Goal: Task Accomplishment & Management: Manage account settings

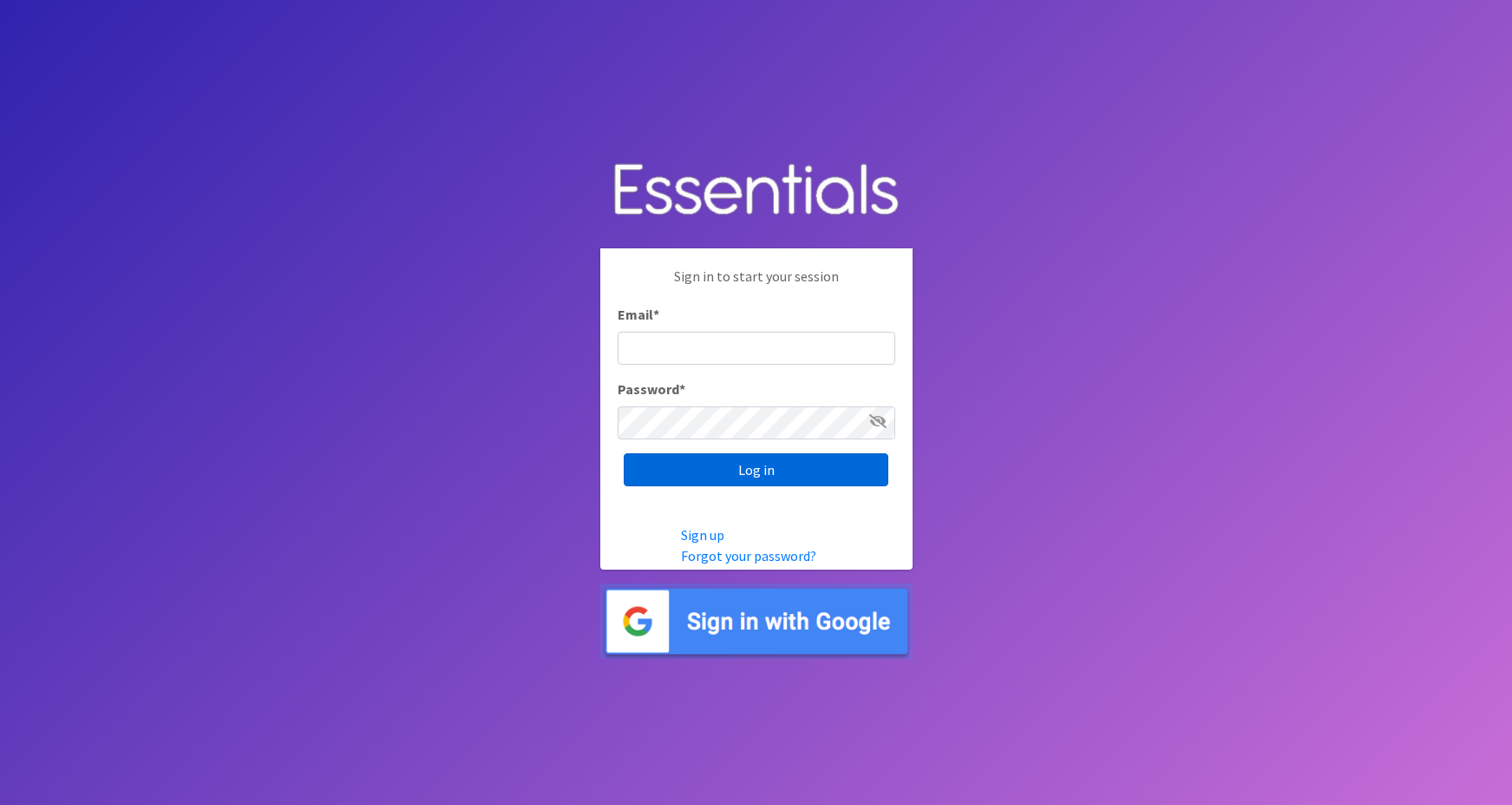
type input "maggie.schneemann@gmail.com"
click at [688, 470] on input "Log in" at bounding box center [756, 470] width 265 height 33
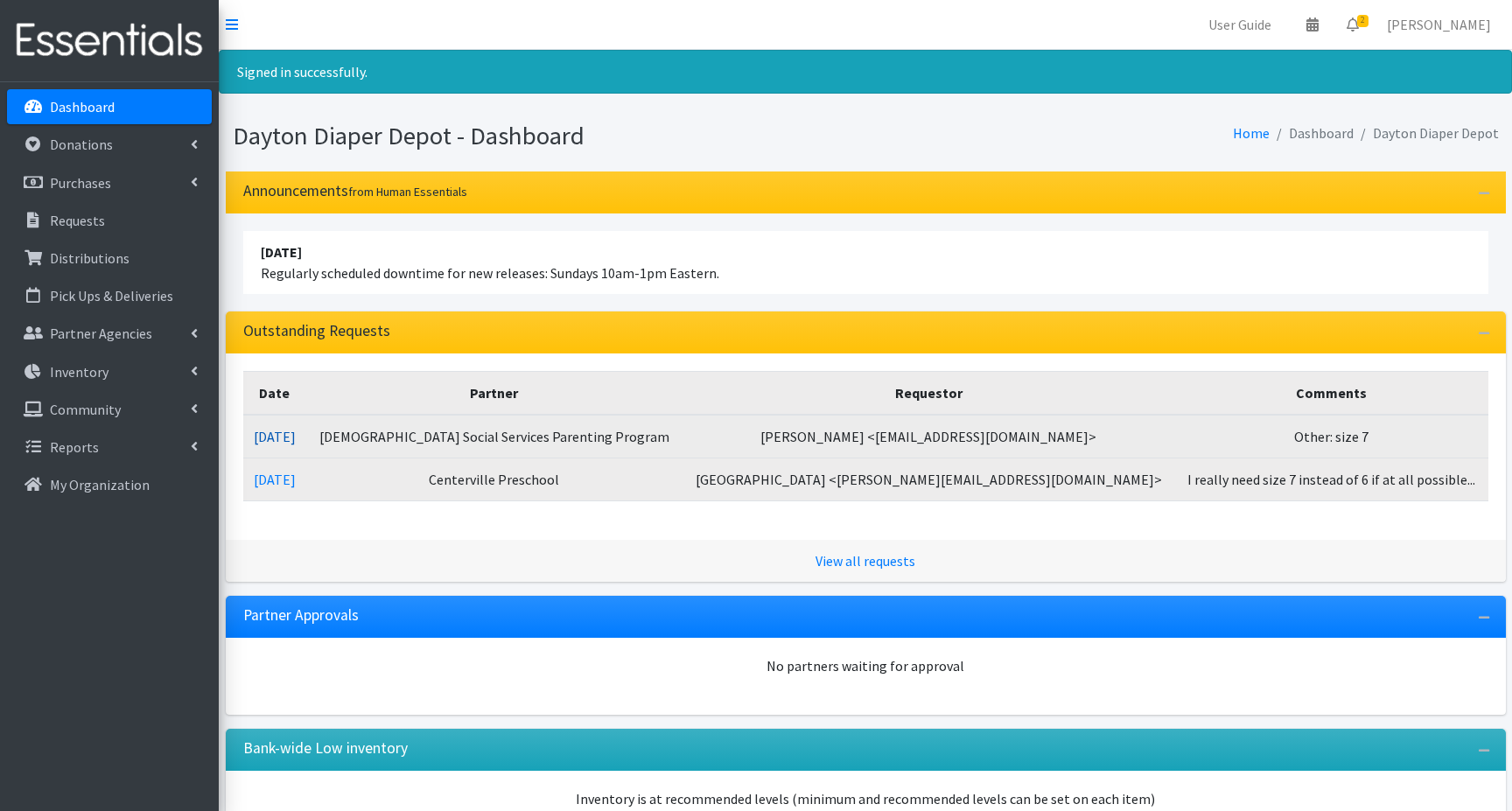
click at [294, 438] on link "[DATE]" at bounding box center [274, 436] width 42 height 17
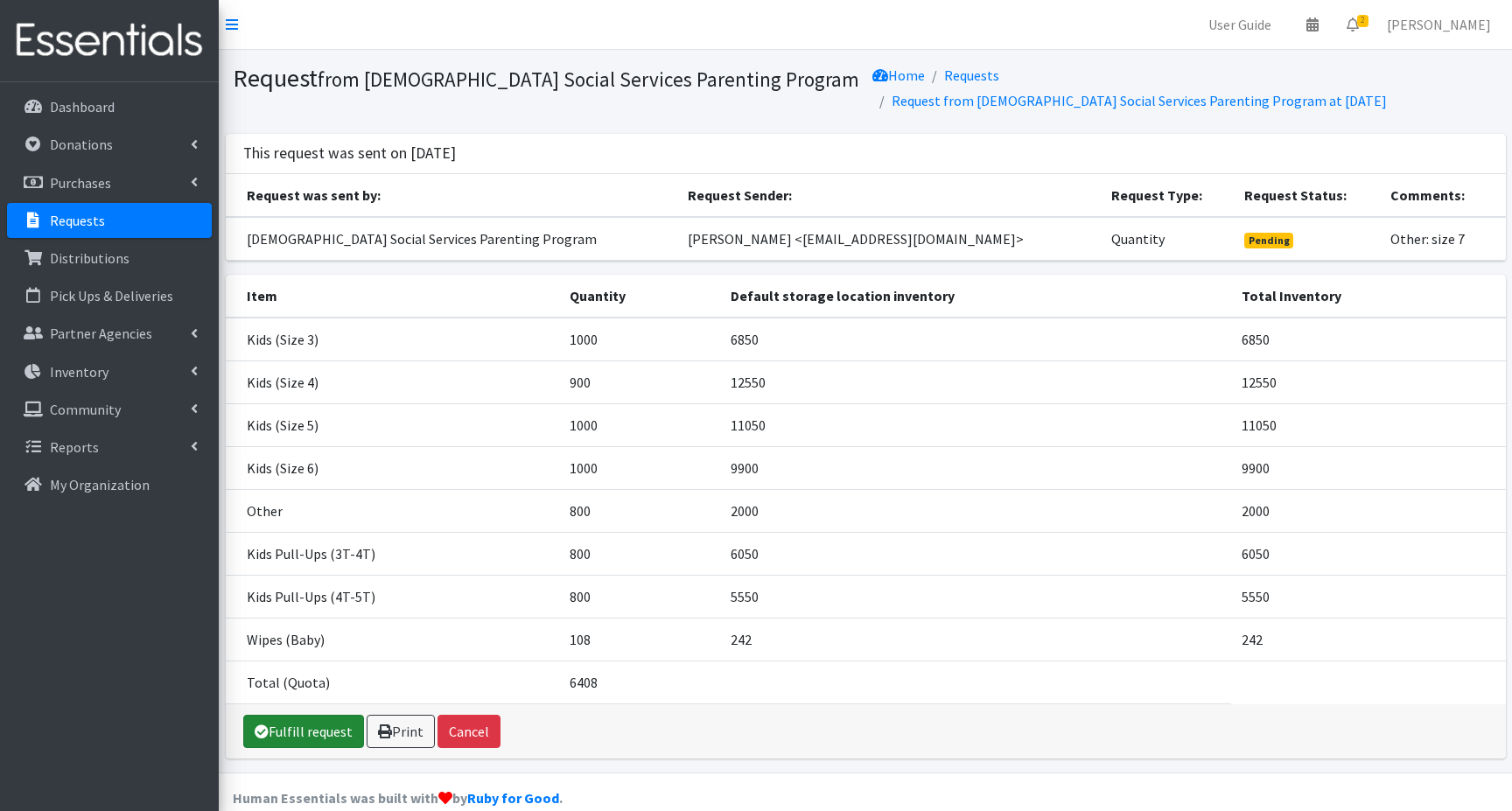
click at [313, 715] on link "Fulfill request" at bounding box center [304, 731] width 121 height 33
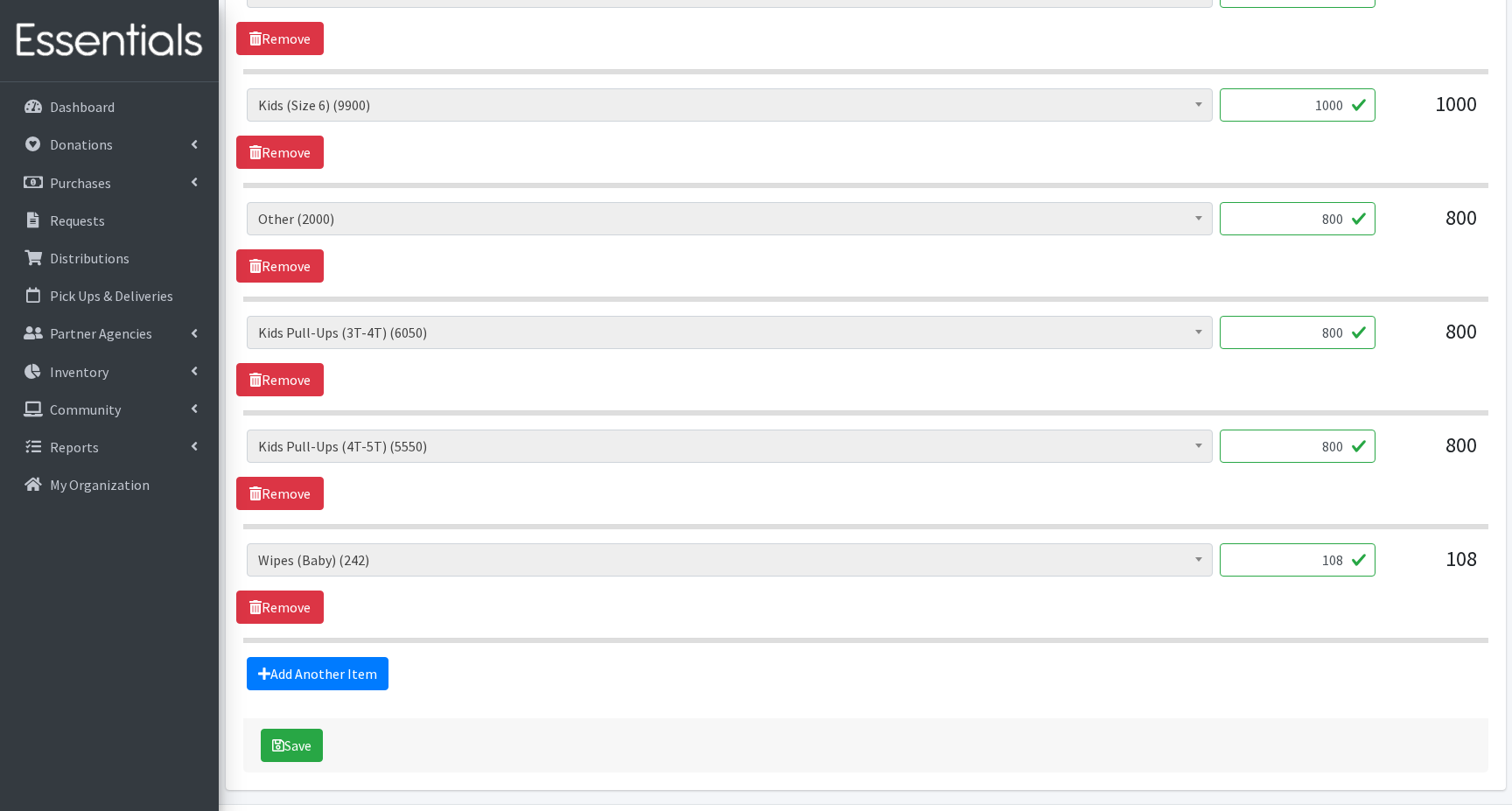
scroll to position [1127, 0]
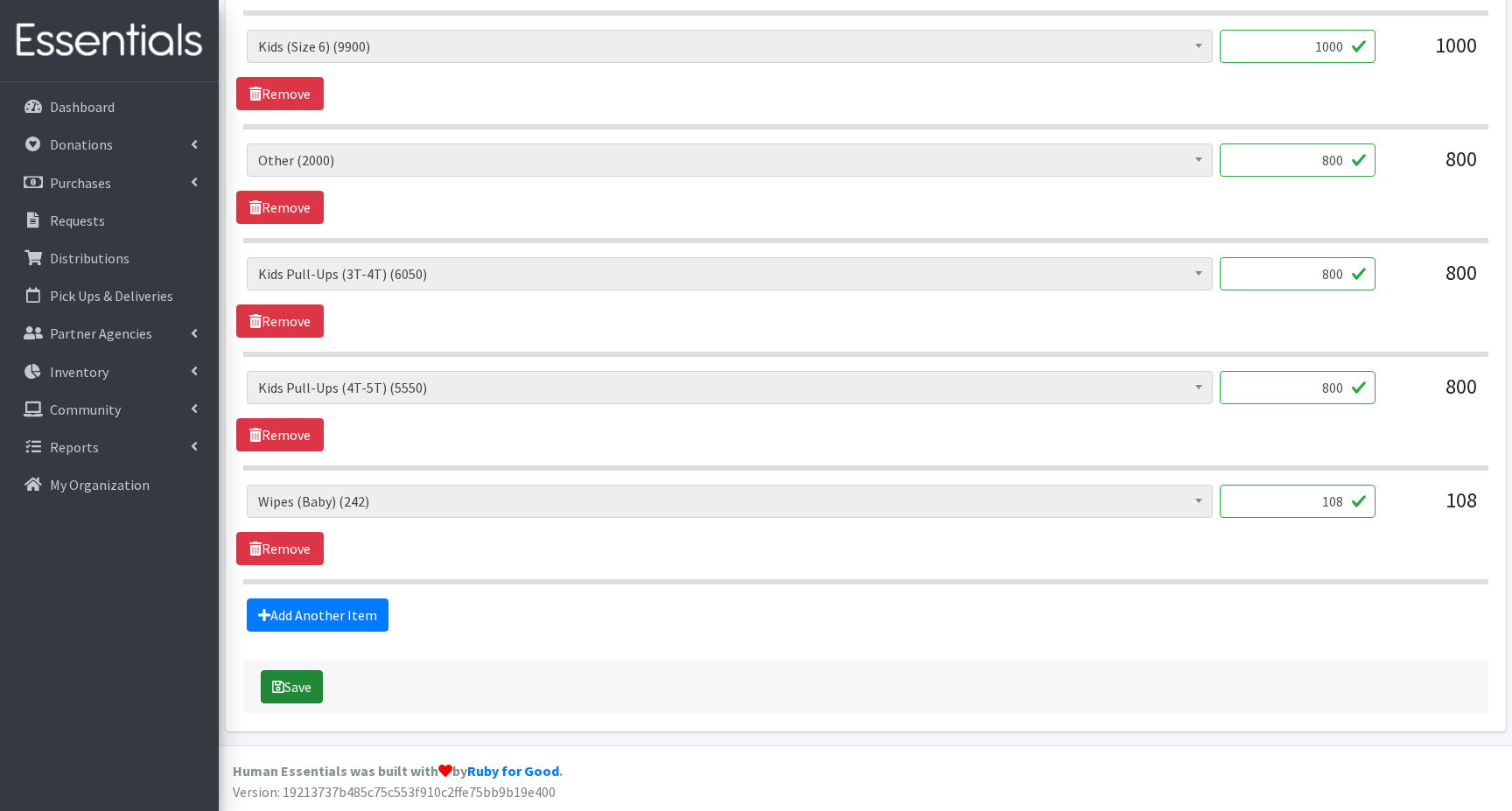
click at [287, 688] on button "Save" at bounding box center [291, 686] width 62 height 33
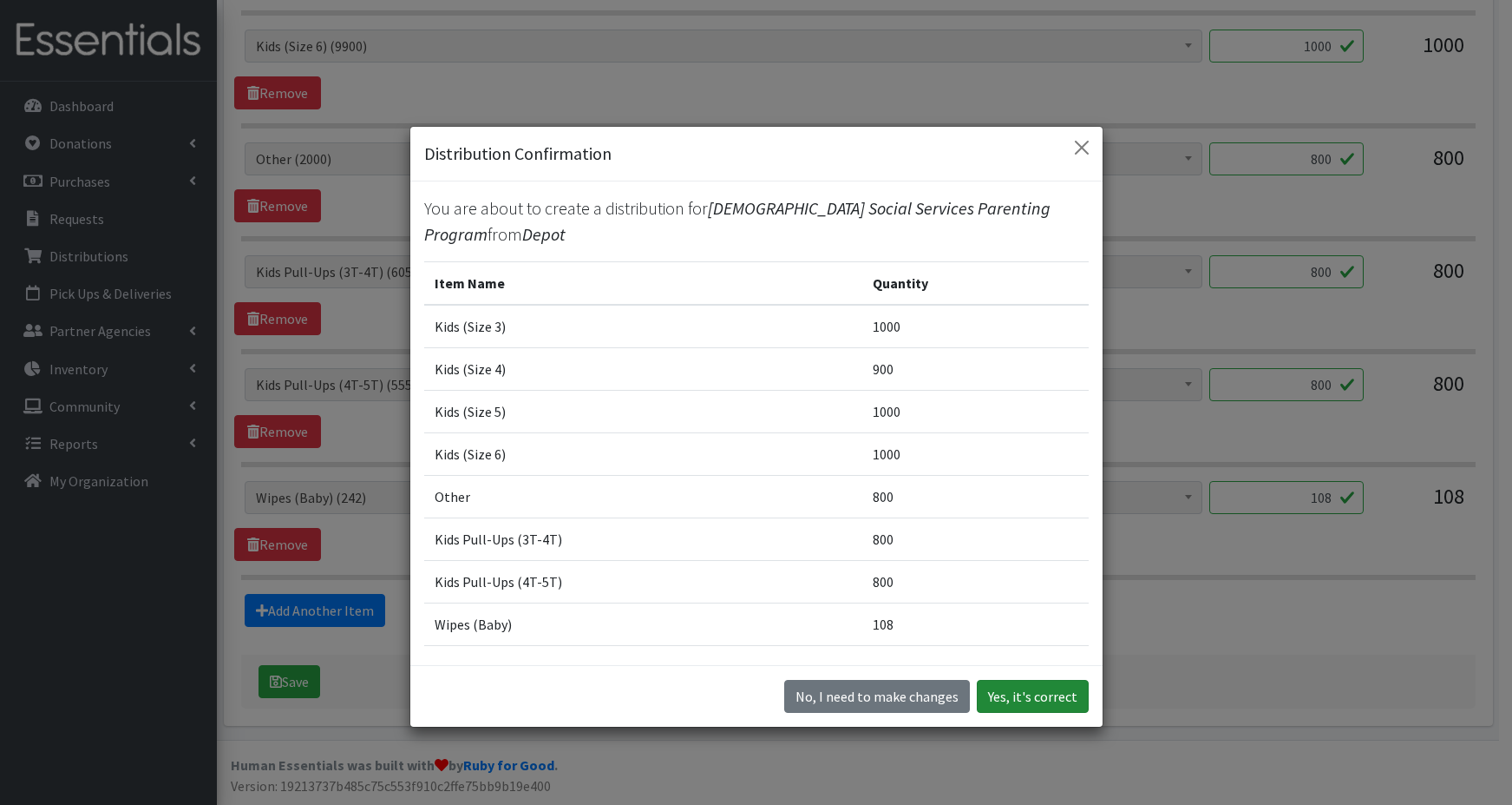
click at [1045, 695] on button "Yes, it's correct" at bounding box center [1033, 696] width 112 height 33
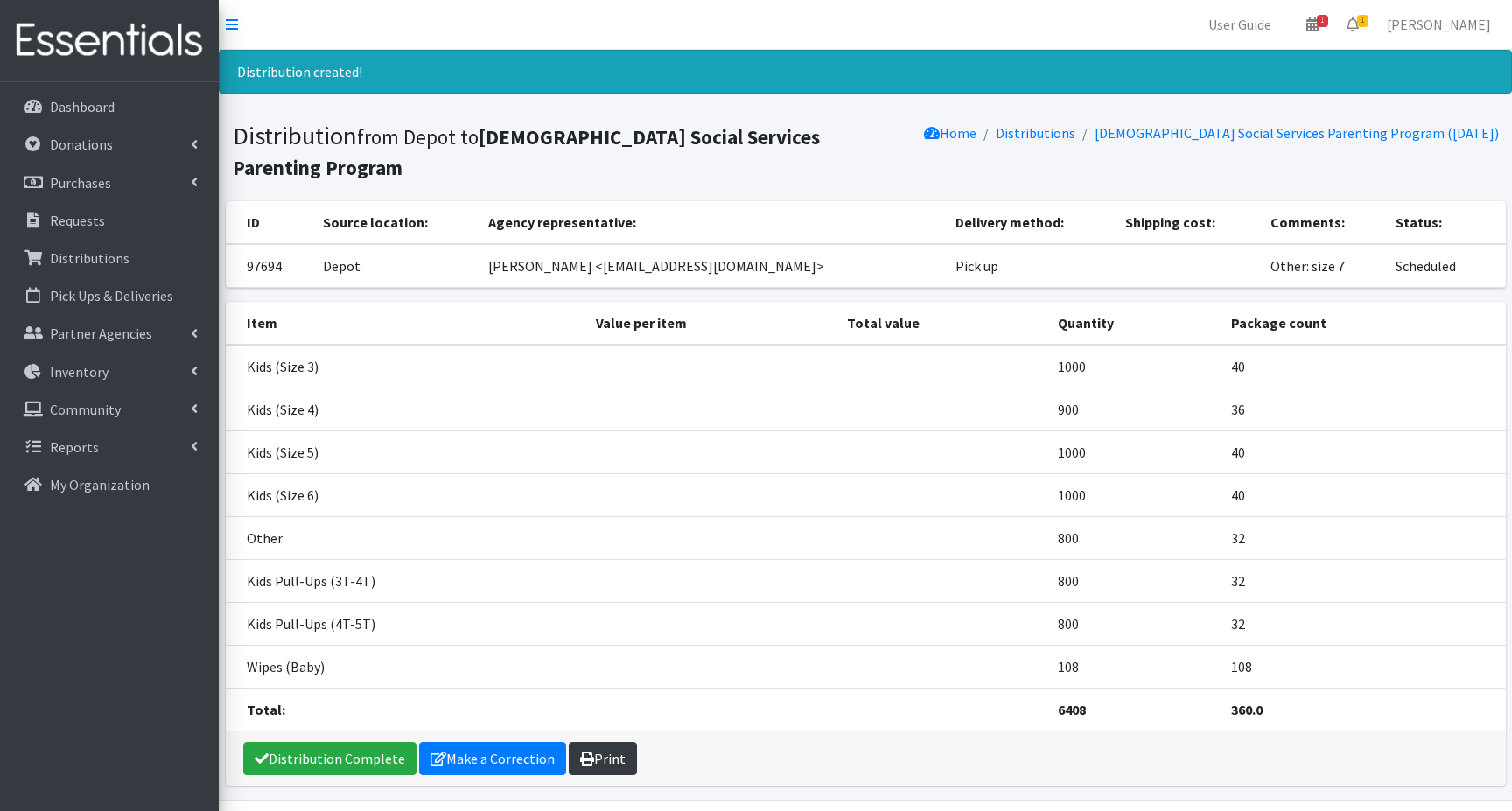
click at [602, 756] on link "Print" at bounding box center [603, 758] width 69 height 33
click at [98, 107] on p "Dashboard" at bounding box center [82, 106] width 65 height 17
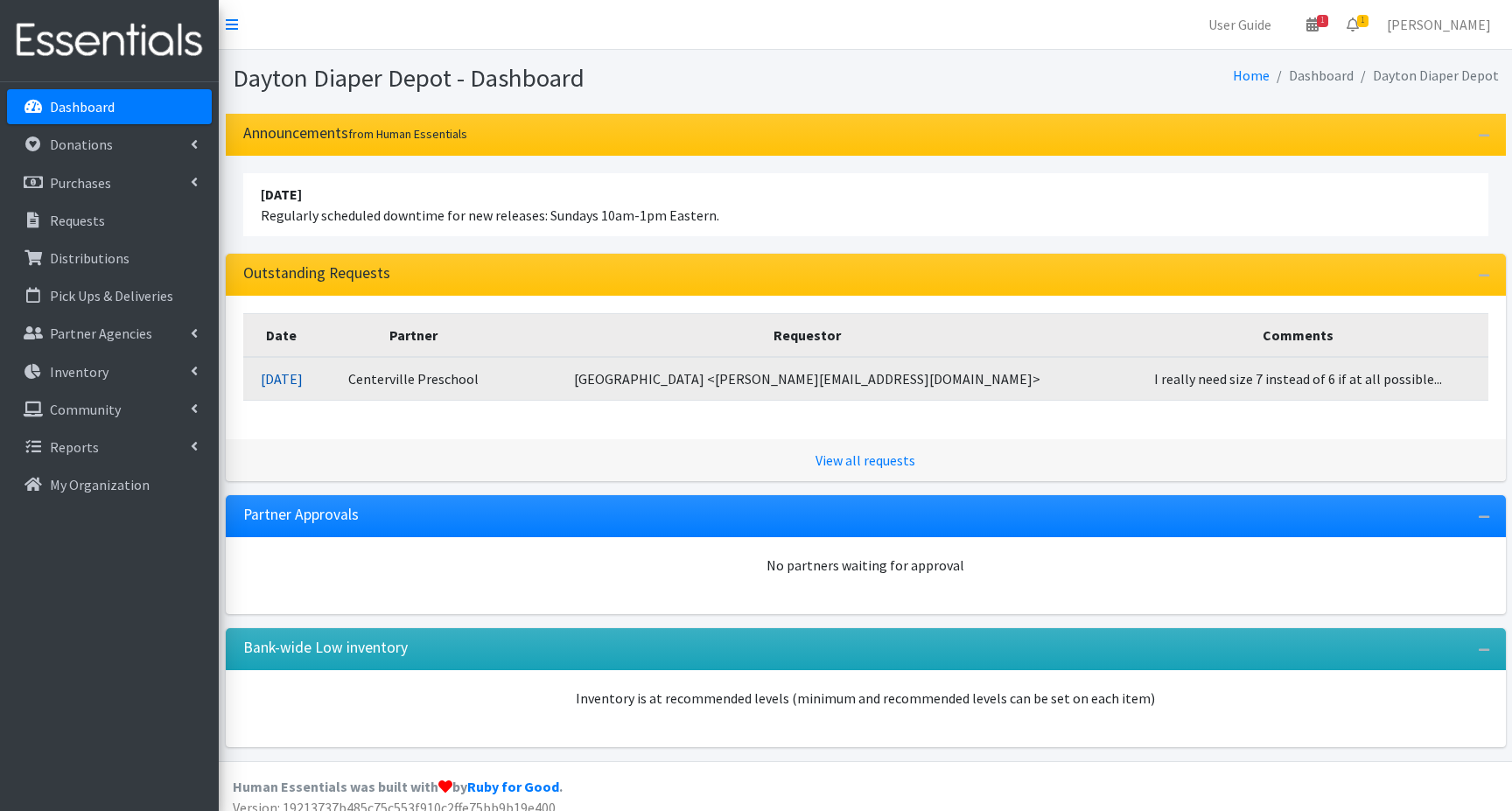
click at [303, 381] on link "10/06/2025" at bounding box center [281, 378] width 42 height 17
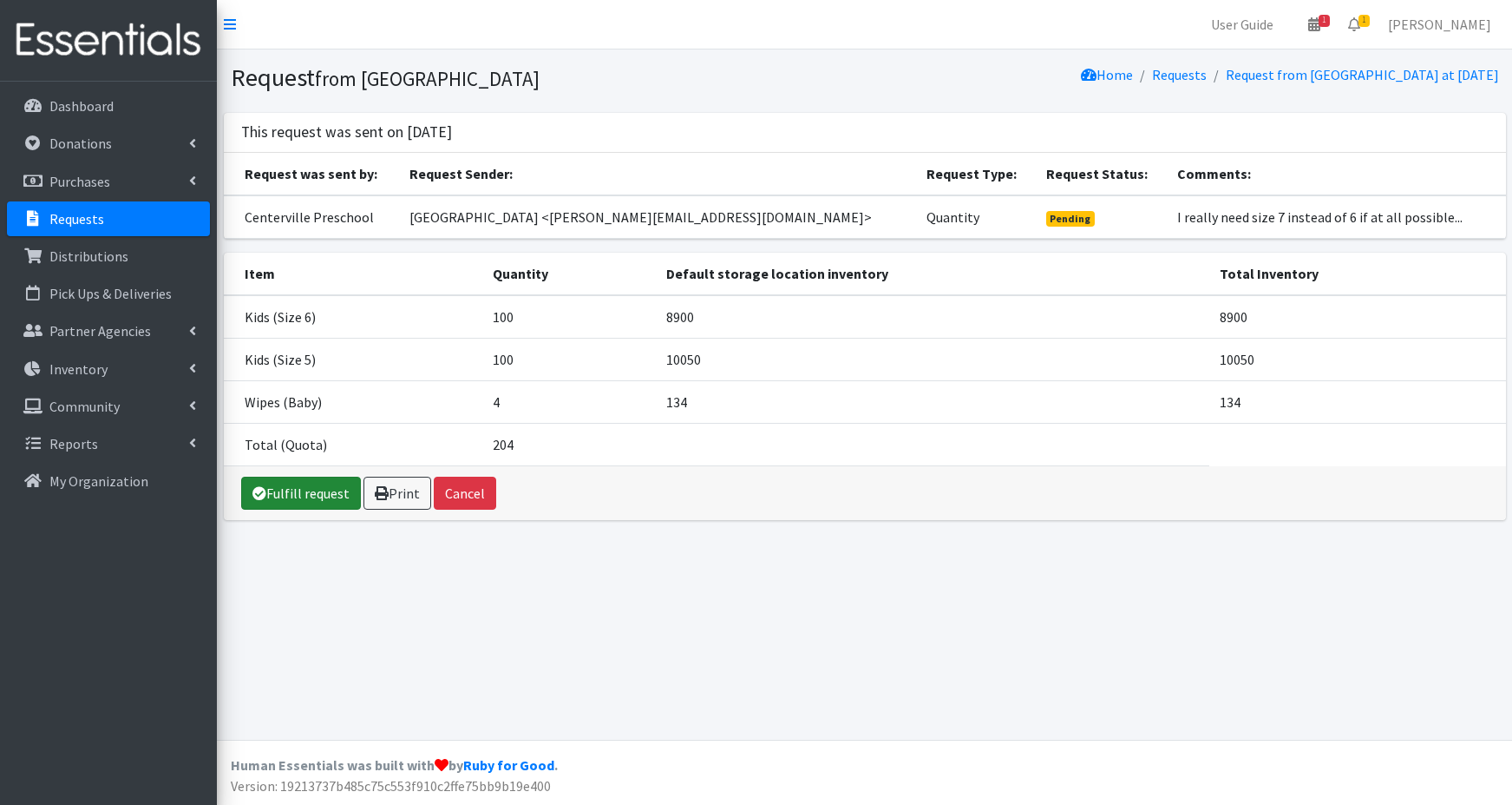
click at [311, 492] on link "Fulfill request" at bounding box center [301, 493] width 120 height 33
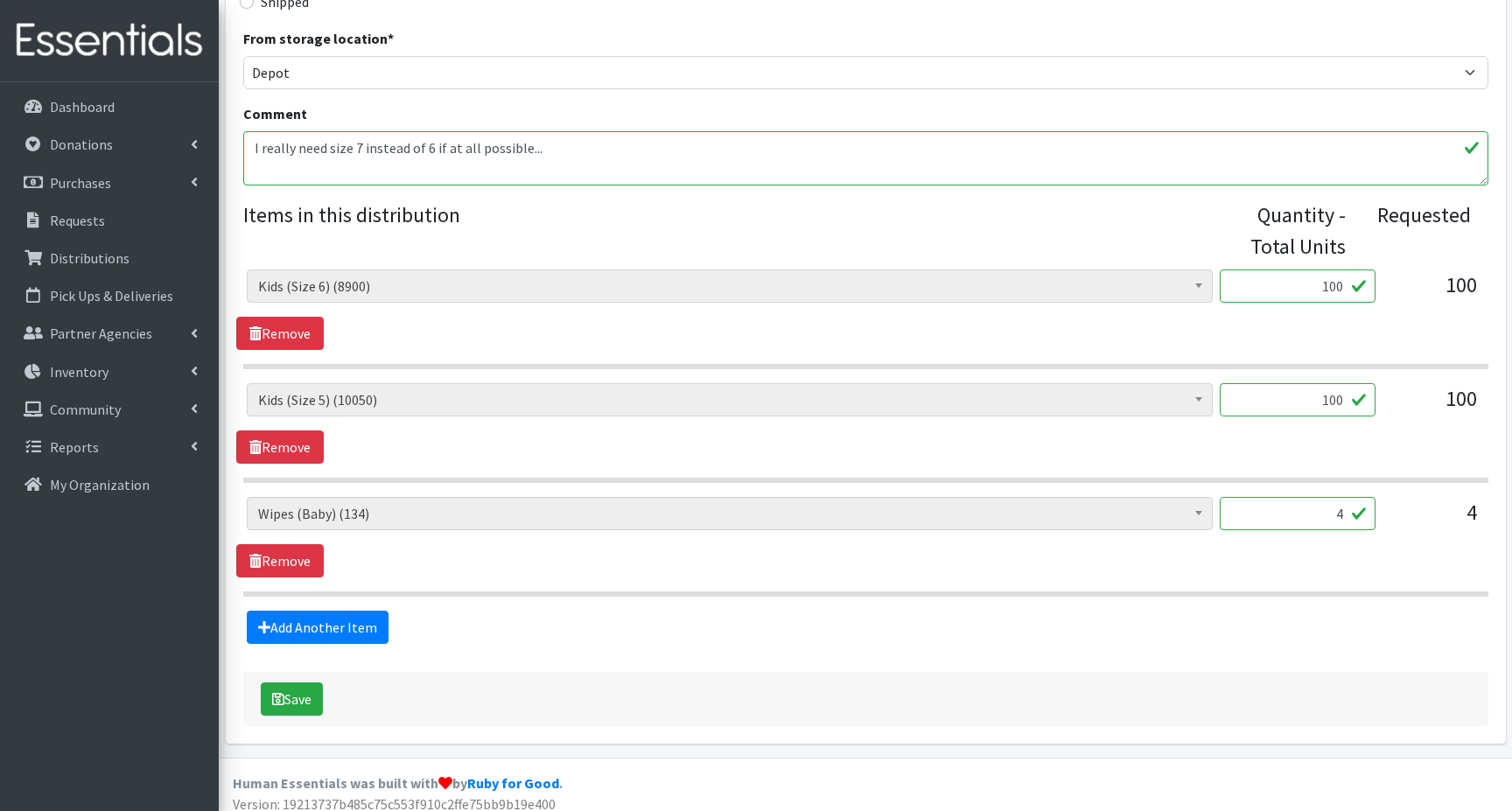
scroll to position [559, 0]
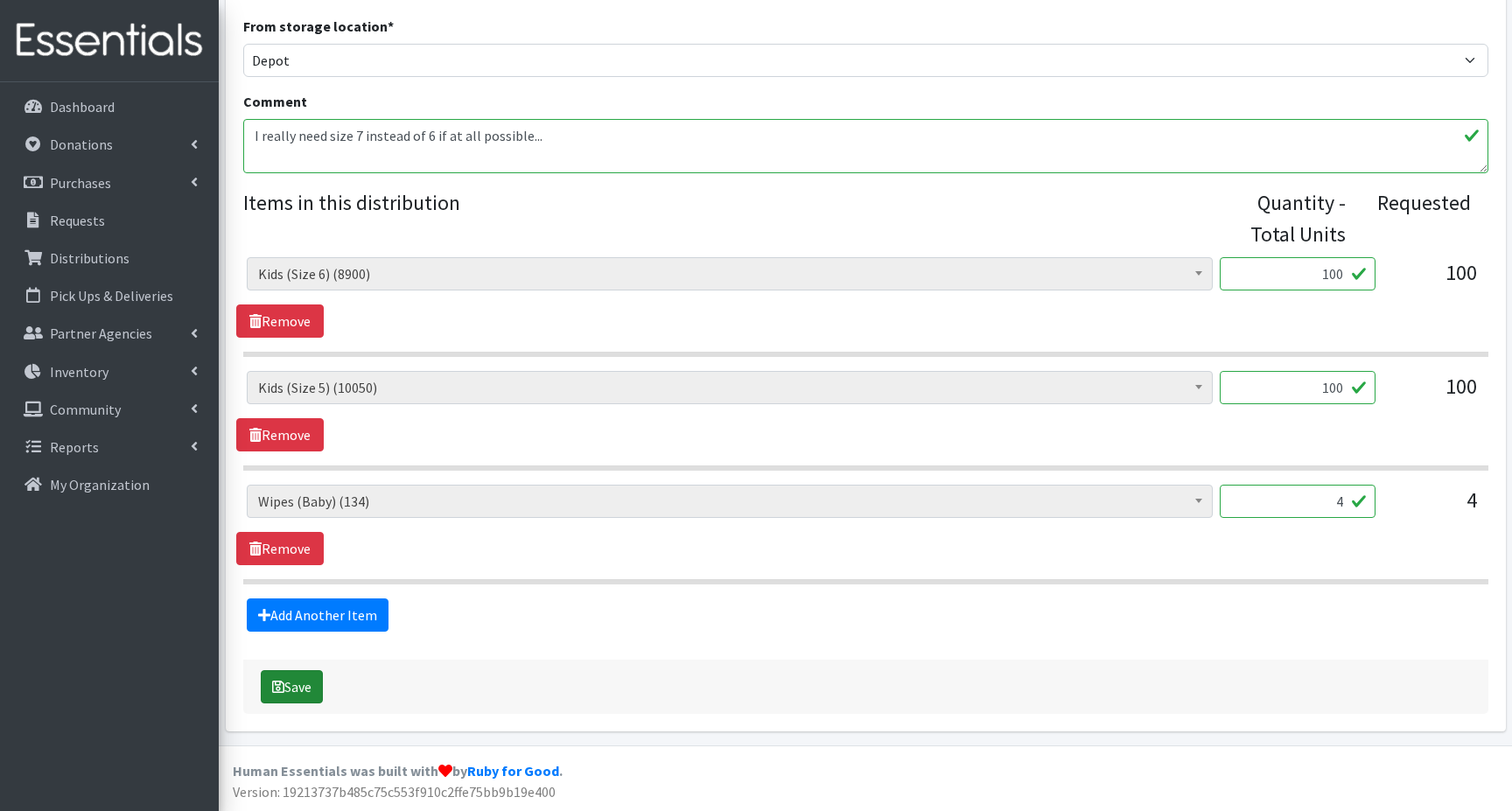
click at [302, 689] on button "Save" at bounding box center [291, 686] width 62 height 33
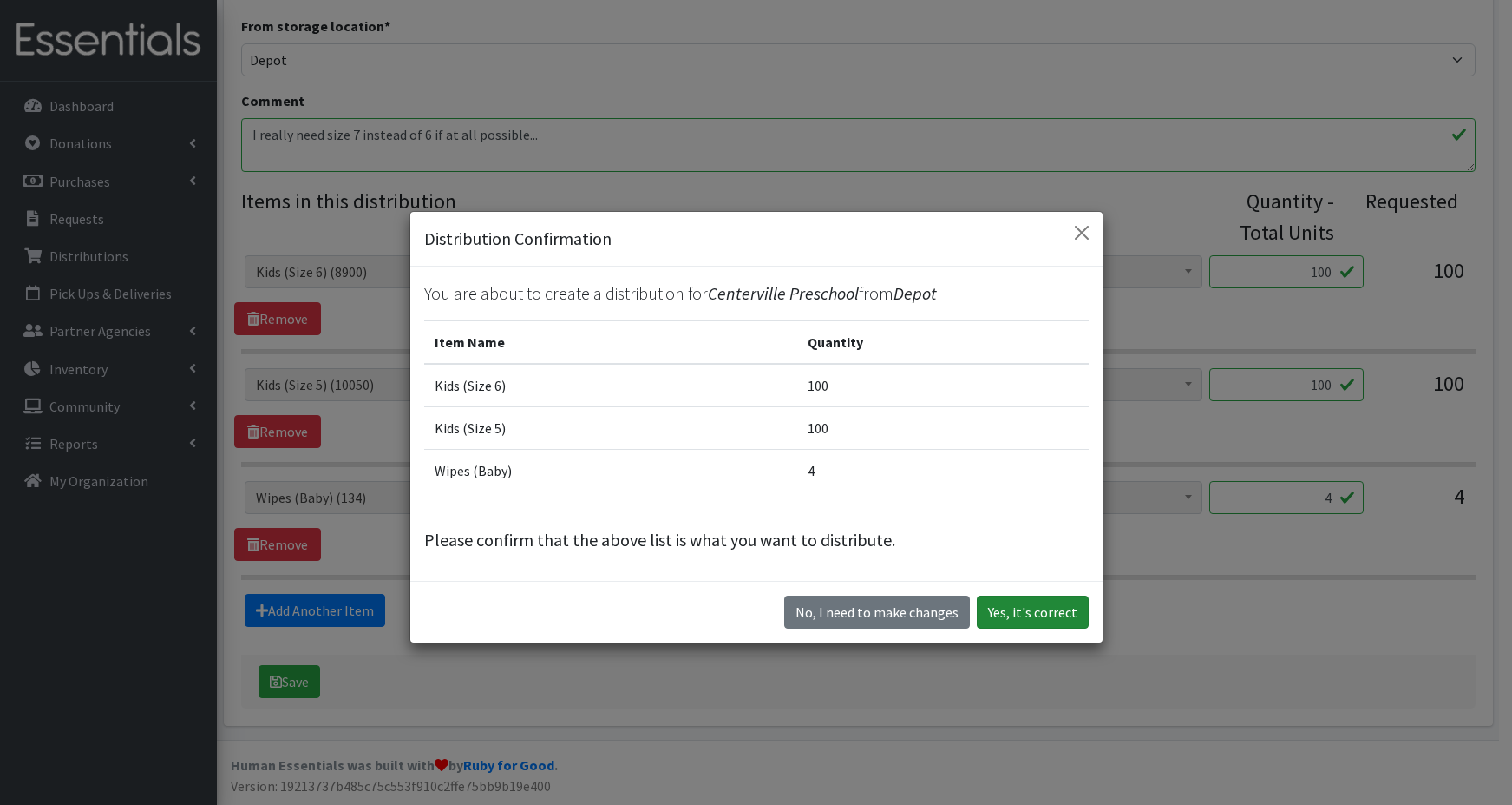
click at [1011, 617] on button "Yes, it's correct" at bounding box center [1033, 612] width 112 height 33
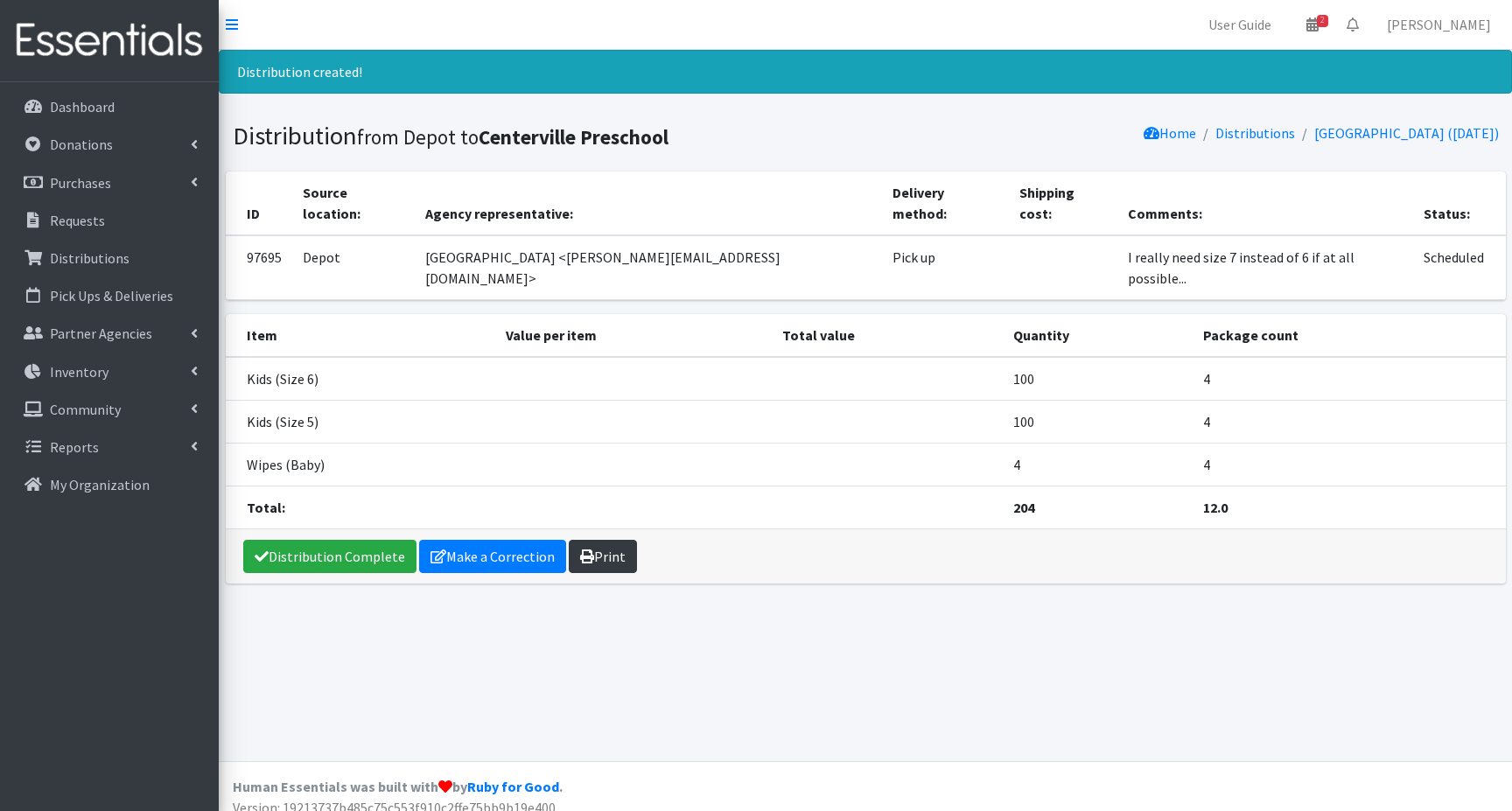
click at [592, 540] on link "Print" at bounding box center [603, 556] width 69 height 33
click at [104, 260] on p "Distributions" at bounding box center [89, 258] width 79 height 17
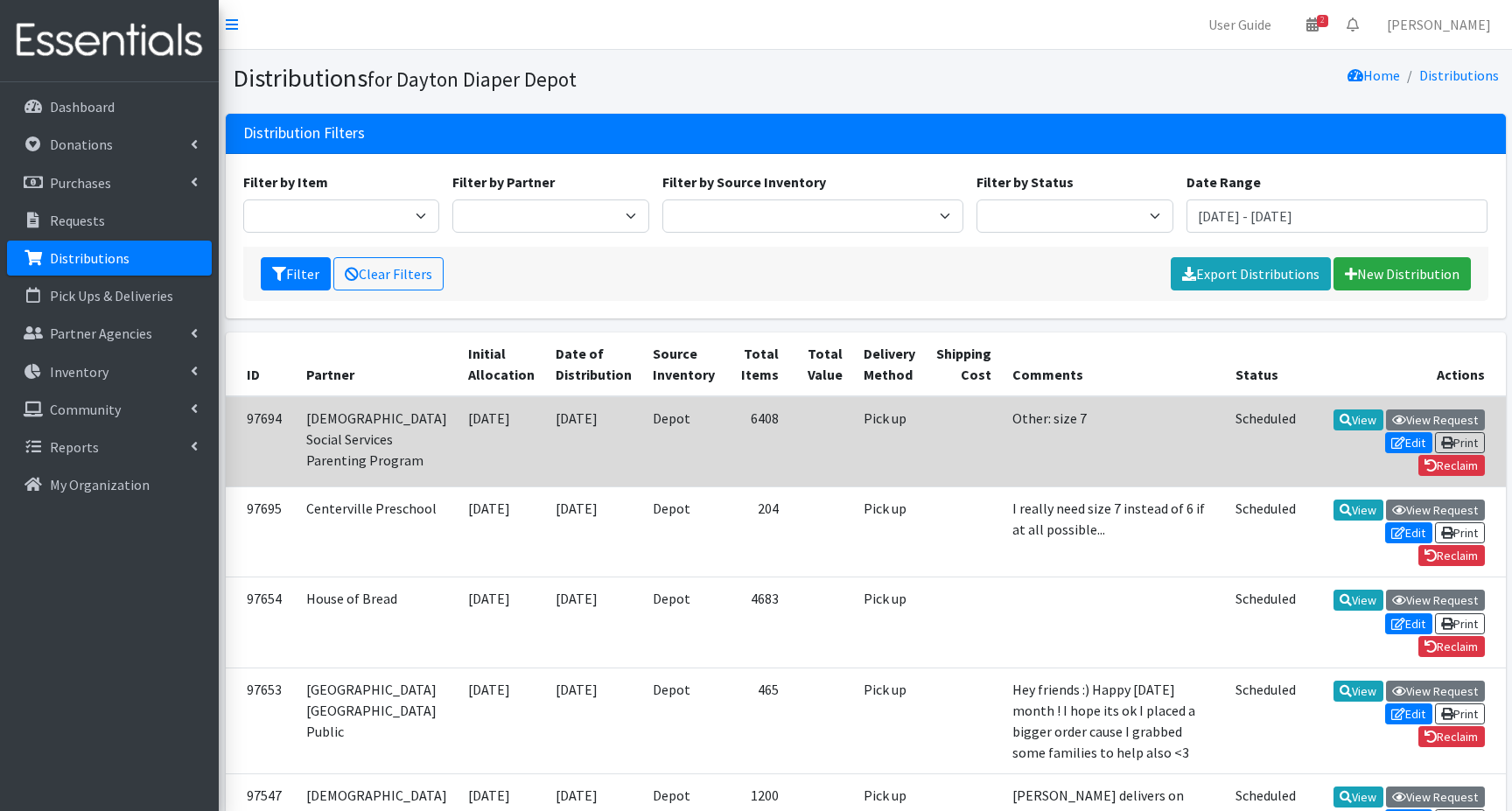
scroll to position [87, 0]
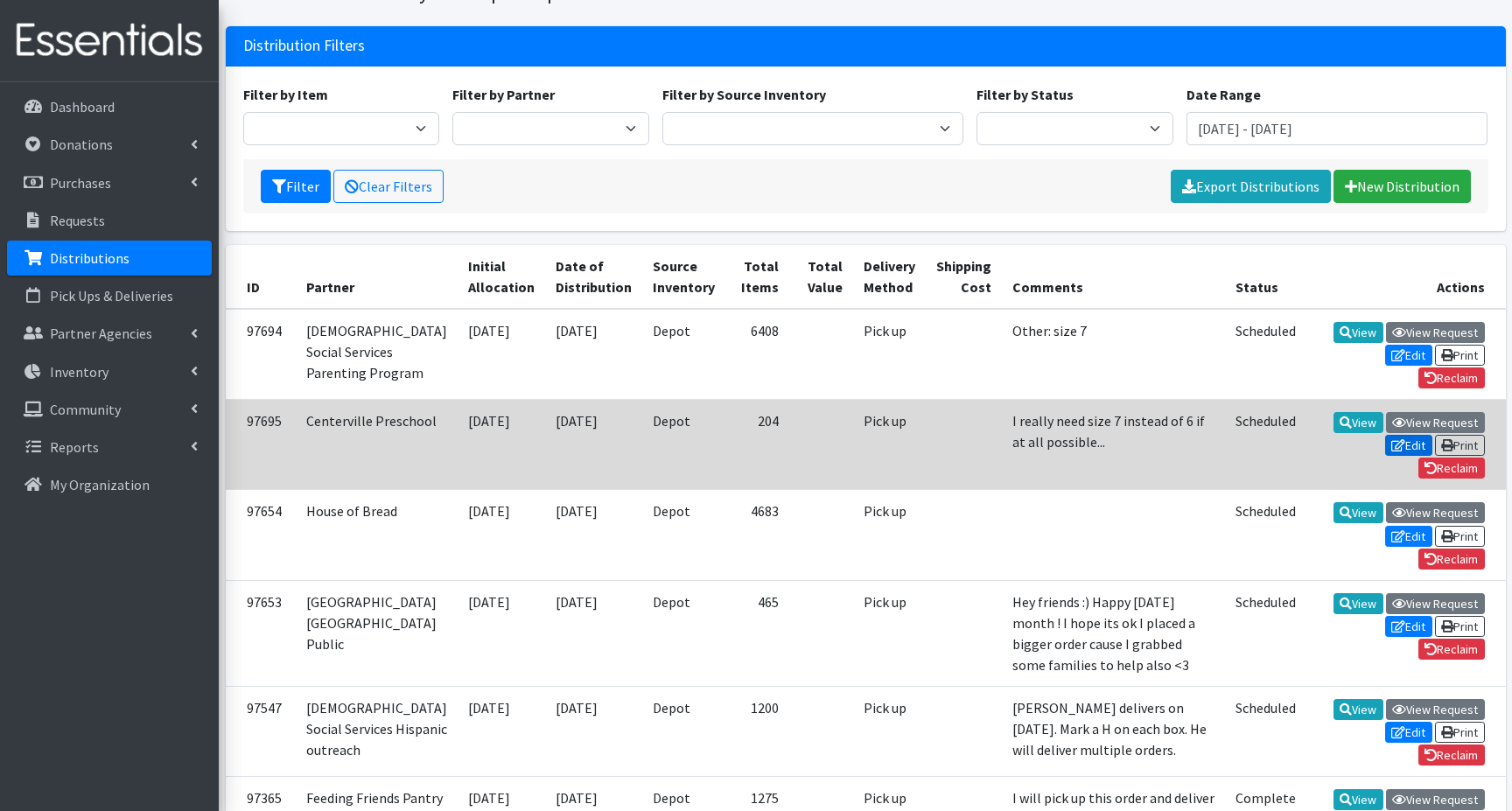
click at [1408, 456] on link "Edit" at bounding box center [1408, 444] width 47 height 21
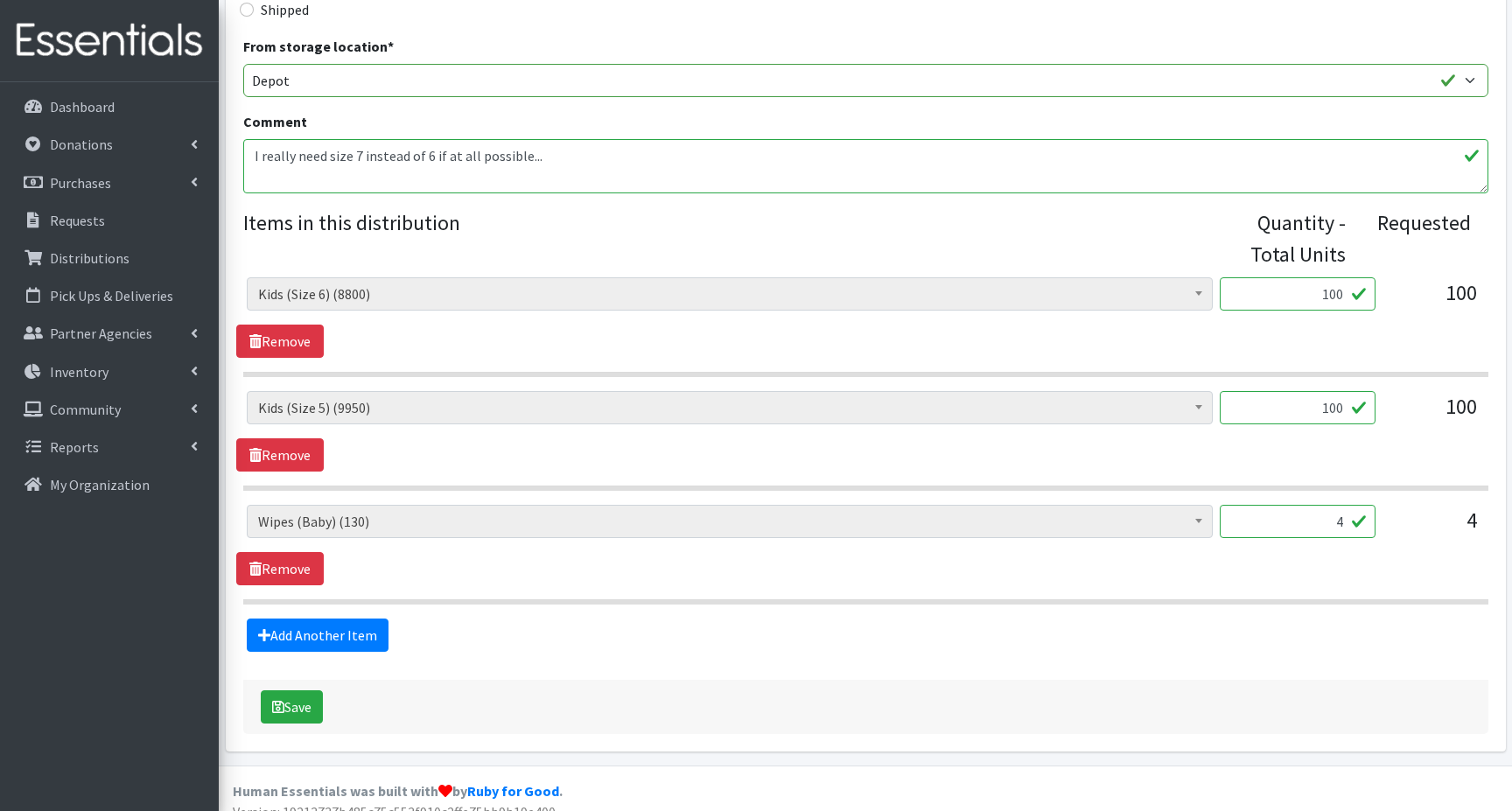
scroll to position [501, 0]
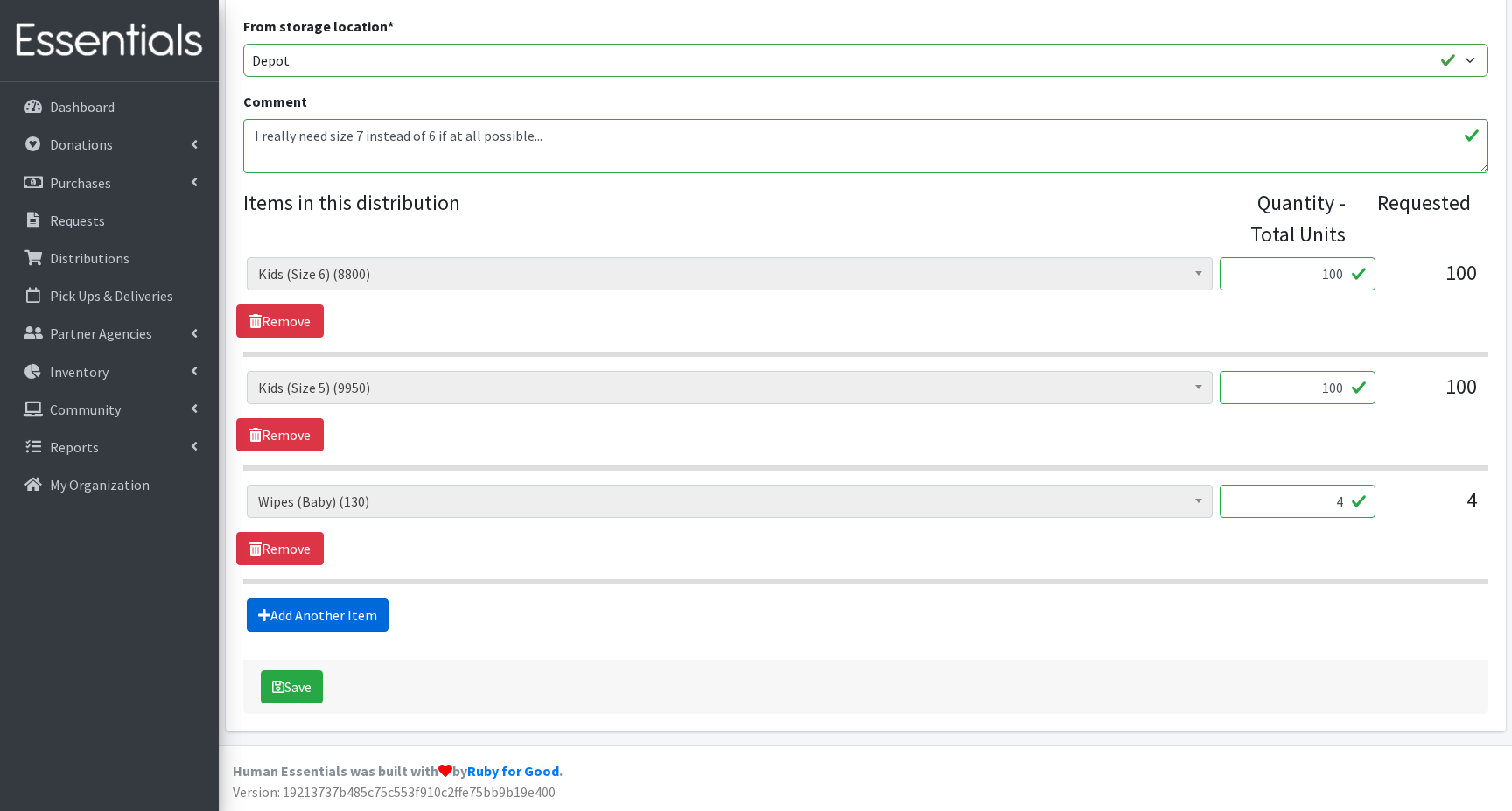
click at [305, 619] on link "Add Another Item" at bounding box center [317, 615] width 142 height 33
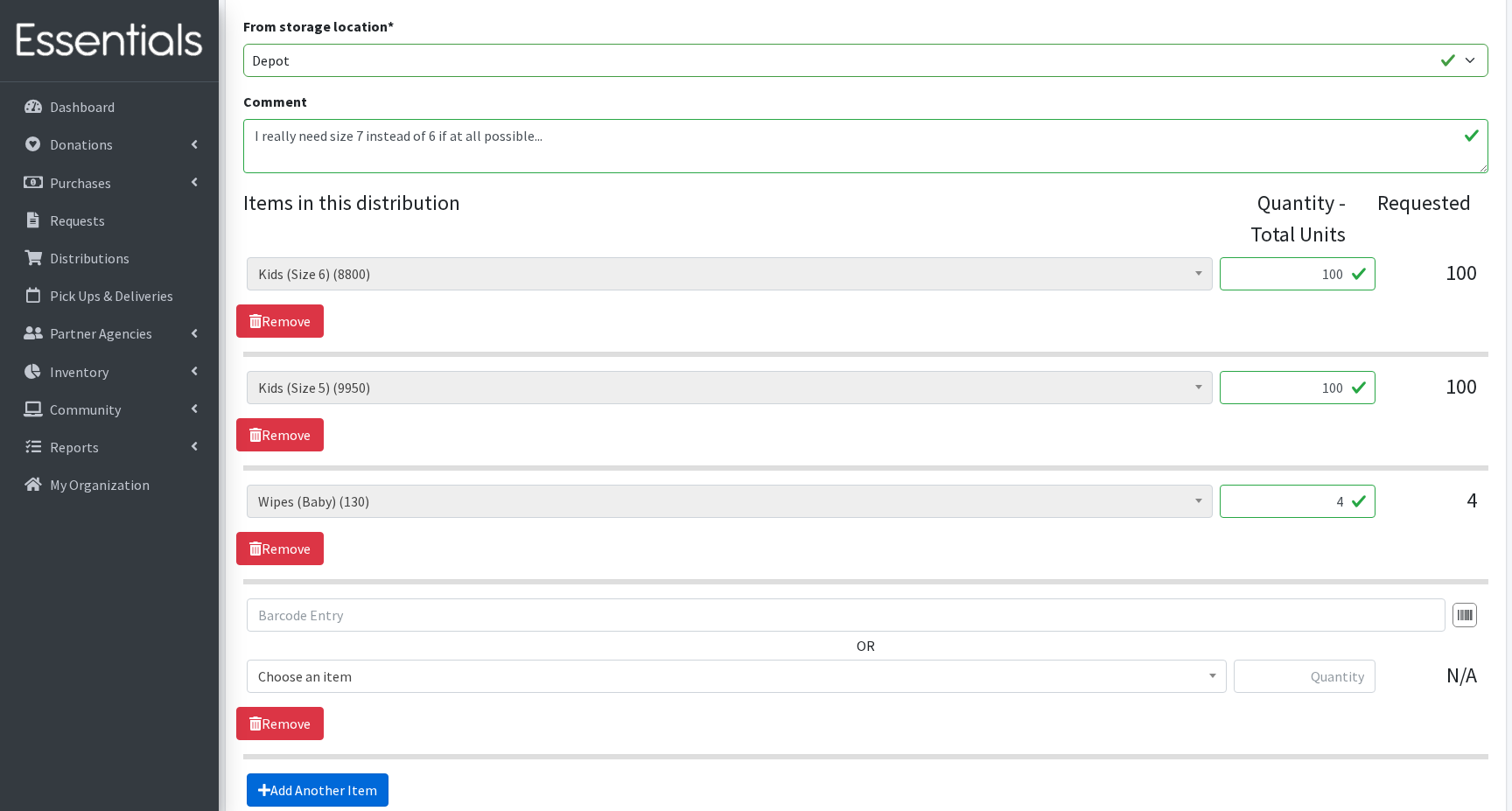
scroll to position [676, 0]
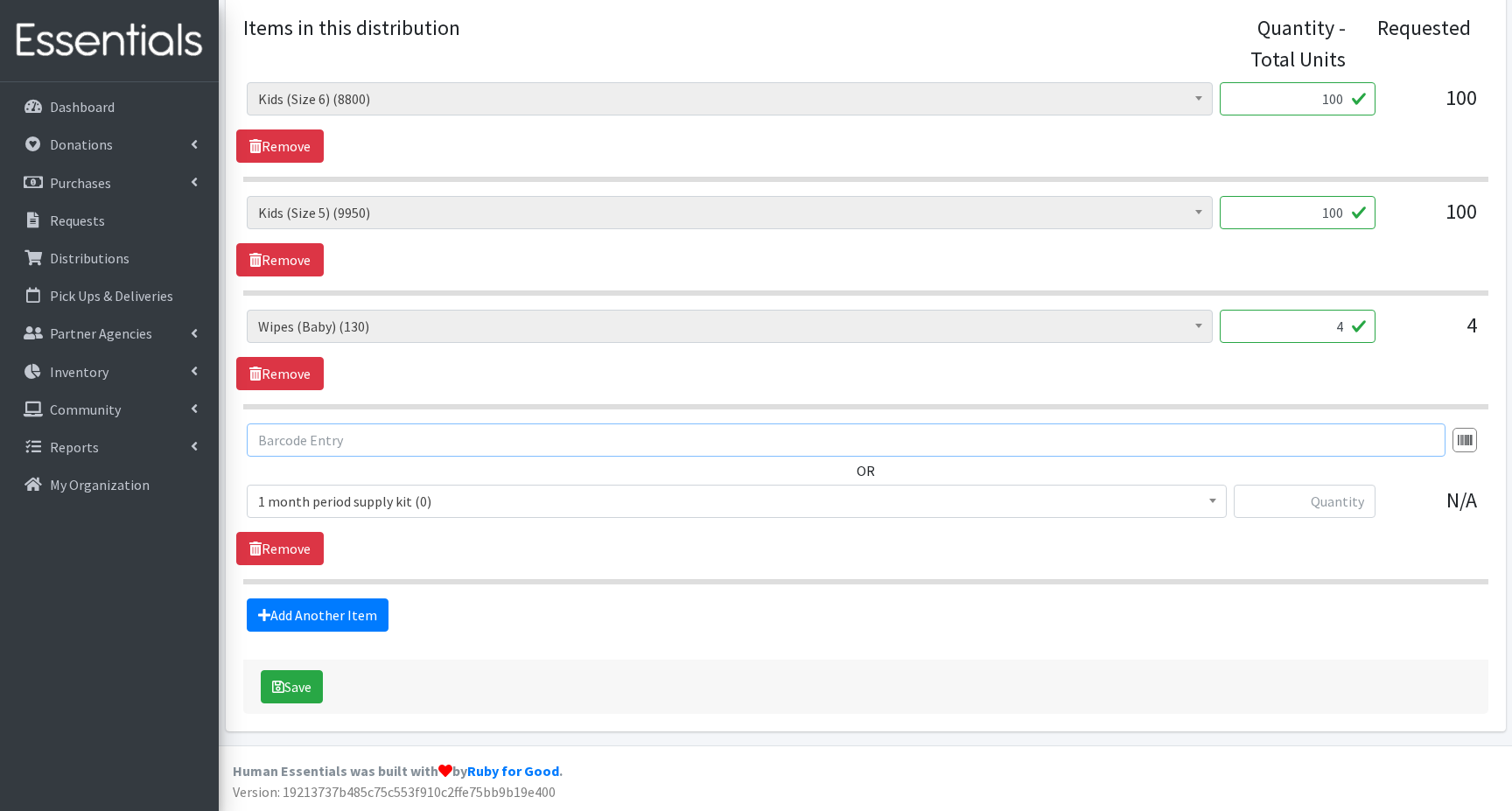
click at [321, 439] on input "text" at bounding box center [846, 440] width 1198 height 33
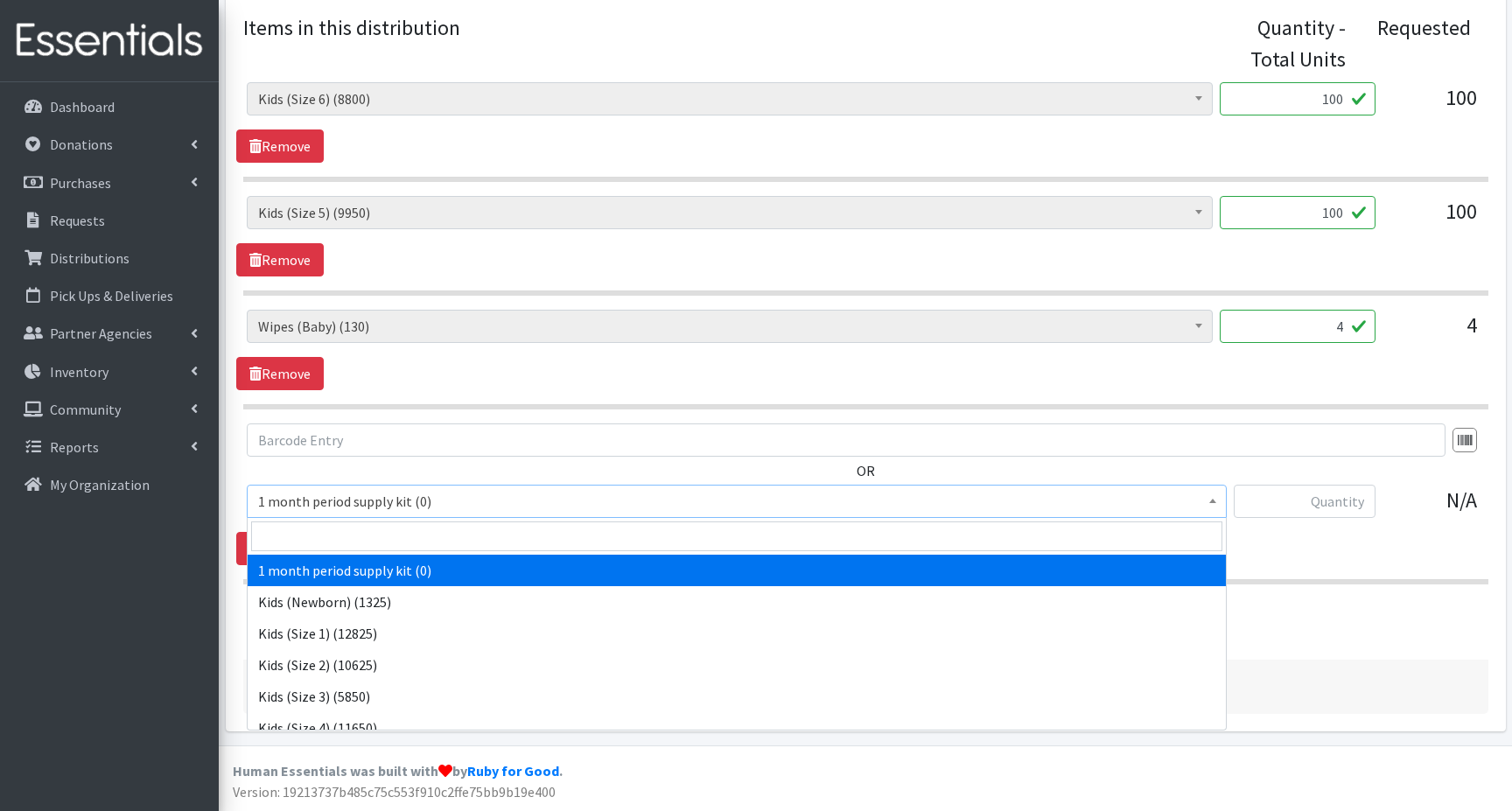
click at [471, 503] on span "1 month period supply kit (0)" at bounding box center [737, 500] width 958 height 24
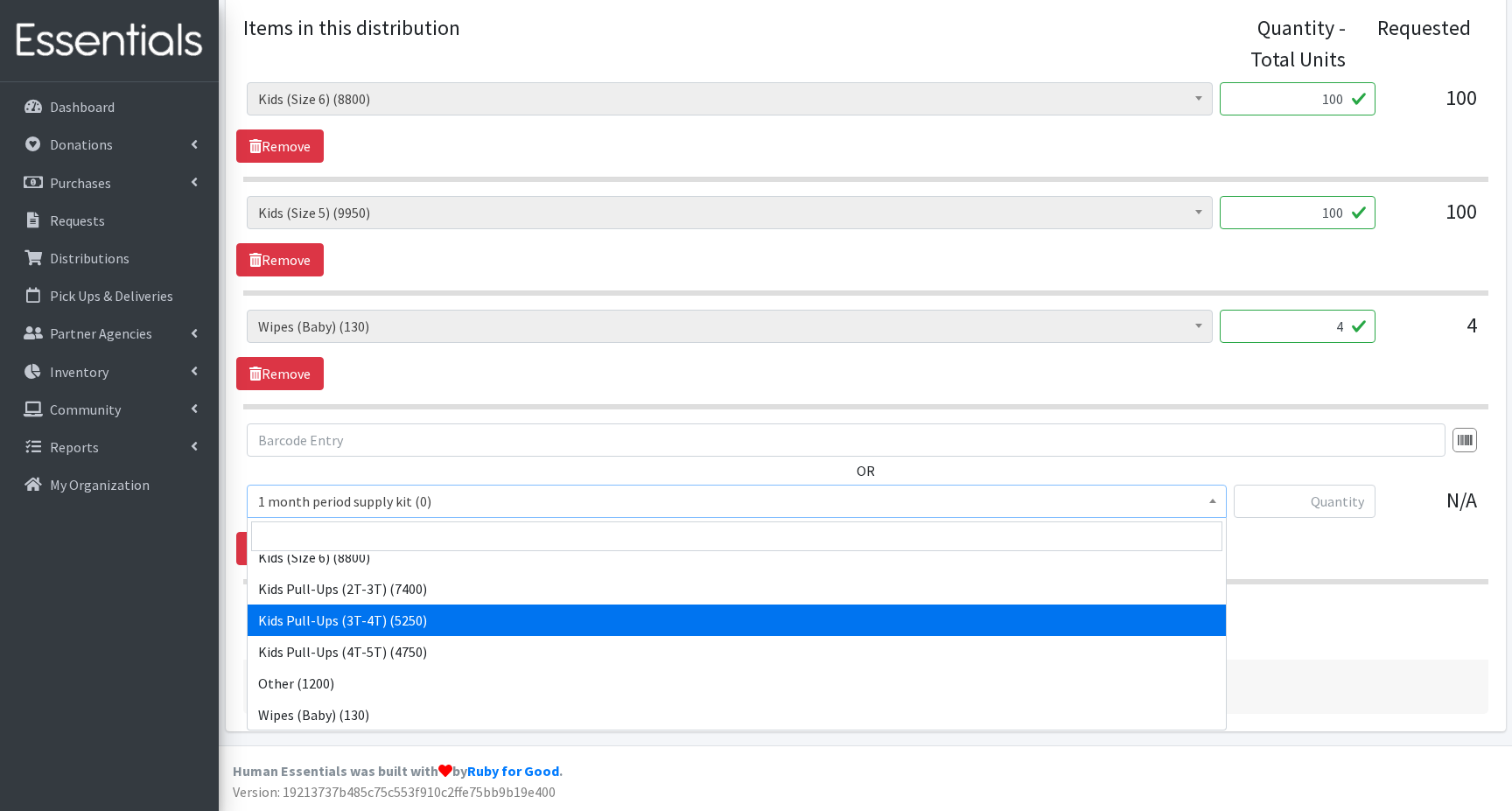
scroll to position [234, 0]
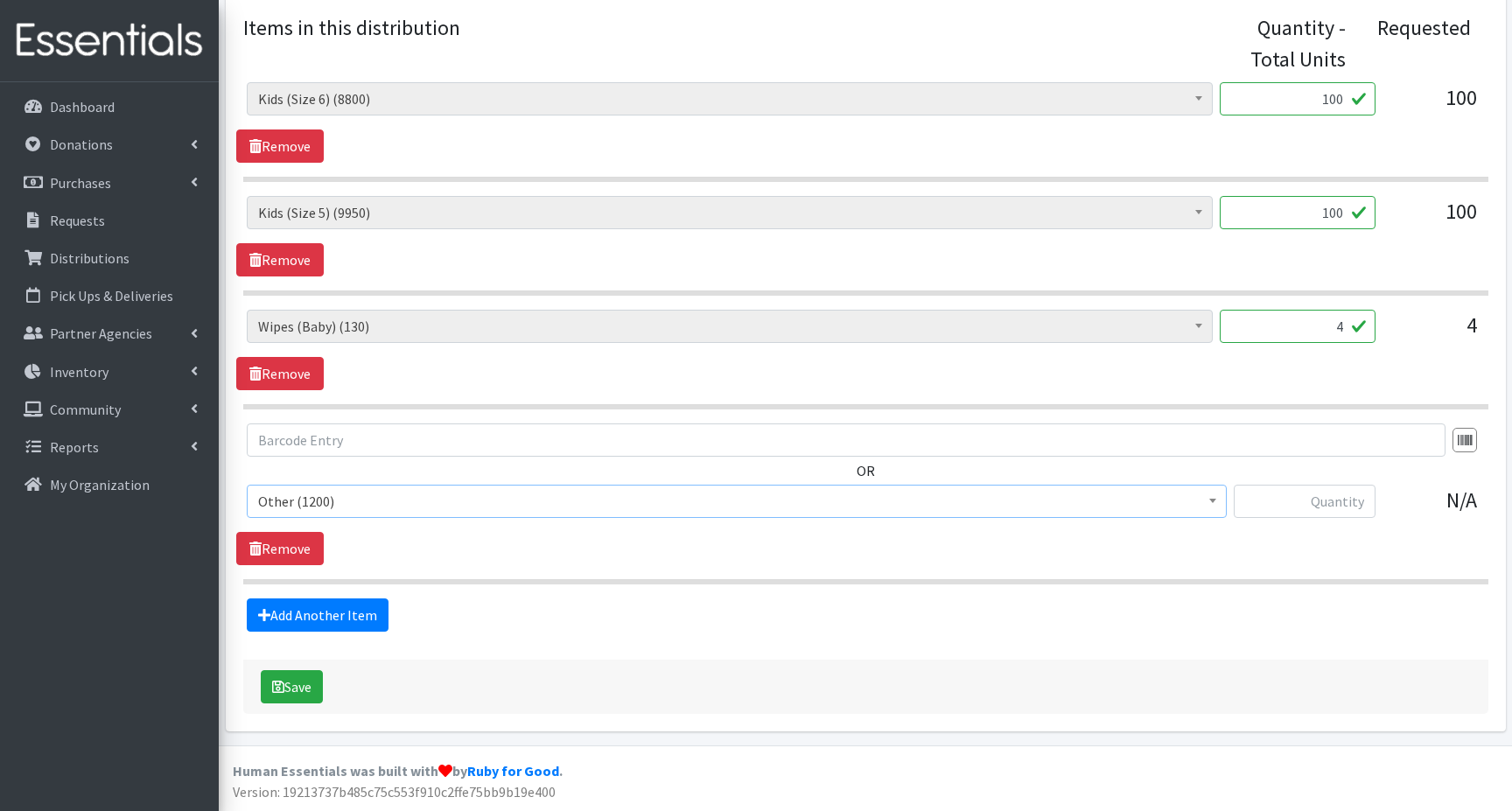
select select "15078"
click at [1310, 497] on input "text" at bounding box center [1304, 501] width 142 height 33
type input "100"
click at [286, 689] on button "Save" at bounding box center [291, 686] width 62 height 33
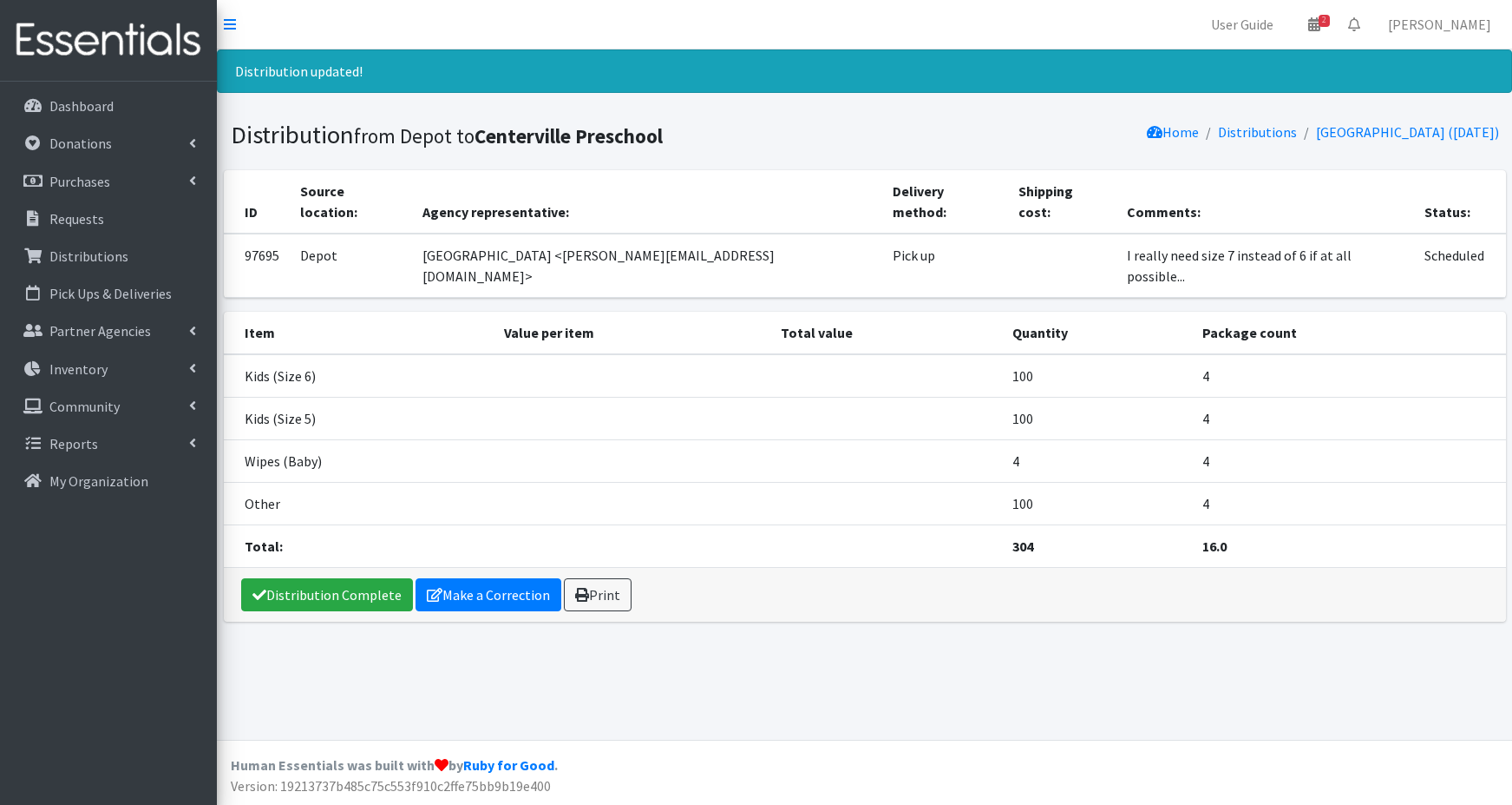
click at [334, 354] on td "Kids (Size 6)" at bounding box center [359, 376] width 271 height 44
click at [462, 578] on link "Make a Correction" at bounding box center [488, 594] width 146 height 33
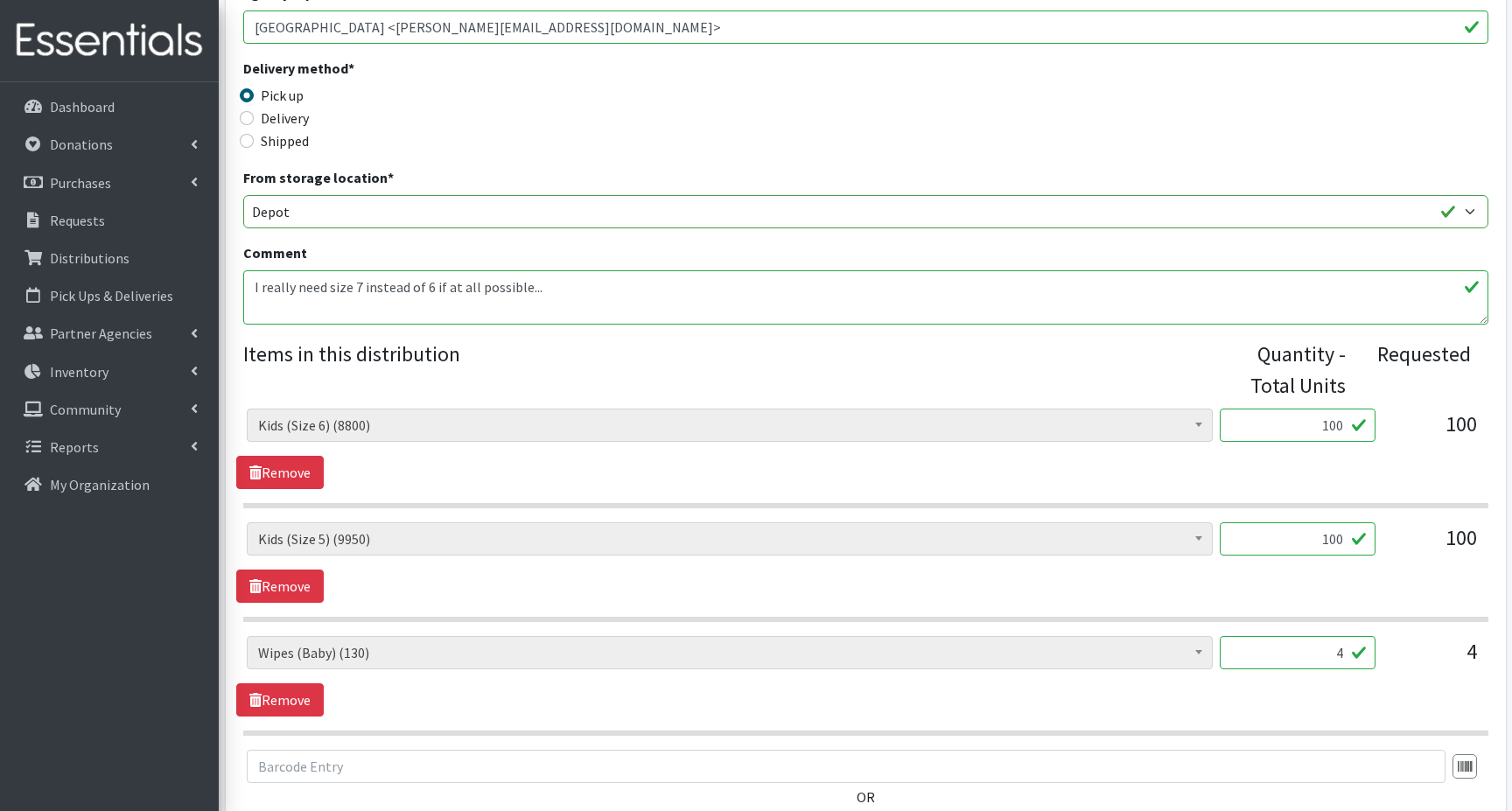
scroll to position [437, 0]
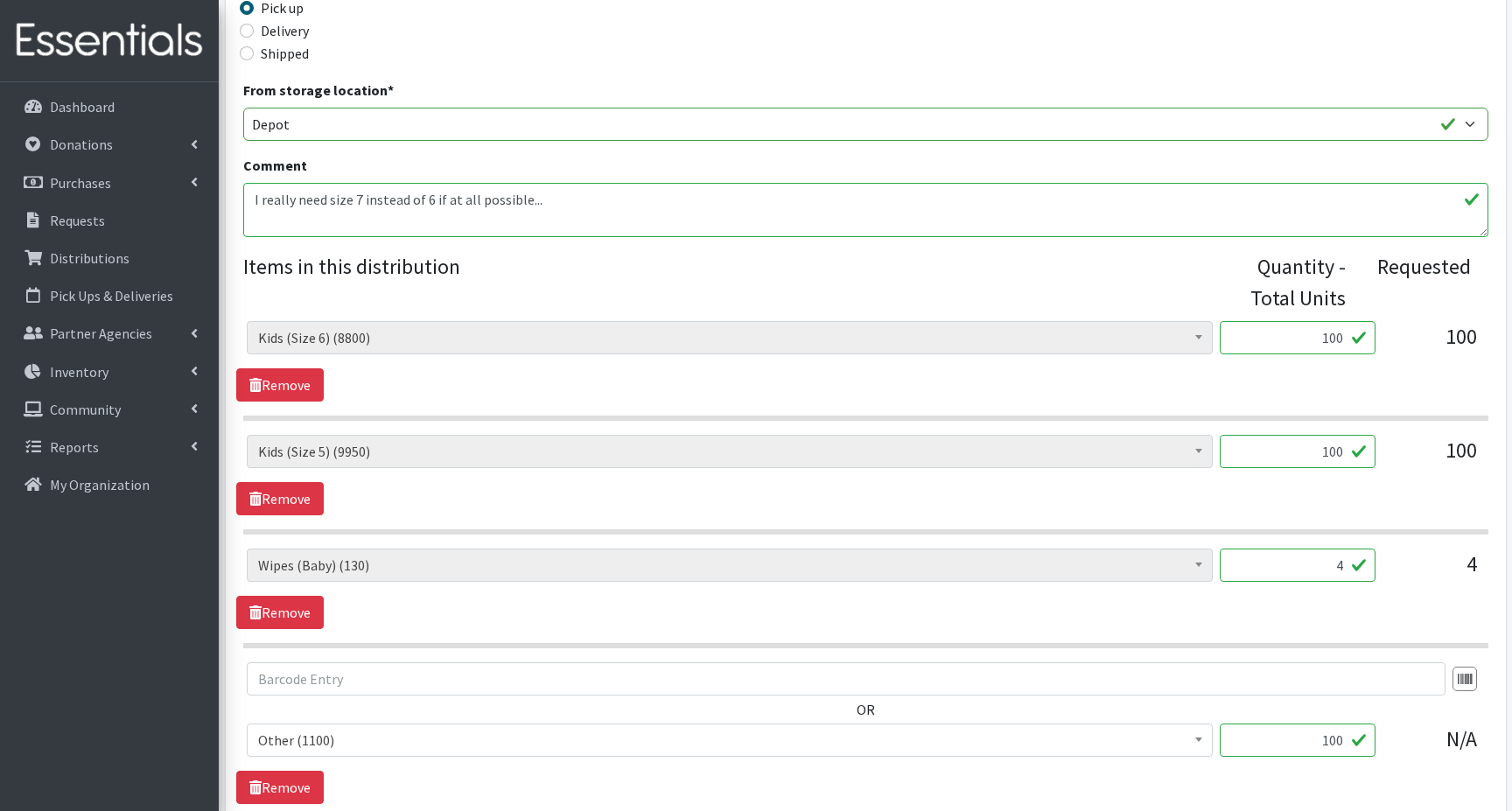
drag, startPoint x: 1317, startPoint y: 335, endPoint x: 1318, endPoint y: 348, distance: 13.0
click at [1318, 348] on input "100" at bounding box center [1297, 337] width 156 height 33
type input "0"
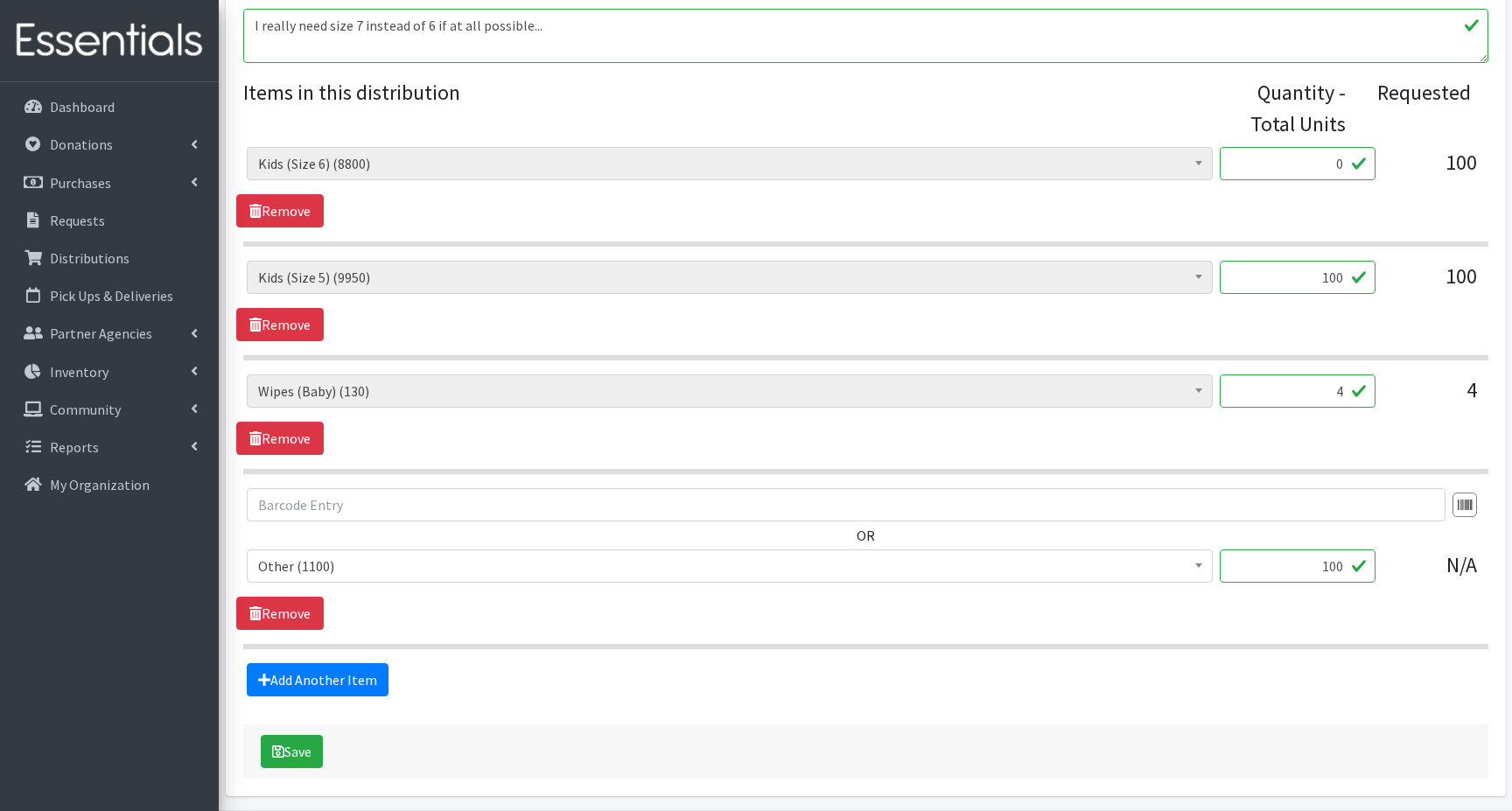
scroll to position [676, 0]
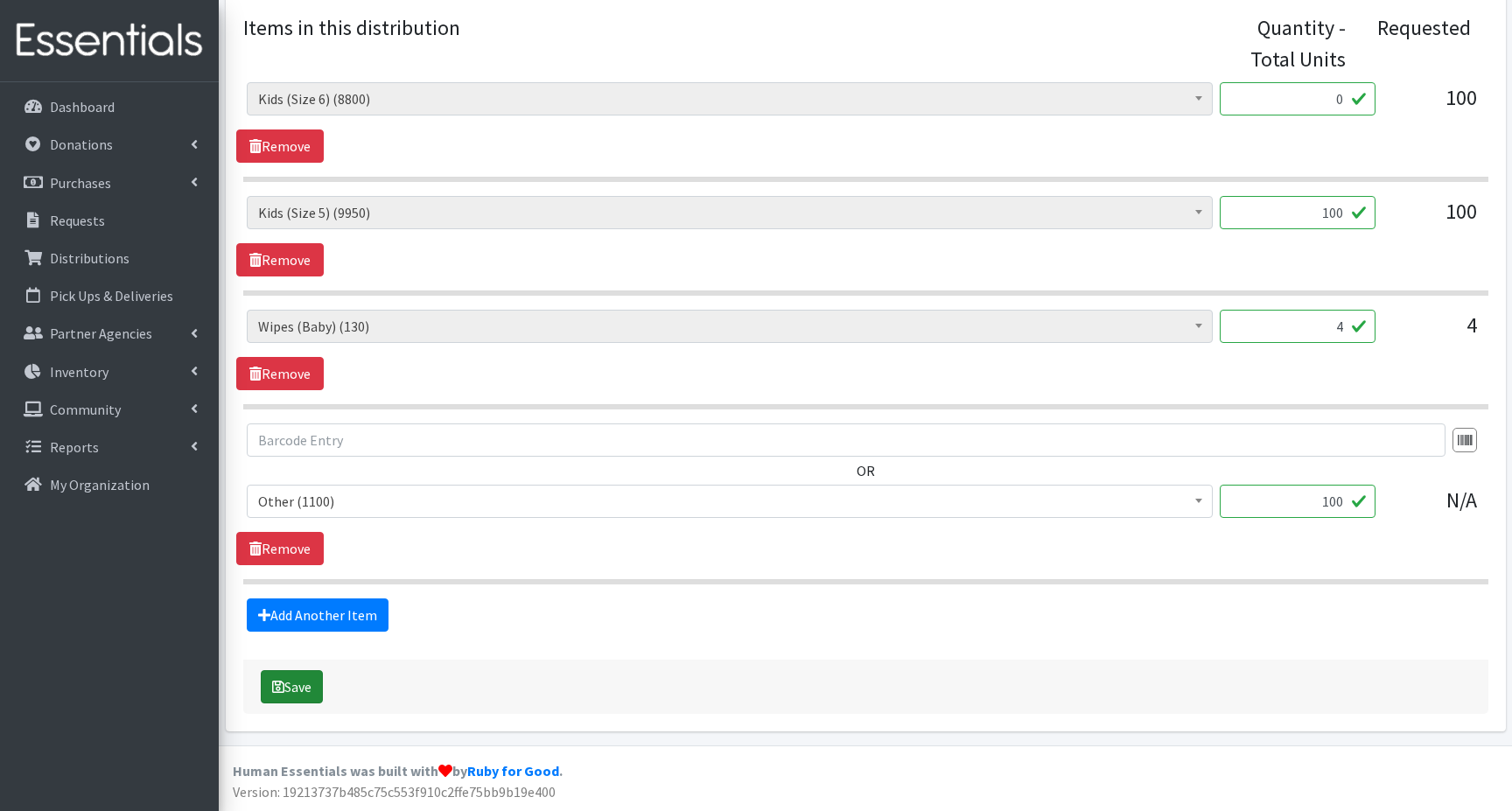
type input "0"
click at [295, 686] on button "Save" at bounding box center [291, 686] width 62 height 33
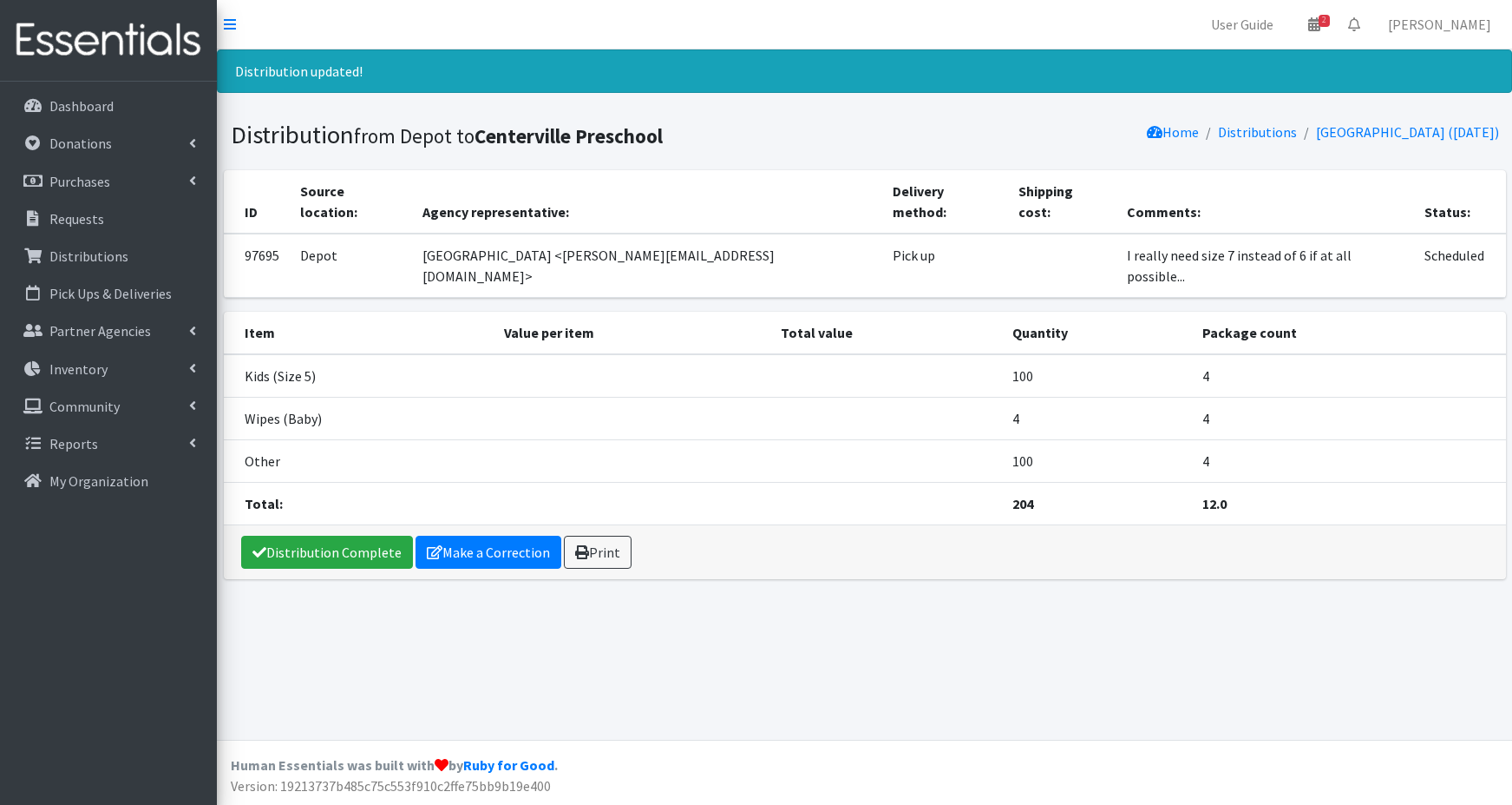
click at [609, 608] on div "Distribution updated! Distribution from Depot to [GEOGRAPHIC_DATA] Home Distrib…" at bounding box center [865, 394] width 1296 height 690
click at [74, 106] on p "Dashboard" at bounding box center [81, 106] width 64 height 17
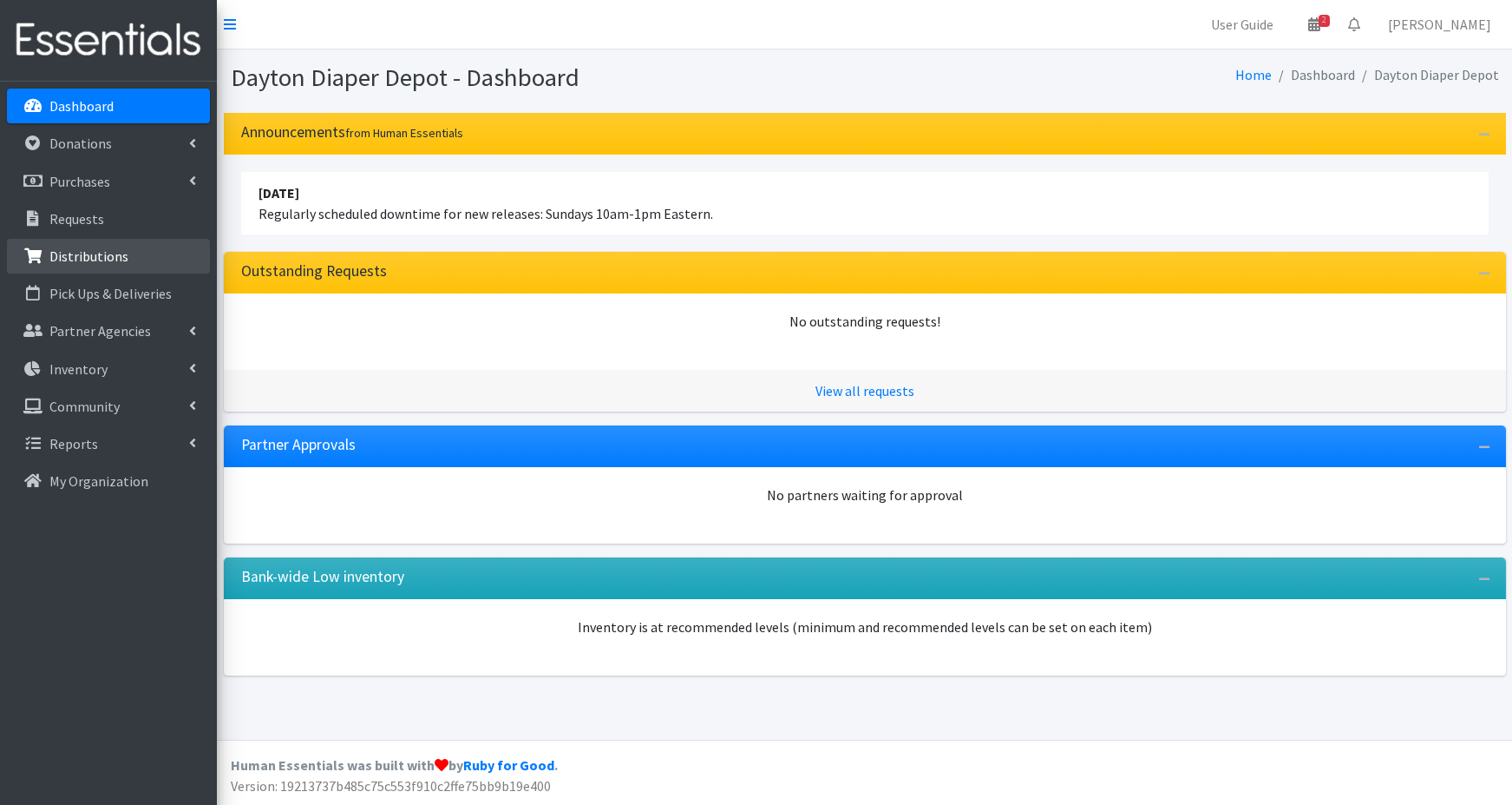
click at [82, 259] on p "Distributions" at bounding box center [89, 256] width 79 height 17
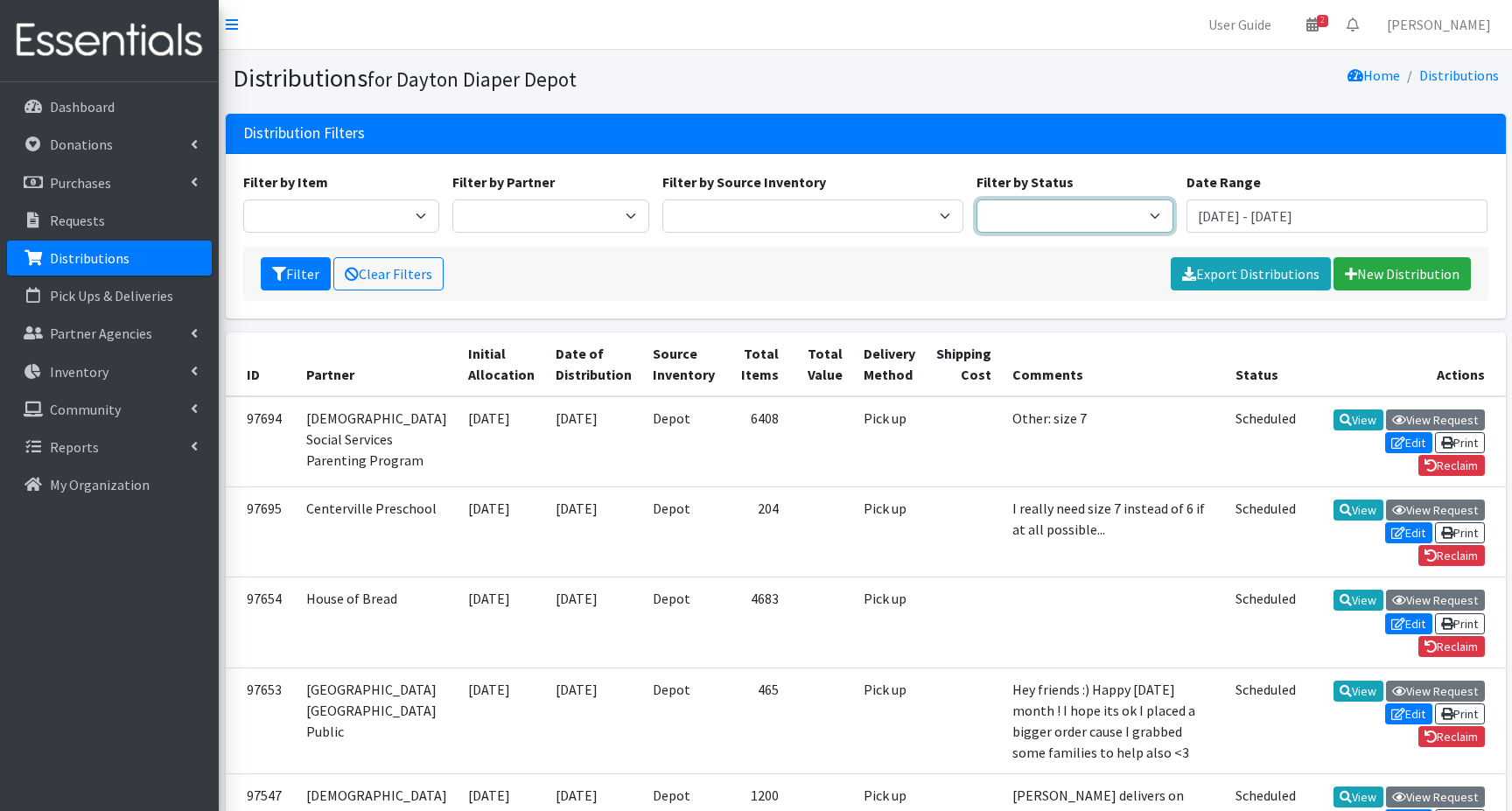
click at [1097, 216] on select "Scheduled Complete" at bounding box center [1075, 215] width 197 height 33
select select "5"
click at [976, 199] on select "Scheduled Complete" at bounding box center [1075, 215] width 197 height 33
click at [286, 278] on button "Filter" at bounding box center [296, 273] width 70 height 33
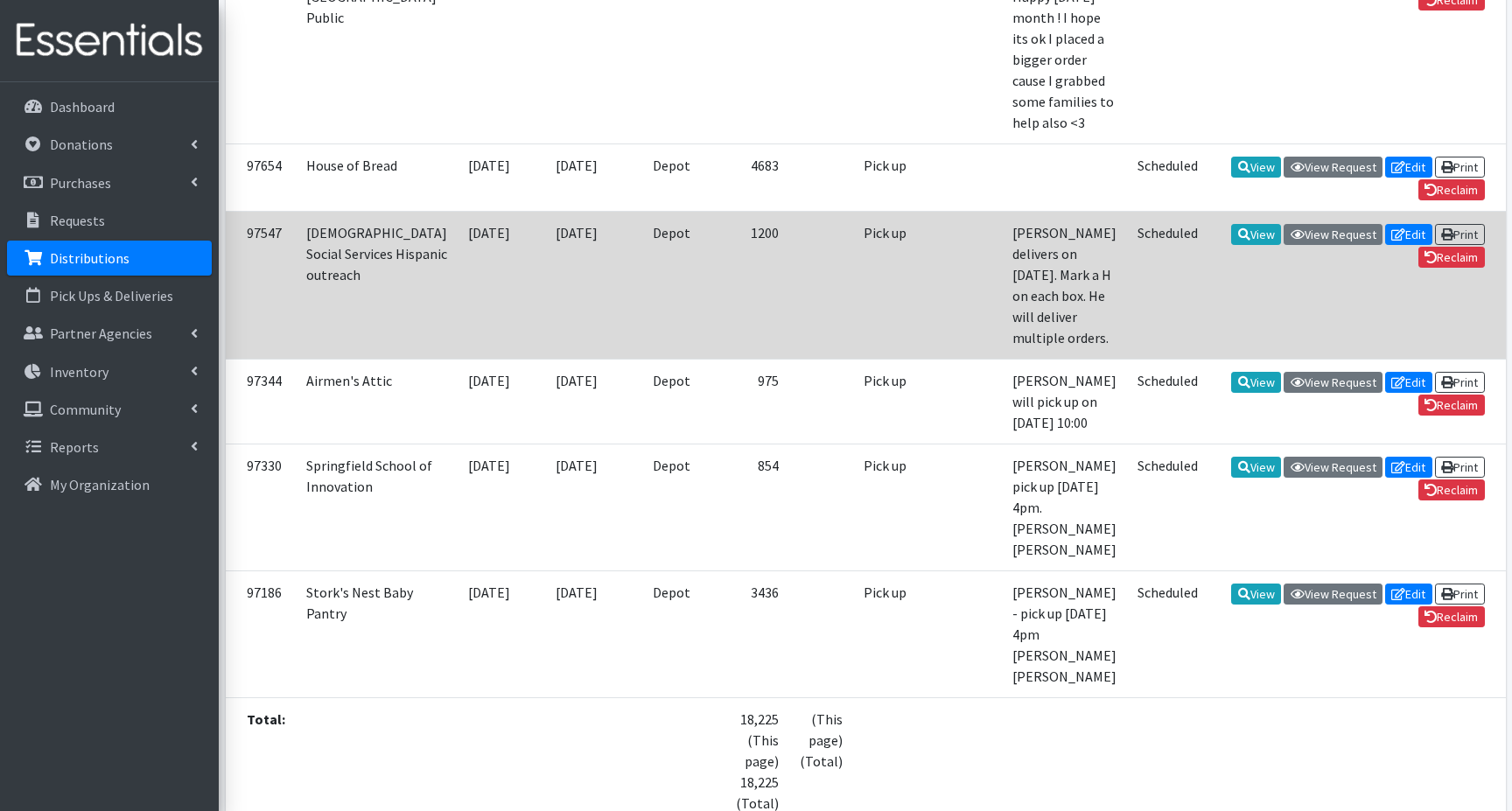
scroll to position [667, 0]
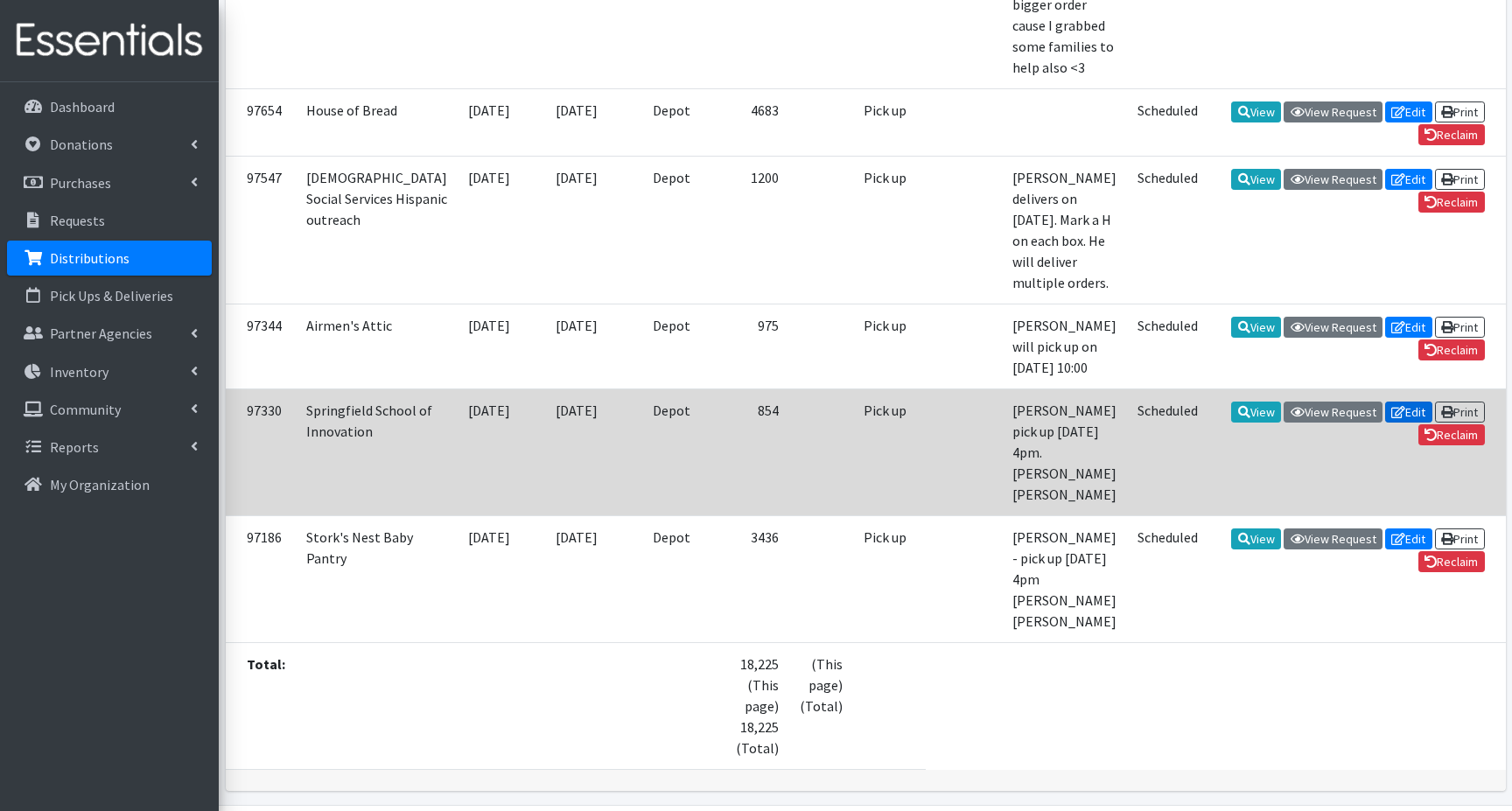
click at [1402, 423] on link "Edit" at bounding box center [1408, 411] width 47 height 21
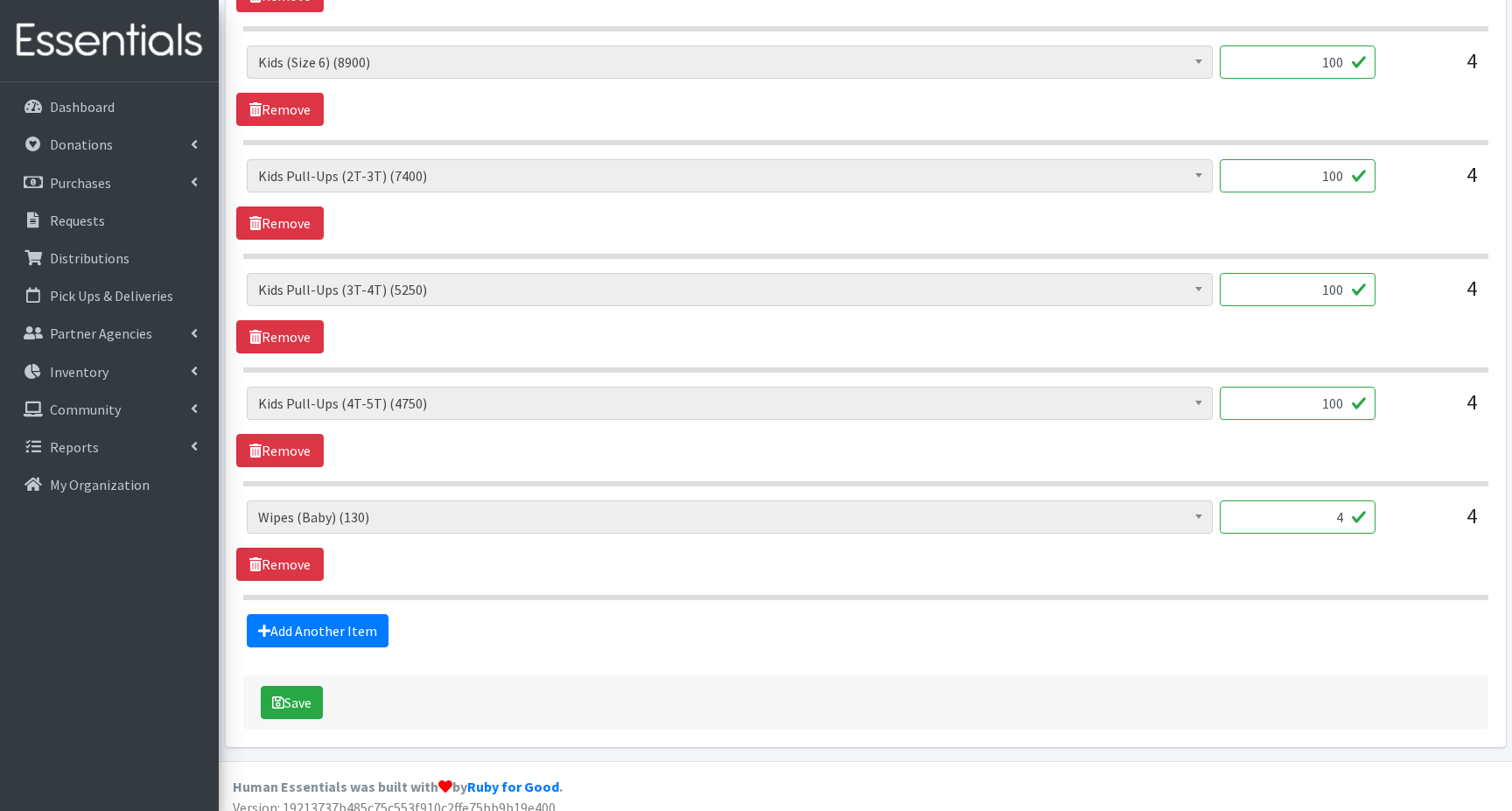
scroll to position [1354, 0]
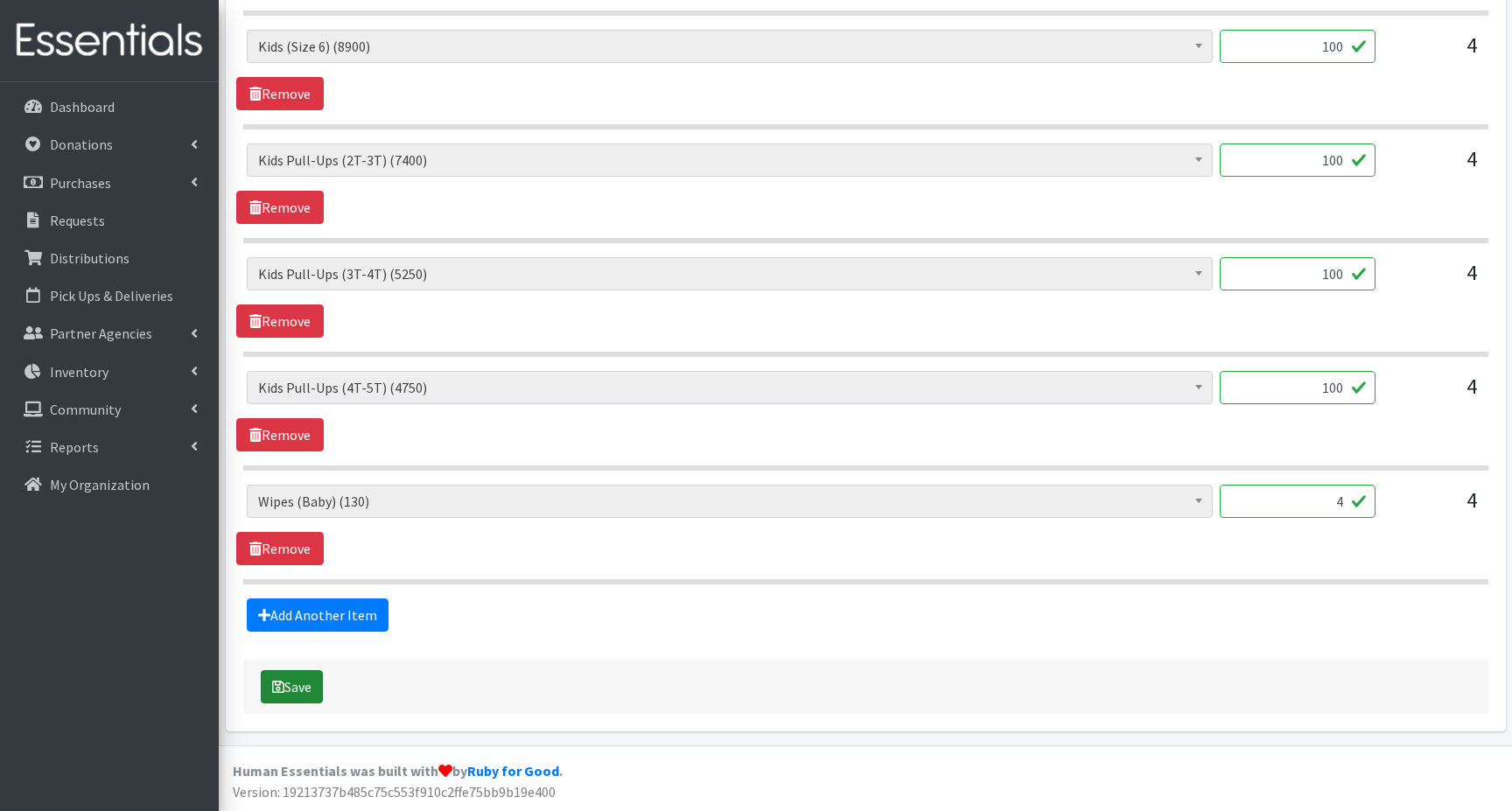
click at [289, 692] on button "Save" at bounding box center [291, 686] width 62 height 33
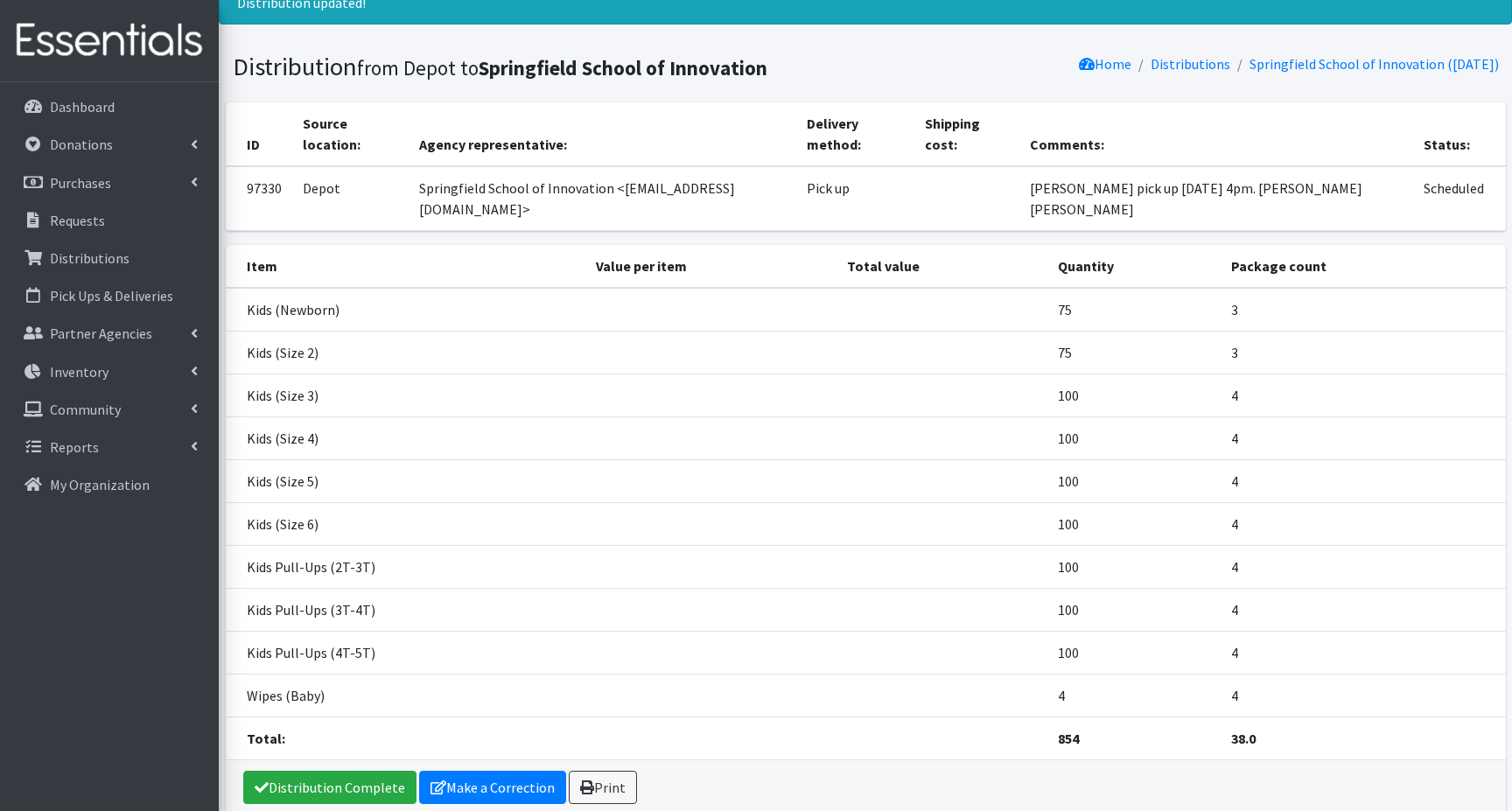
scroll to position [110, 0]
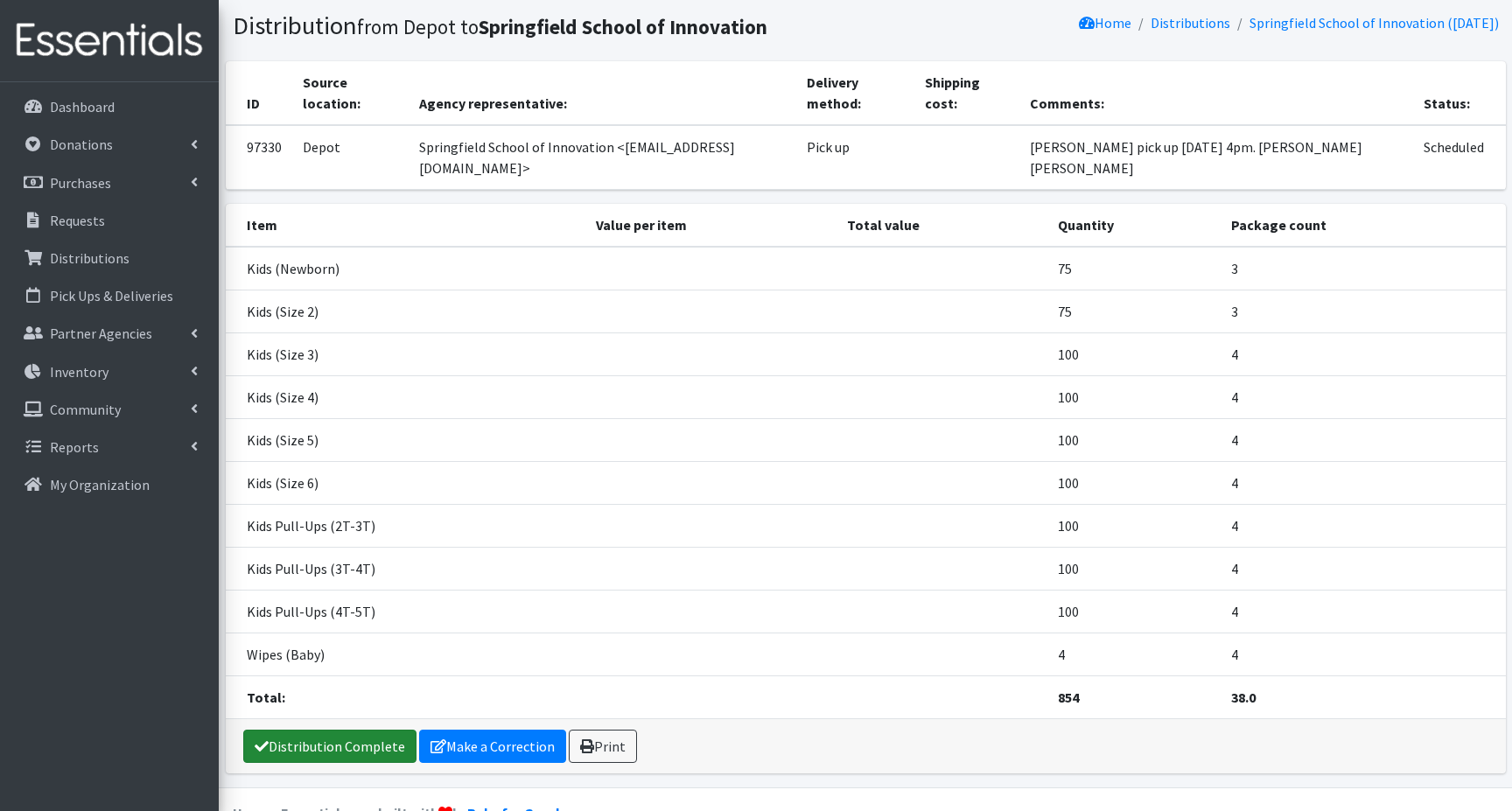
click at [314, 729] on link "Distribution Complete" at bounding box center [330, 745] width 173 height 33
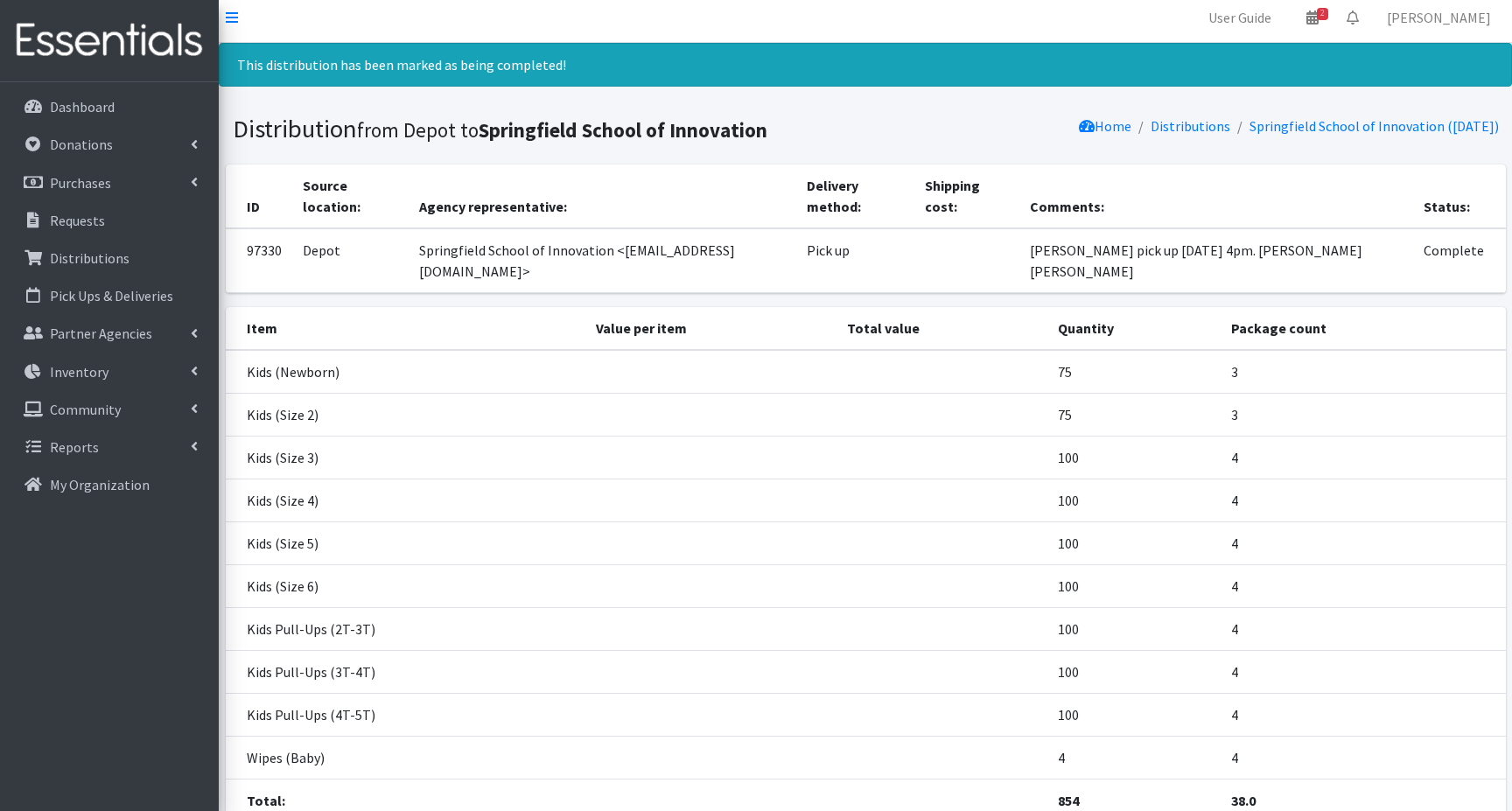
scroll to position [0, 0]
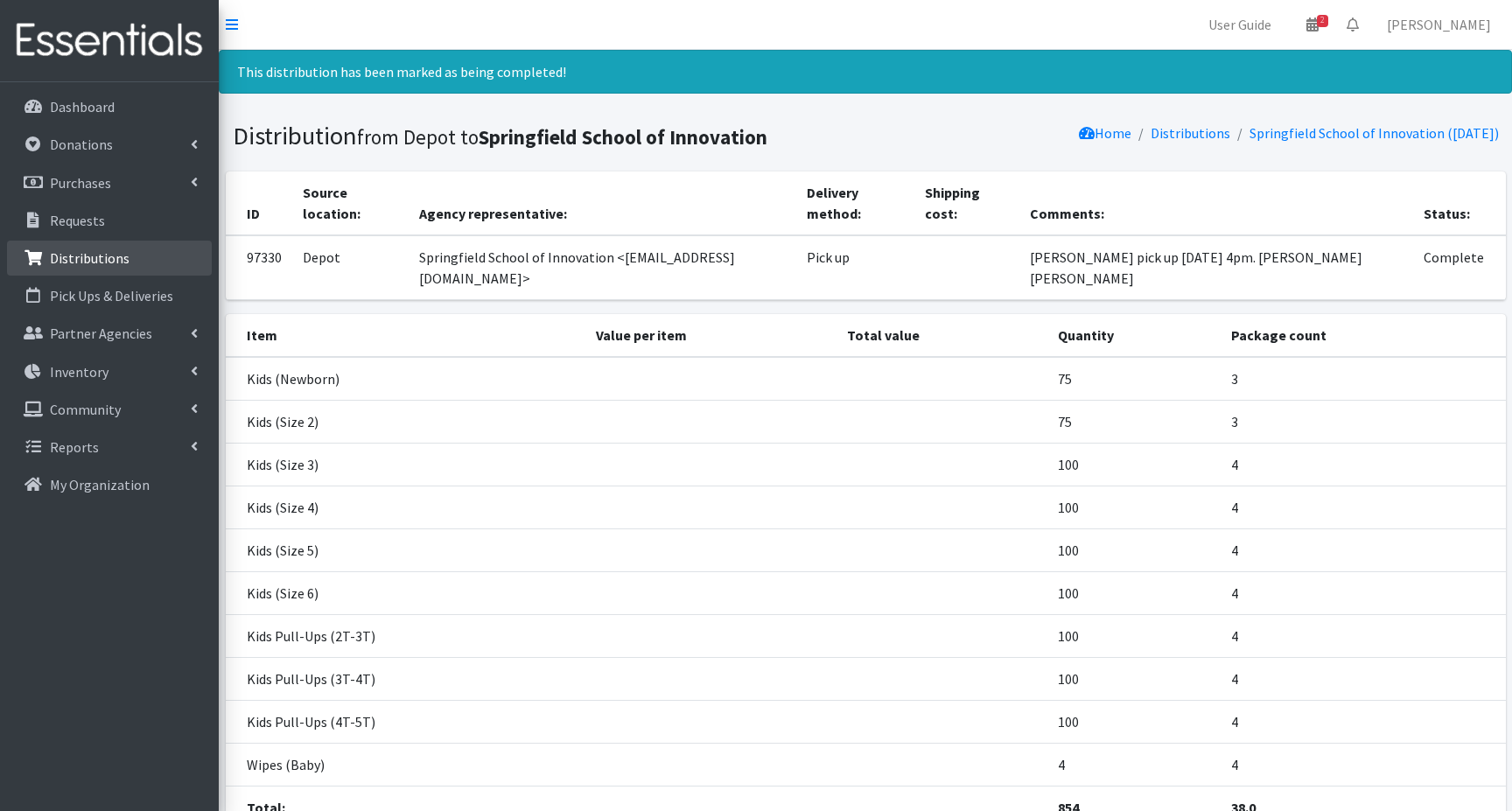
click at [78, 258] on p "Distributions" at bounding box center [89, 258] width 79 height 17
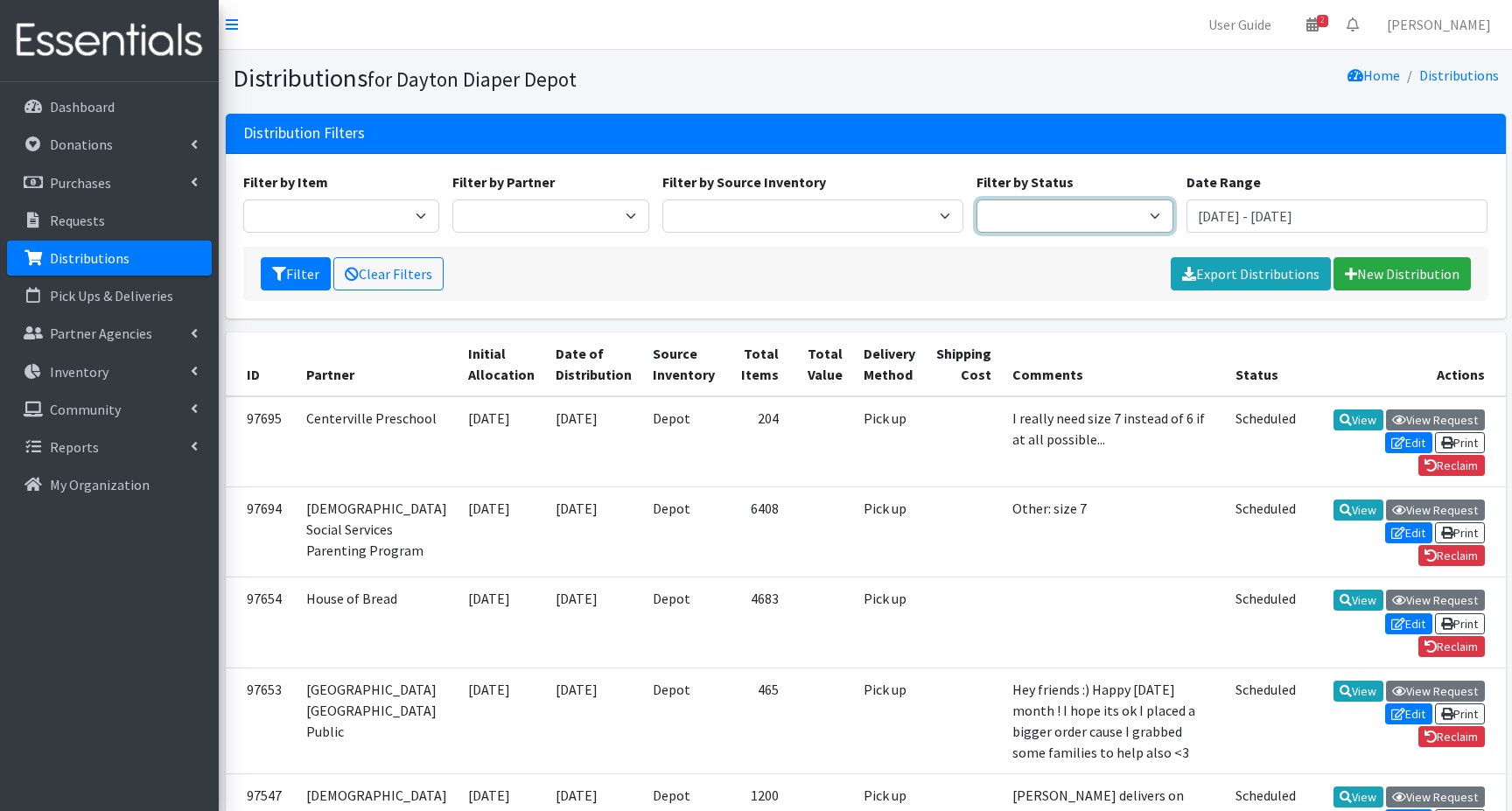
click at [1116, 214] on select "Scheduled Complete" at bounding box center [1075, 215] width 197 height 33
select select "5"
click at [976, 199] on select "Scheduled Complete" at bounding box center [1075, 215] width 197 height 33
click at [298, 276] on button "Filter" at bounding box center [296, 273] width 70 height 33
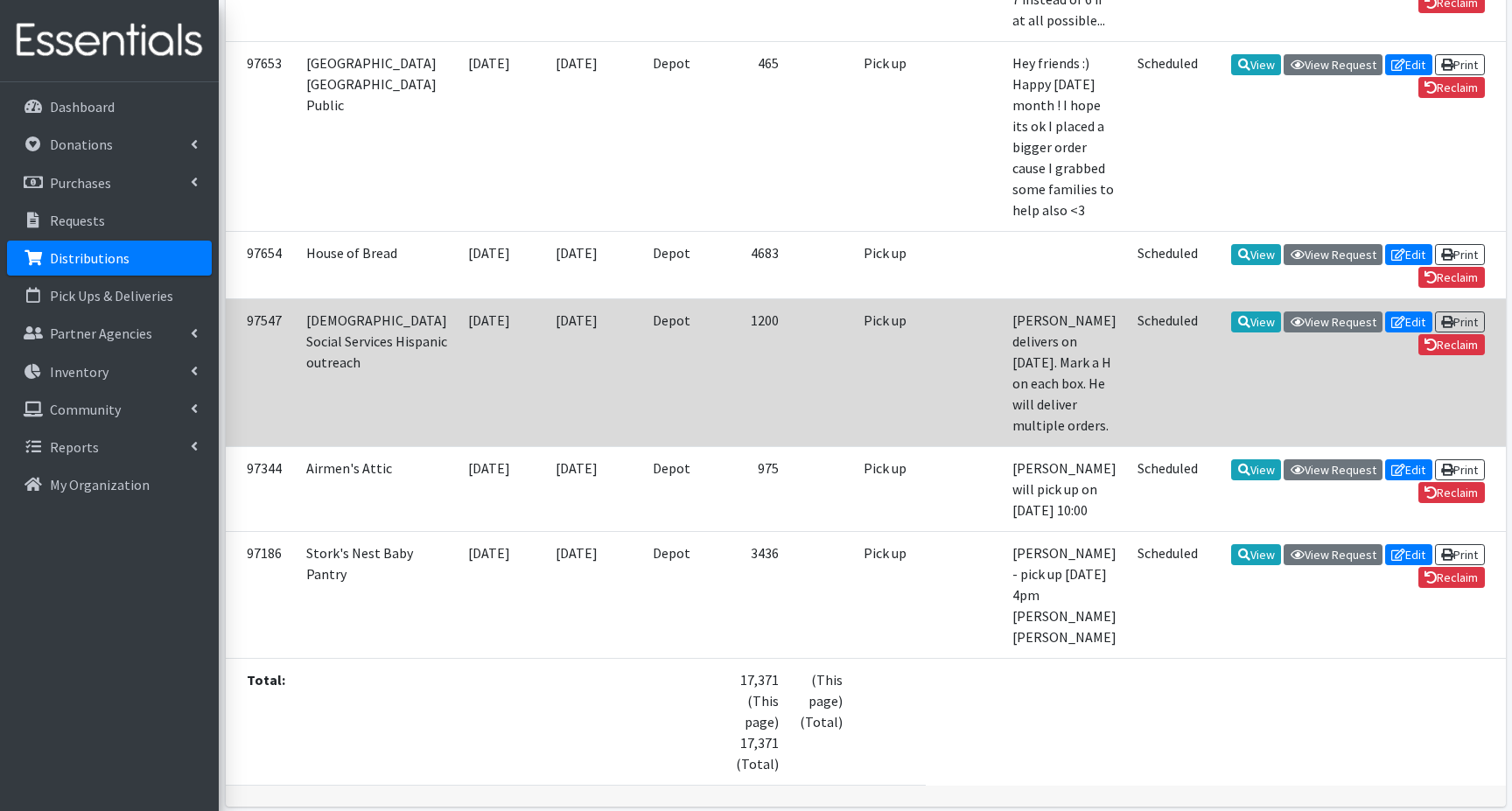
scroll to position [582, 0]
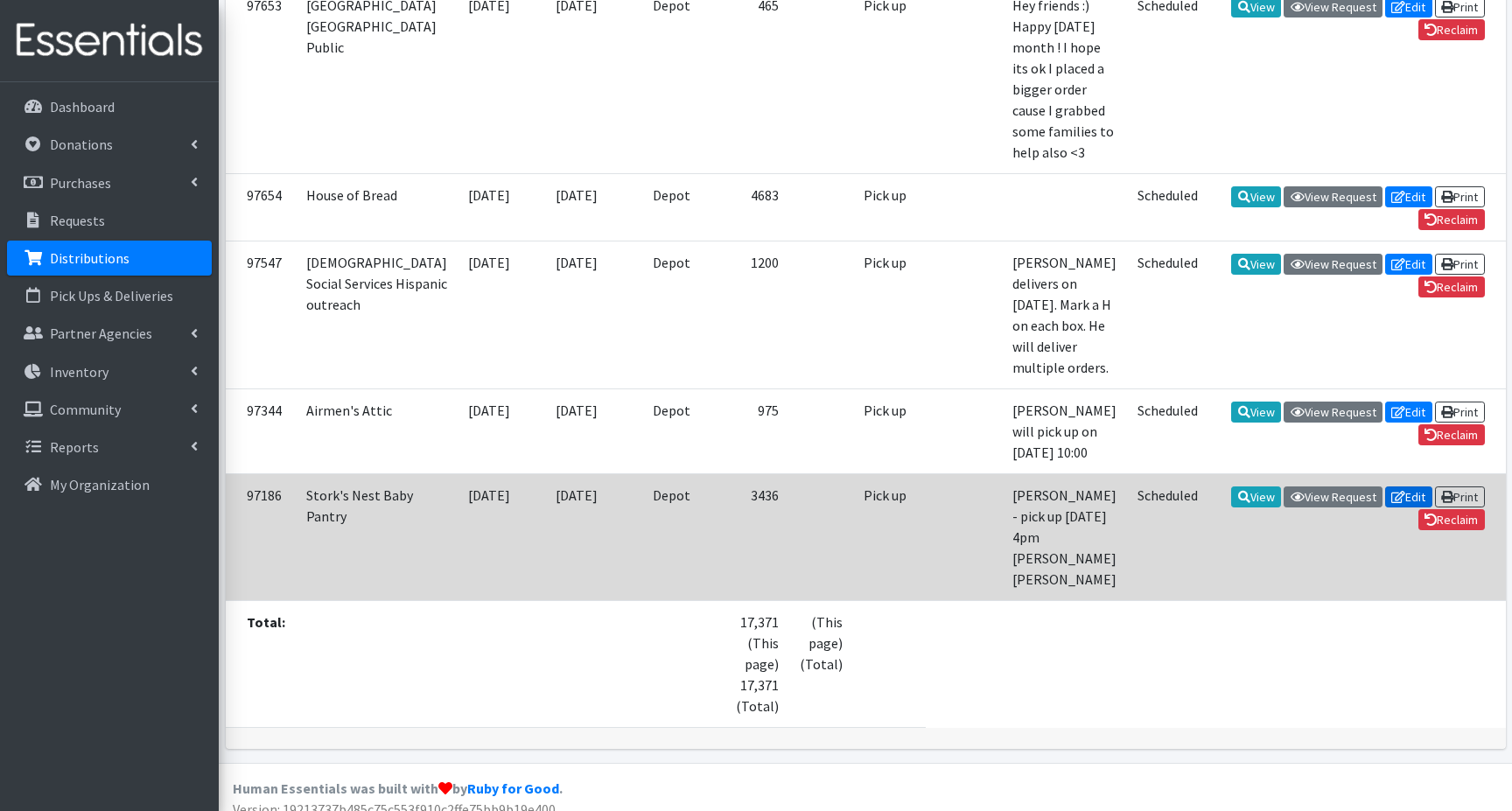
click at [1404, 507] on link "Edit" at bounding box center [1408, 497] width 47 height 21
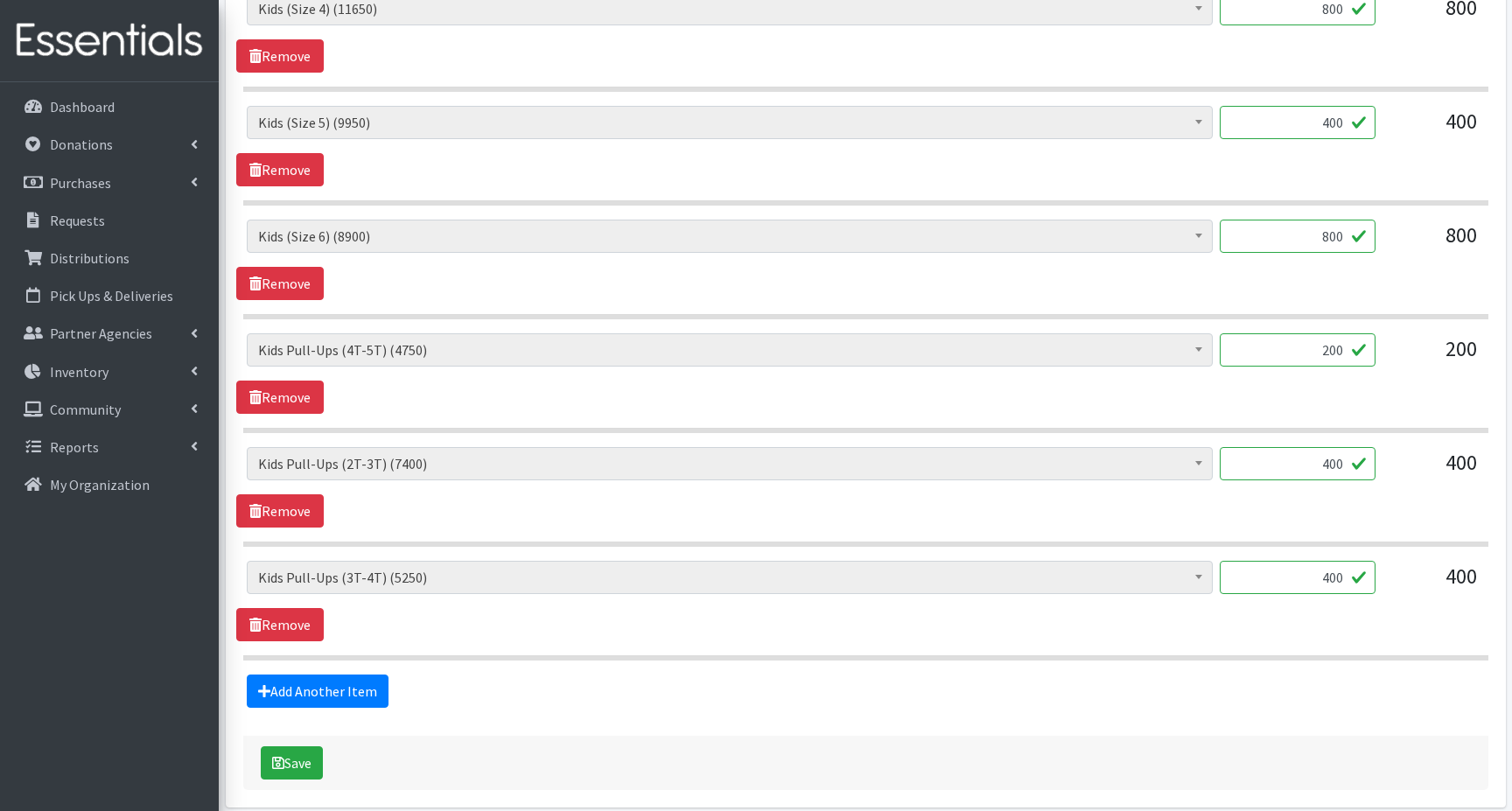
scroll to position [1127, 0]
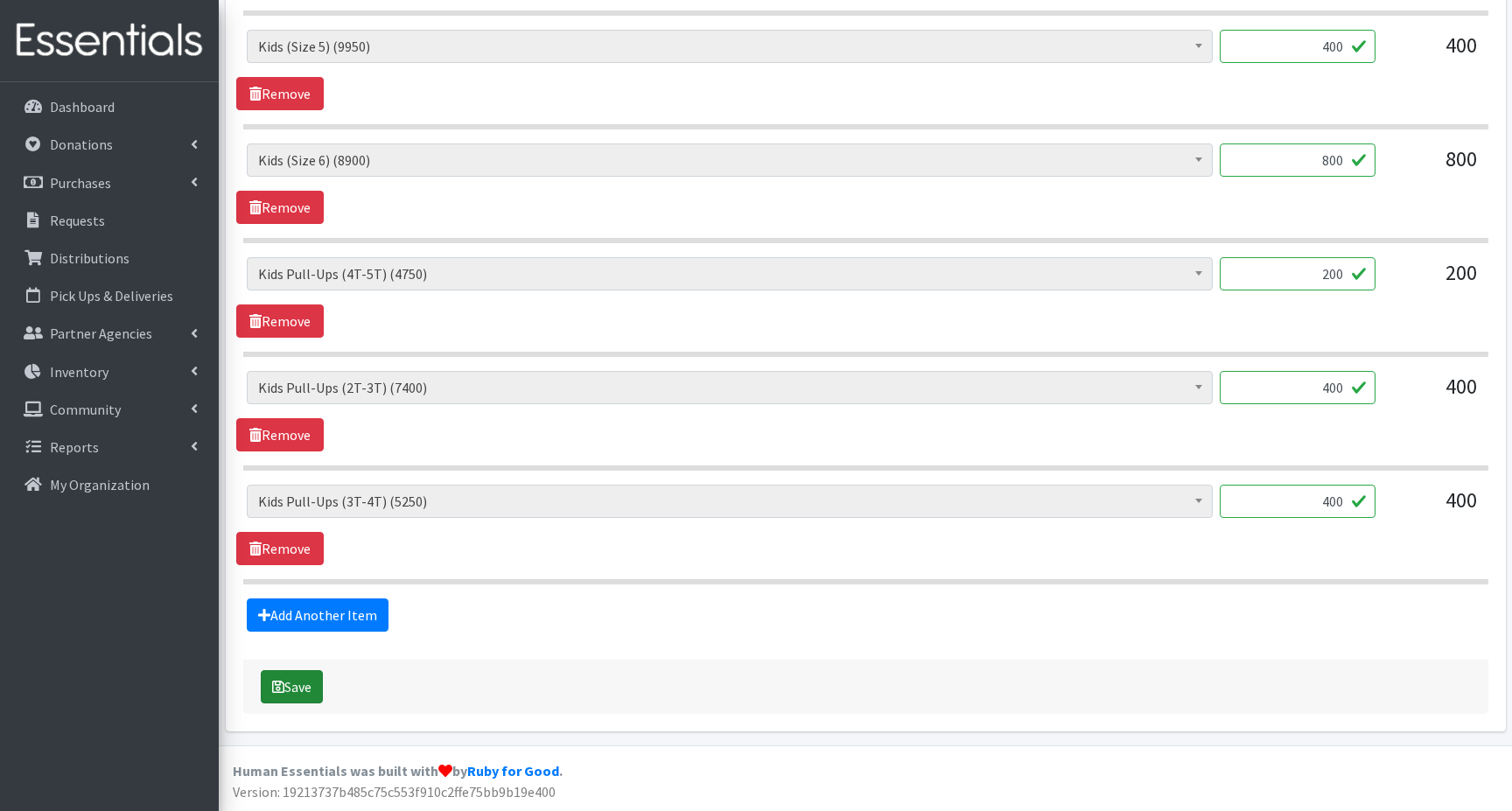
click at [300, 687] on button "Save" at bounding box center [291, 686] width 62 height 33
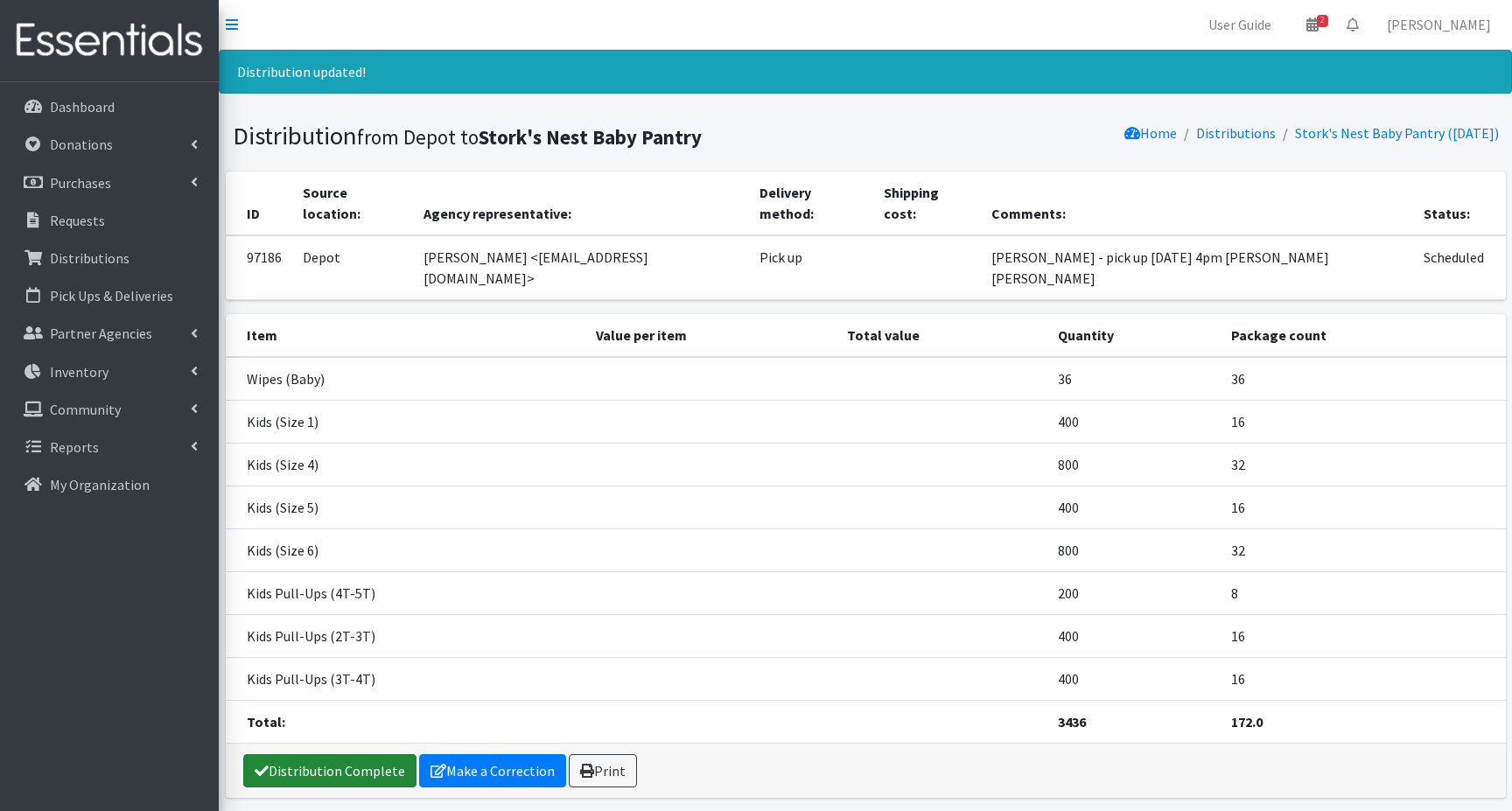
click at [308, 753] on link "Distribution Complete" at bounding box center [330, 770] width 173 height 33
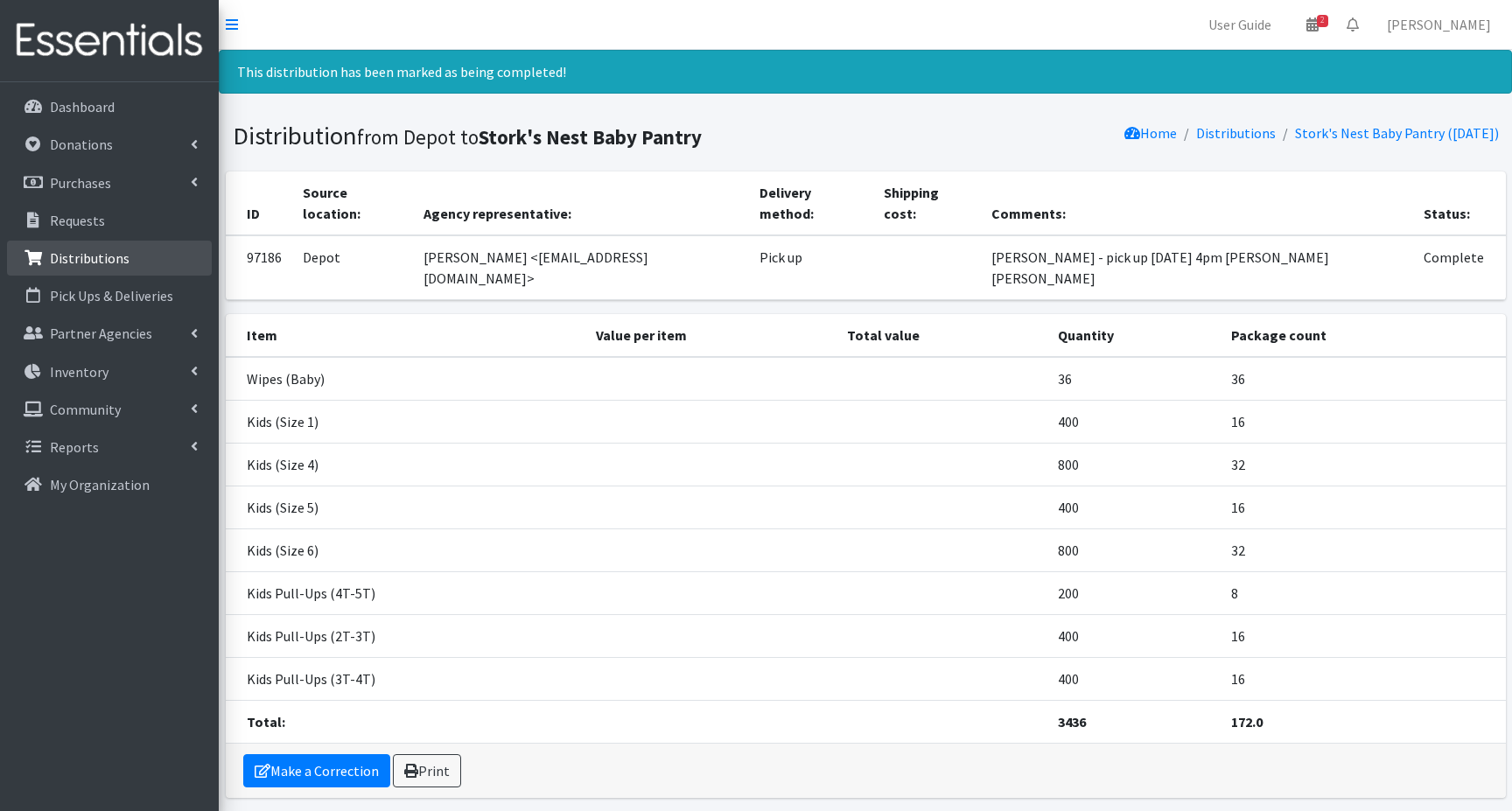
click at [96, 260] on p "Distributions" at bounding box center [89, 258] width 79 height 17
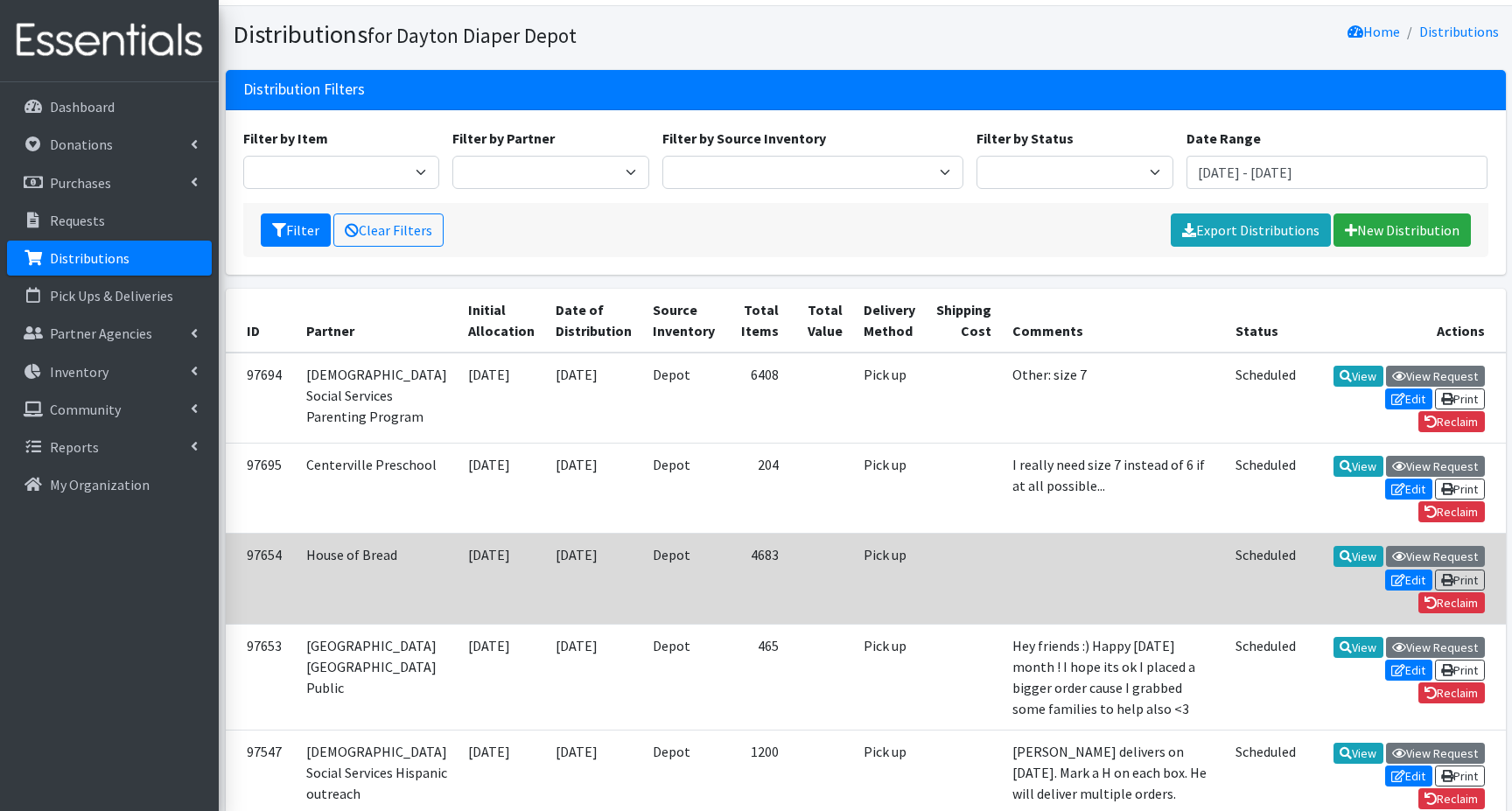
scroll to position [87, 0]
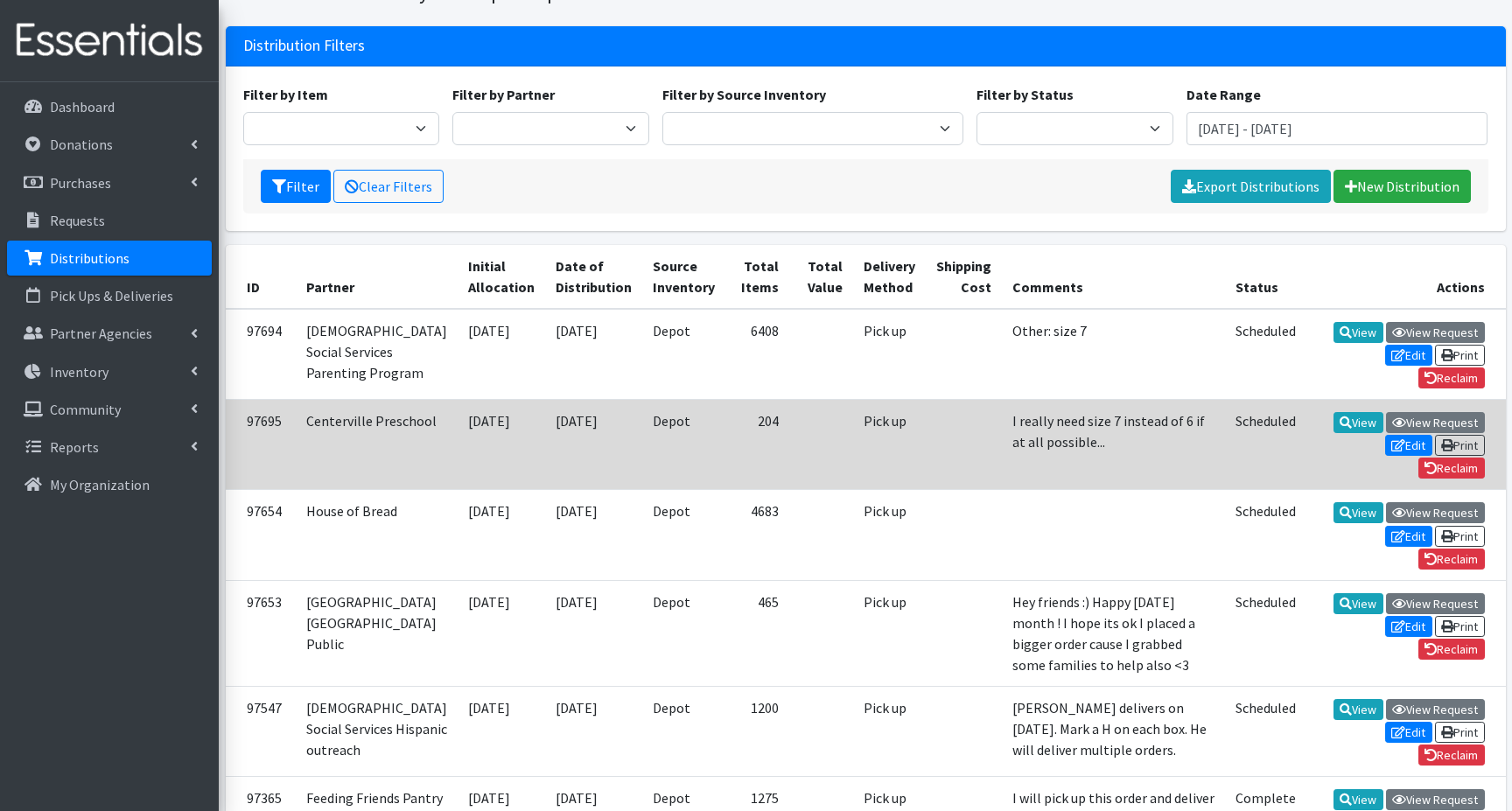
click at [1002, 485] on td "I really need size 7 instead of 6 if at all possible..." at bounding box center [1113, 443] width 223 height 90
click at [1409, 456] on link "Edit" at bounding box center [1408, 444] width 47 height 21
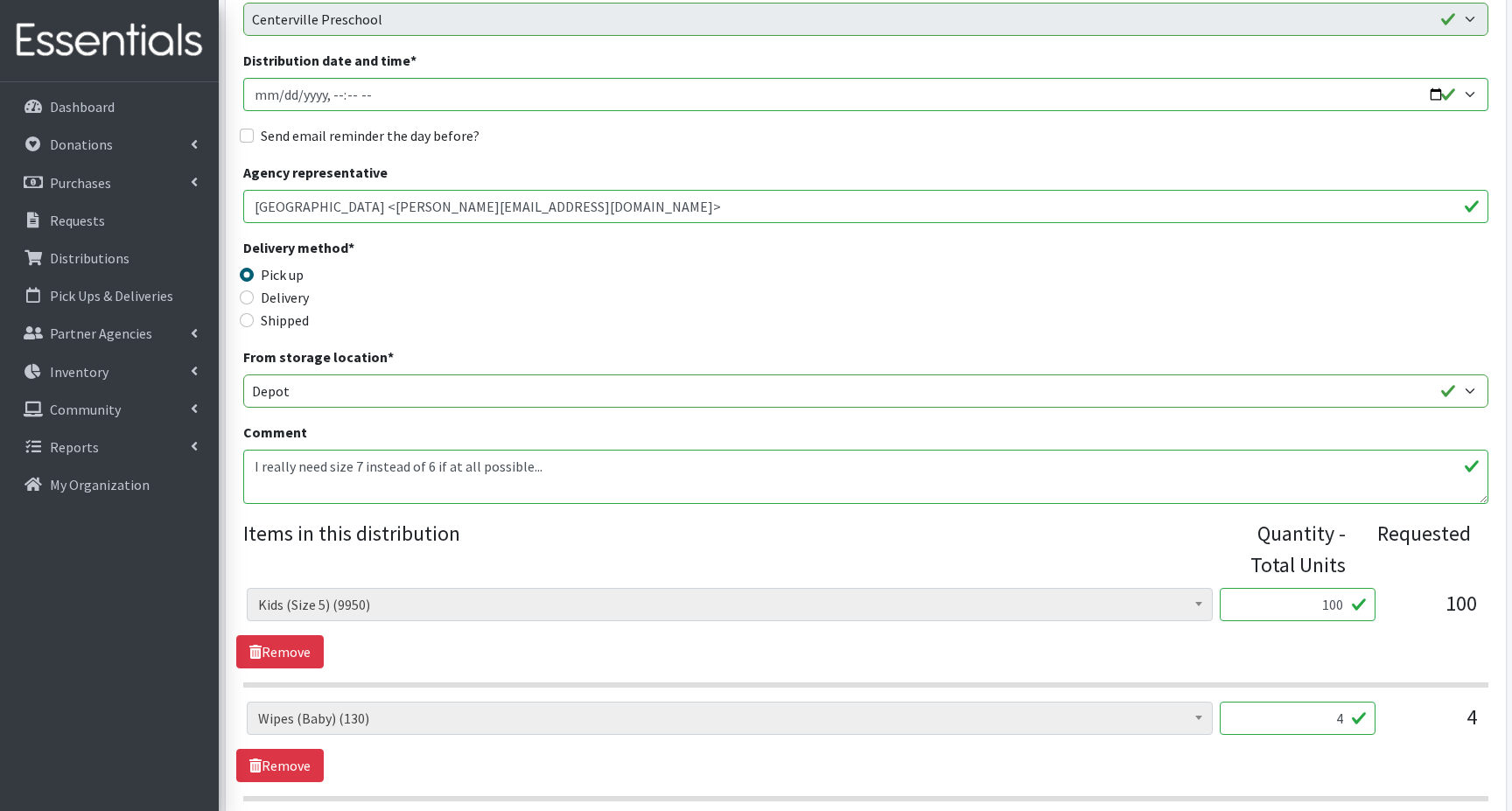
scroll to position [175, 0]
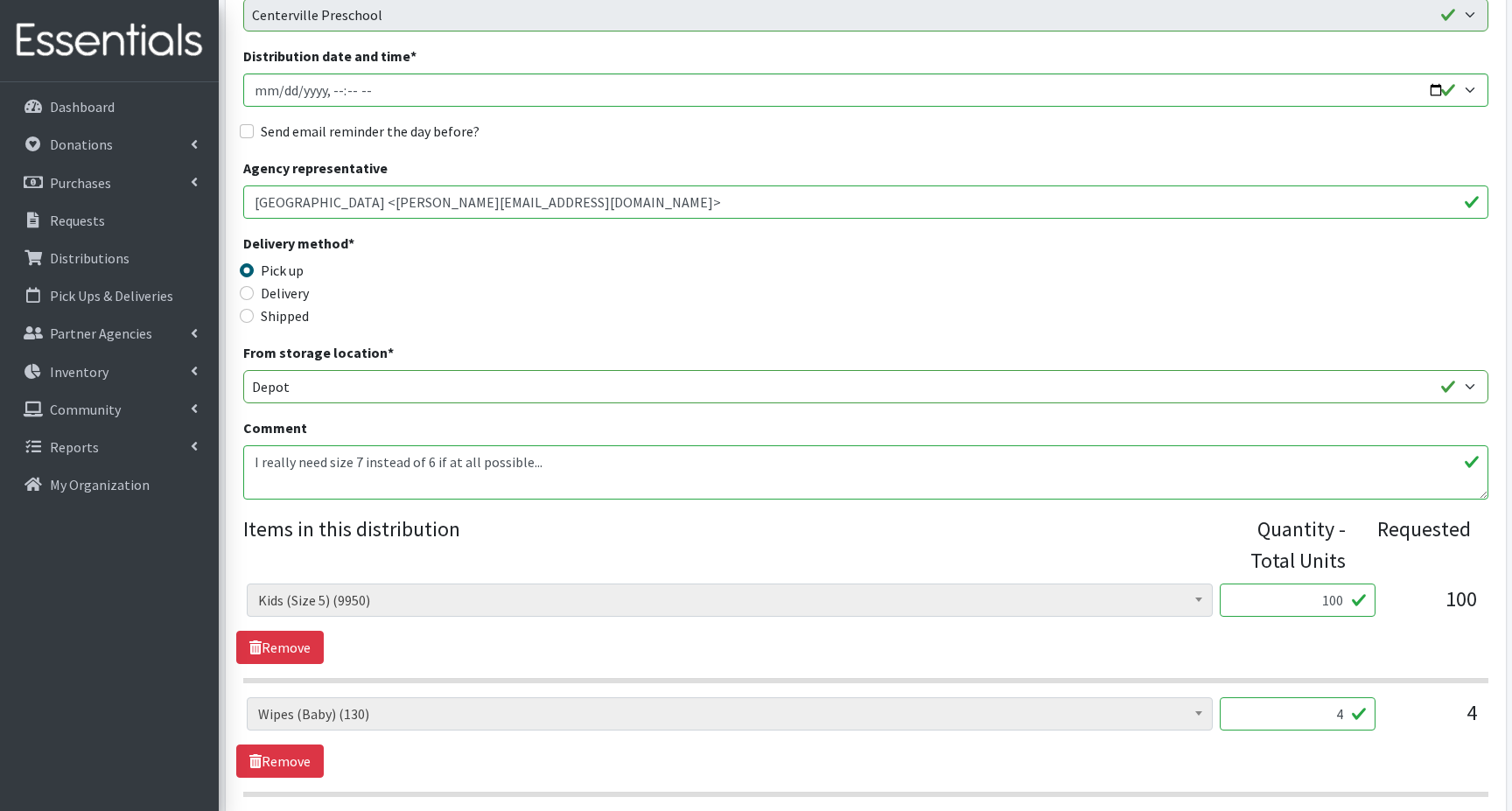
click at [560, 462] on textarea "I really need size 7 instead of 6 if at all possible..." at bounding box center [866, 472] width 1245 height 54
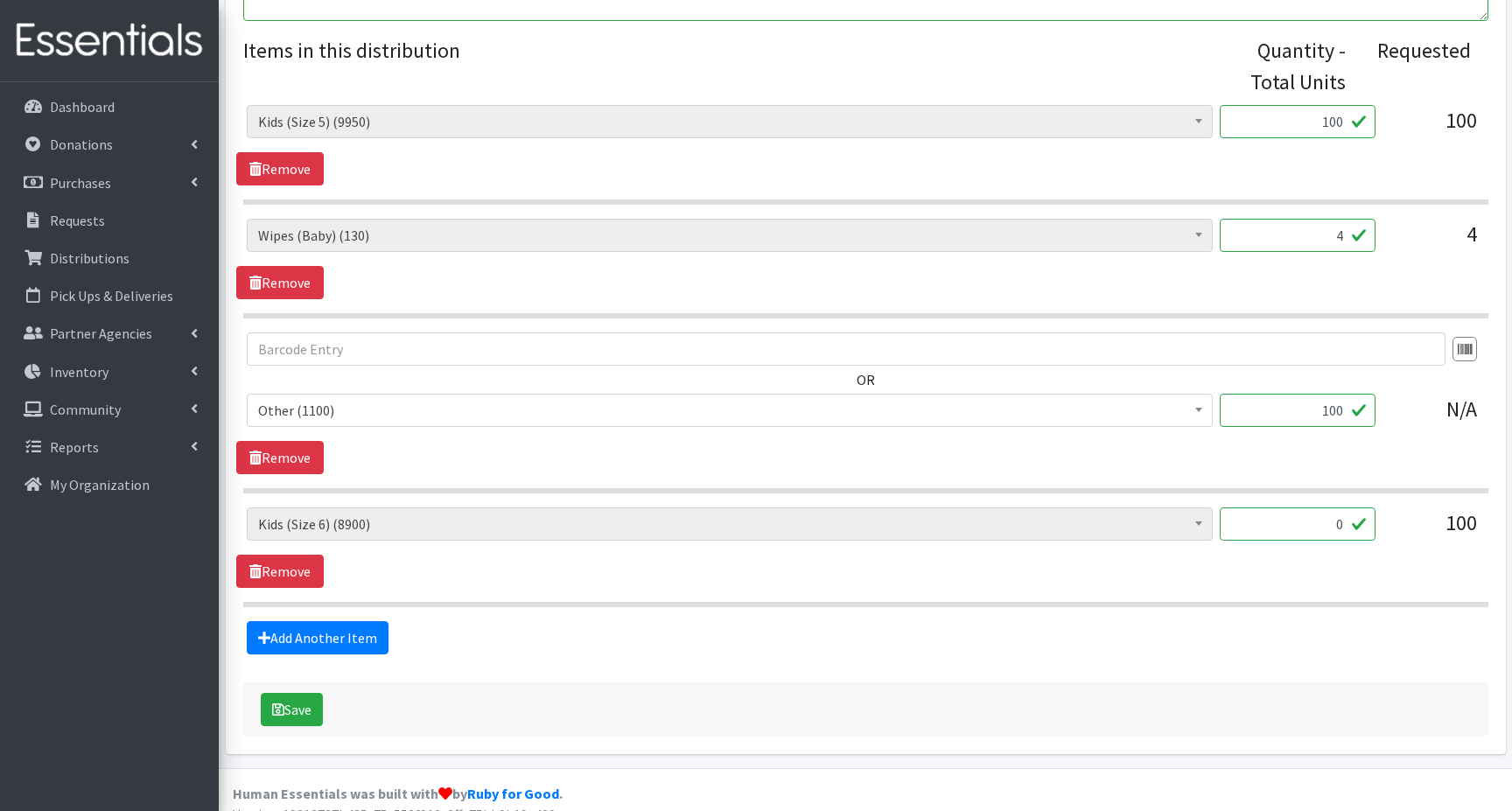
scroll to position [676, 0]
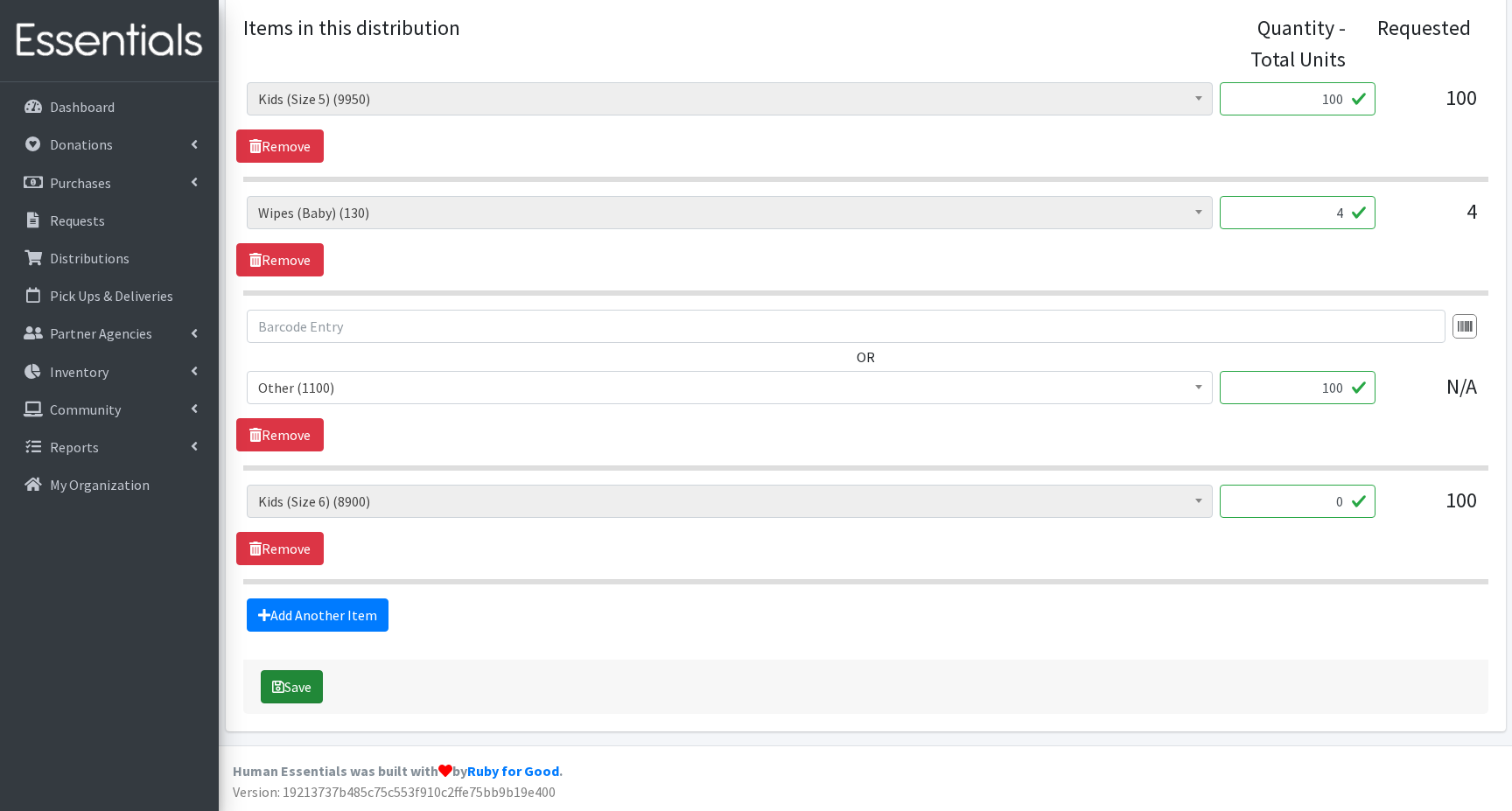
type textarea "I really need size 7 instead of 6 if at all possible... deleted size 6 added si…"
click at [273, 693] on icon "submit" at bounding box center [279, 687] width 13 height 14
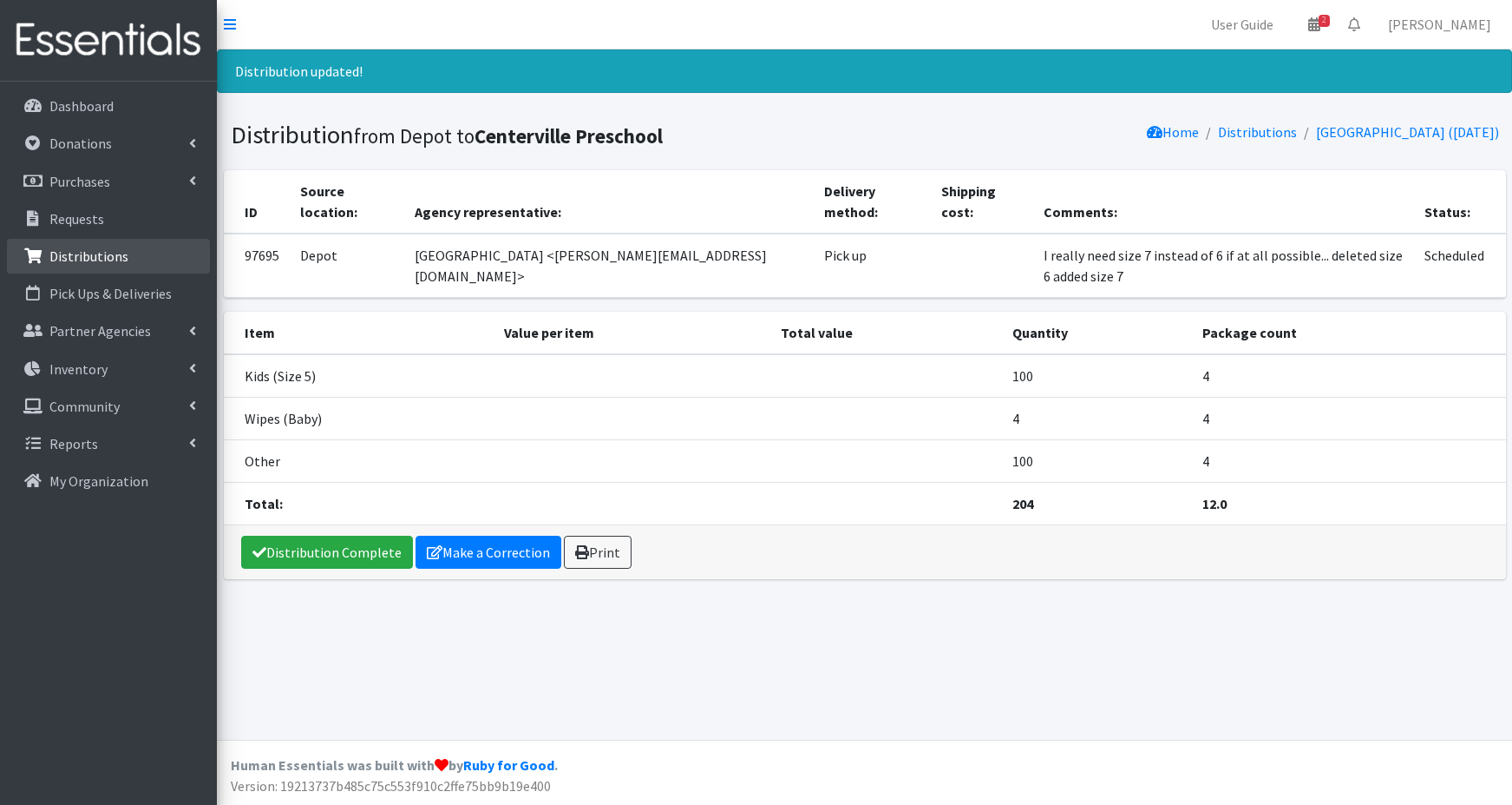
click at [103, 258] on p "Distributions" at bounding box center [89, 256] width 79 height 17
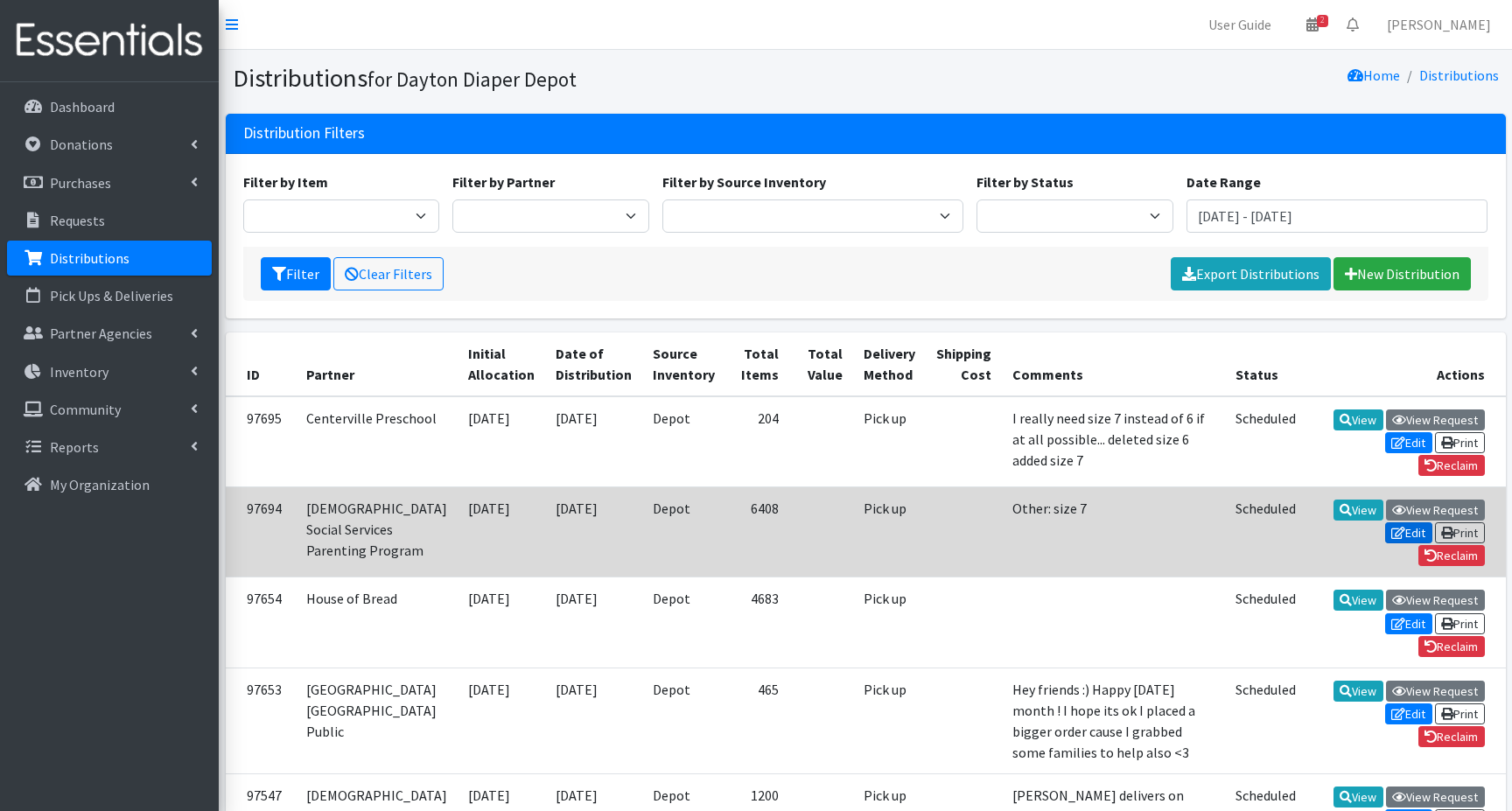
click at [1411, 525] on link "Edit" at bounding box center [1408, 532] width 47 height 21
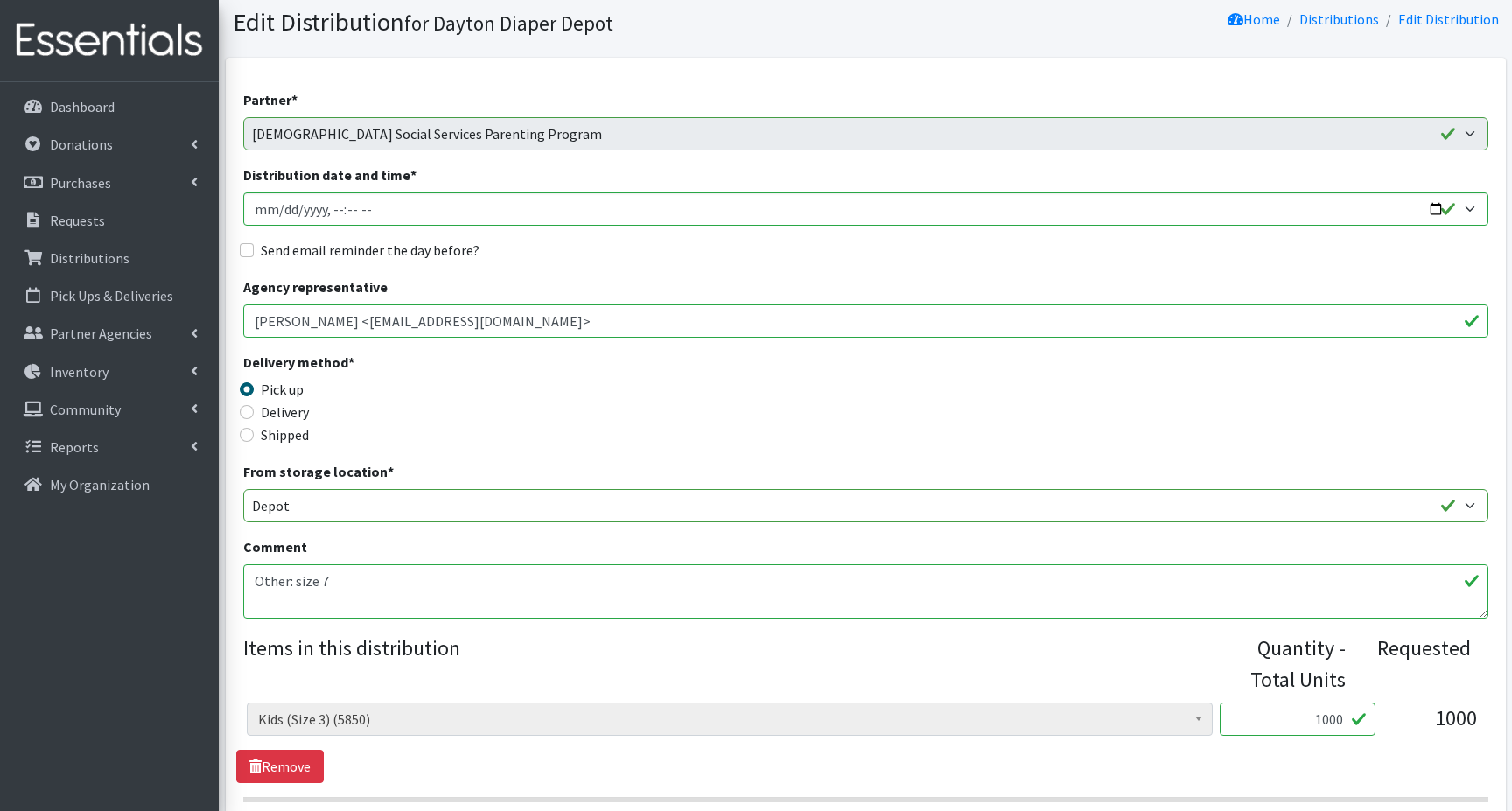
scroll to position [87, 0]
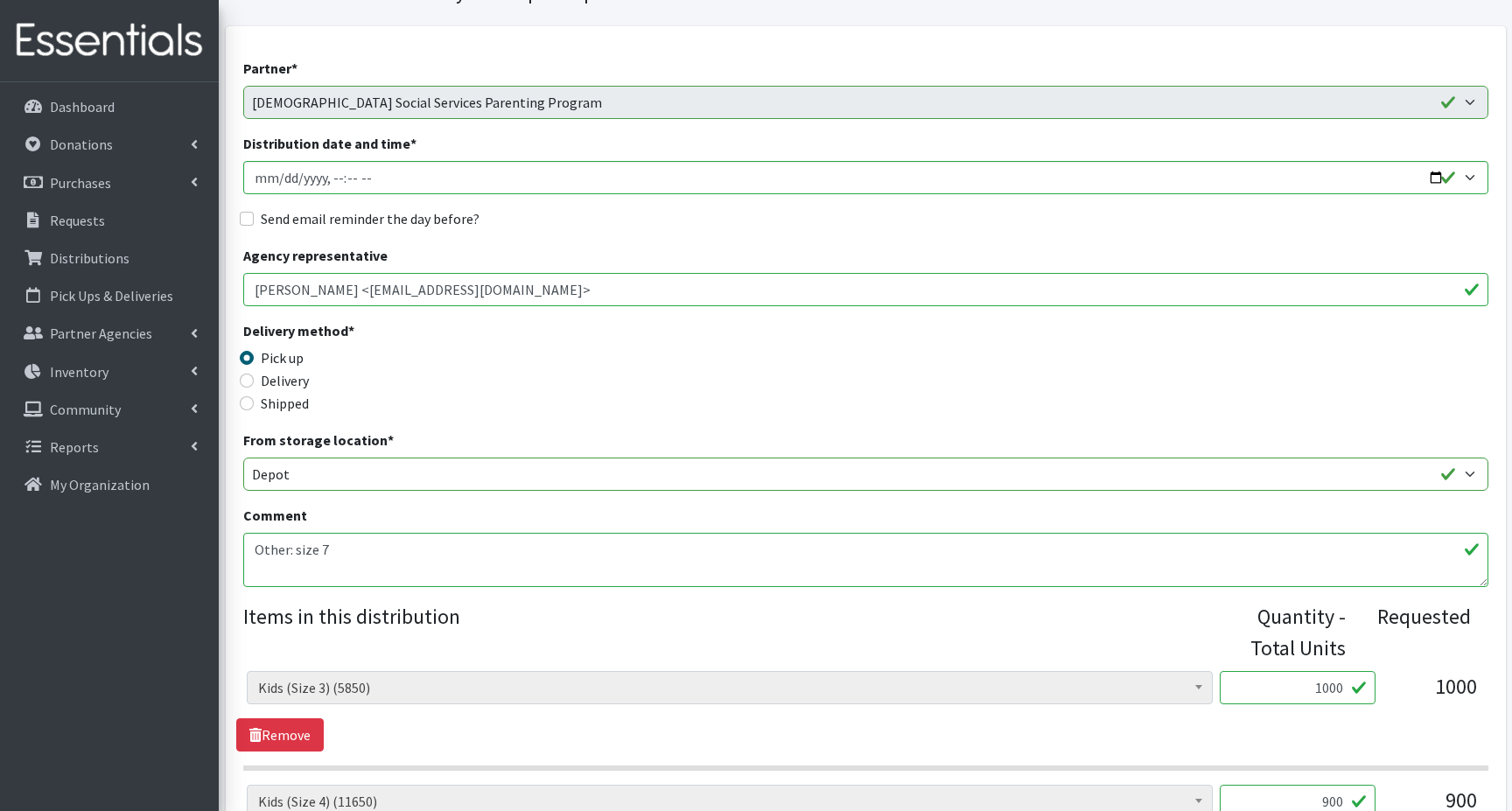
click at [350, 548] on textarea "Other: size 7" at bounding box center [866, 560] width 1245 height 54
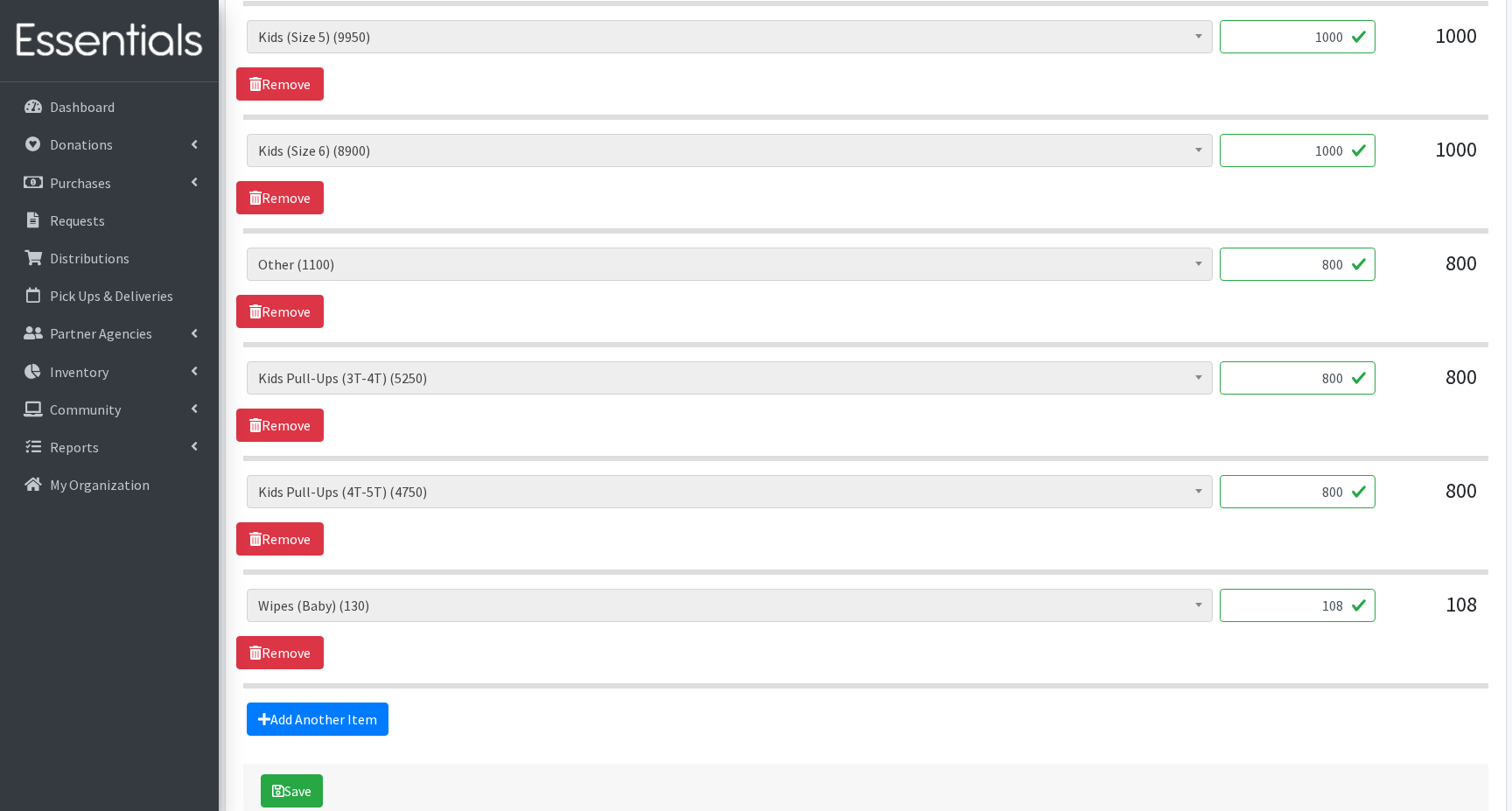
scroll to position [1070, 0]
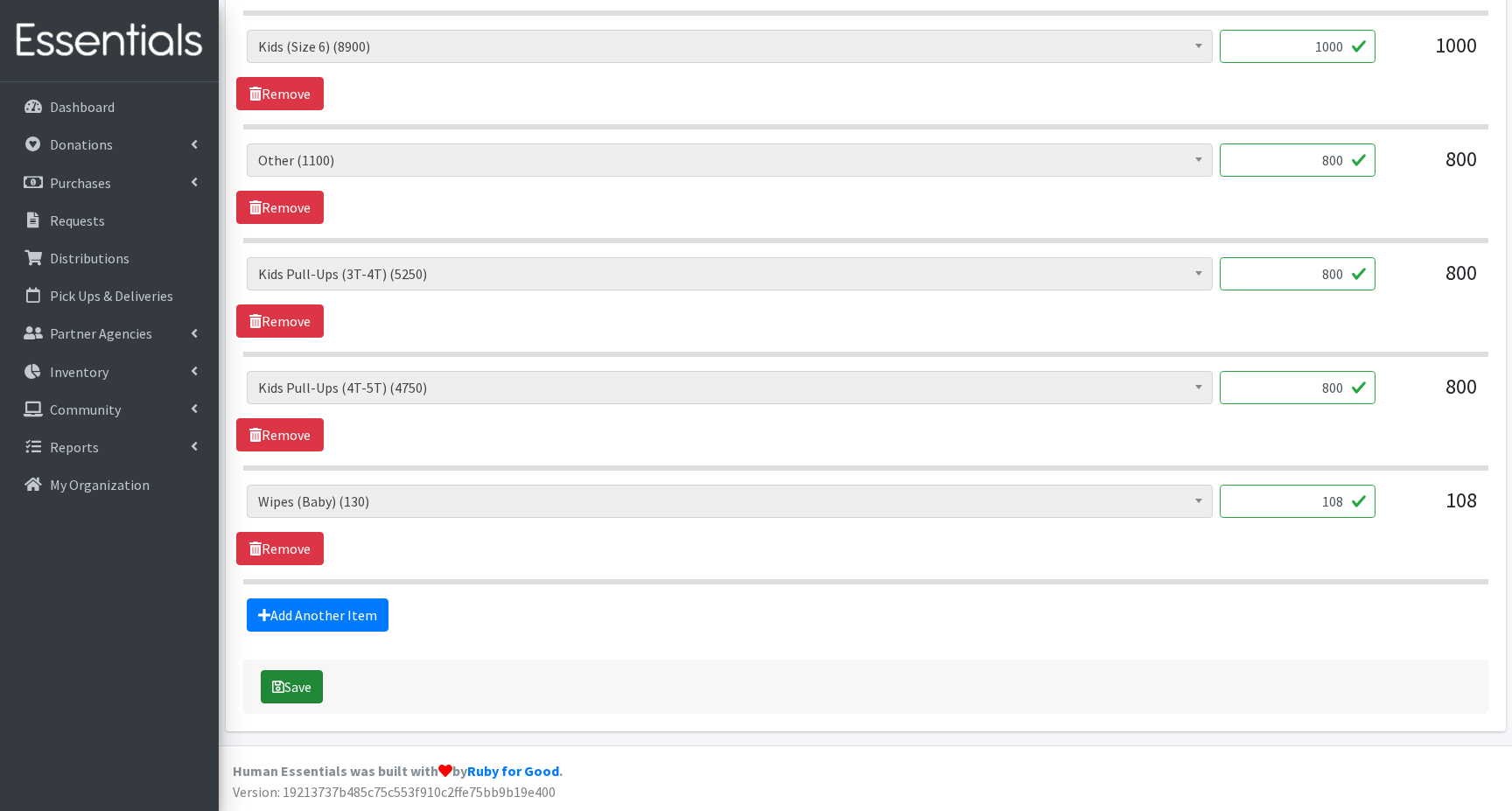
type textarea "Other: size 7 Mike McCoy will deliver on Monday 10/13"
click at [290, 684] on button "Save" at bounding box center [291, 686] width 62 height 33
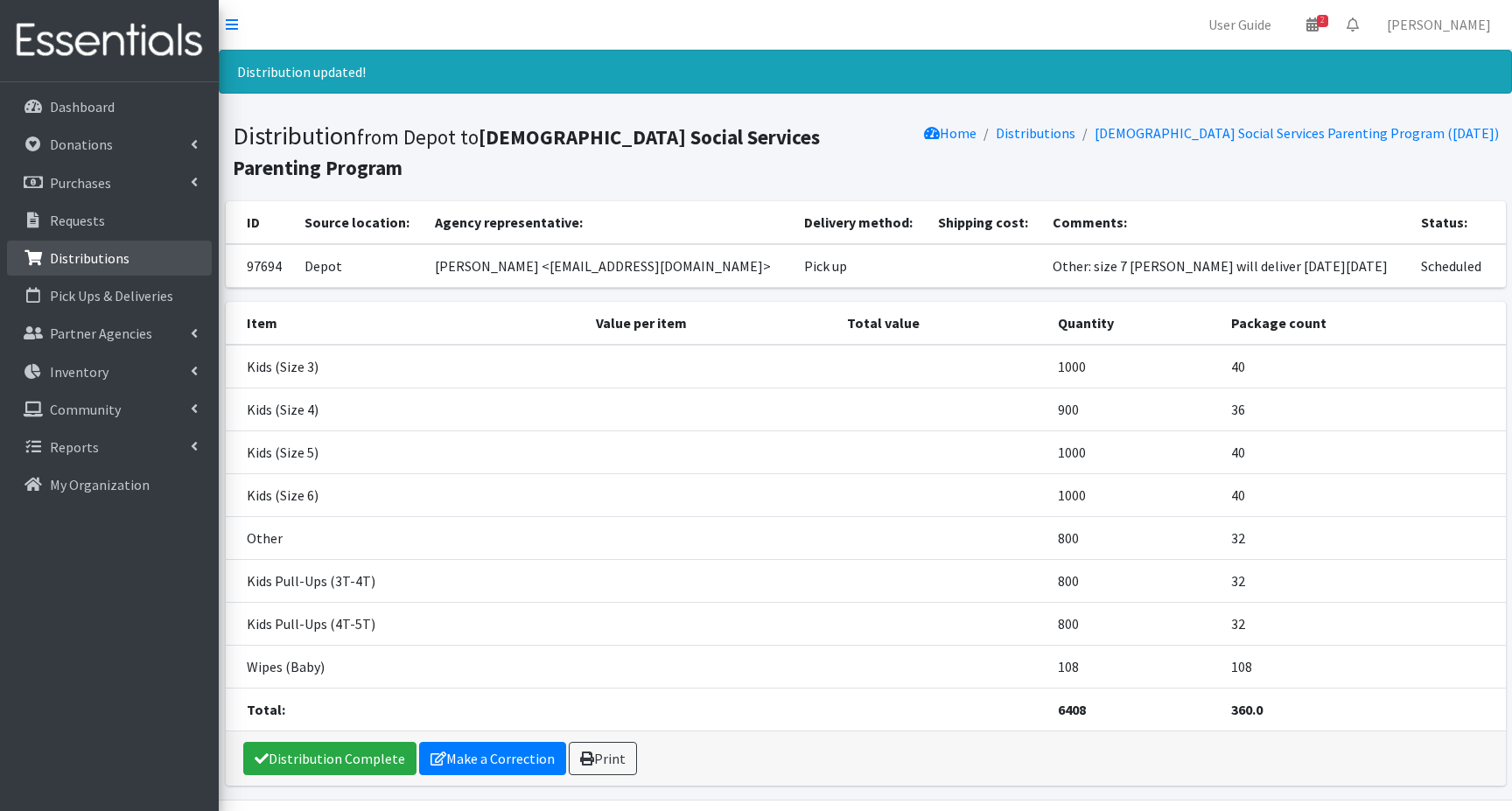
click at [88, 260] on p "Distributions" at bounding box center [89, 258] width 79 height 17
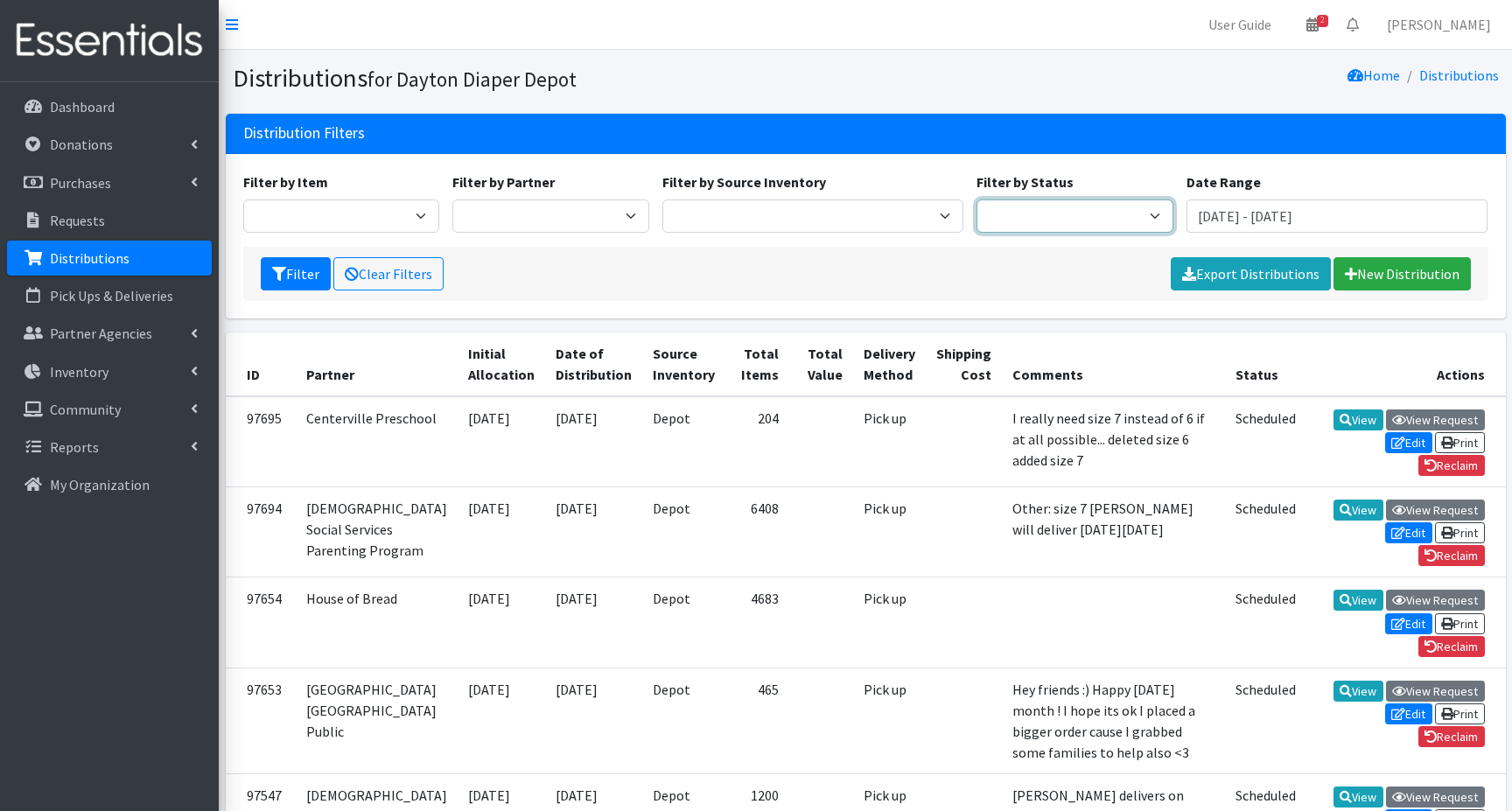
click at [1139, 209] on select "Scheduled Complete" at bounding box center [1075, 215] width 197 height 33
select select "5"
click at [976, 199] on select "Scheduled Complete" at bounding box center [1075, 215] width 197 height 33
click at [297, 274] on button "Filter" at bounding box center [296, 273] width 70 height 33
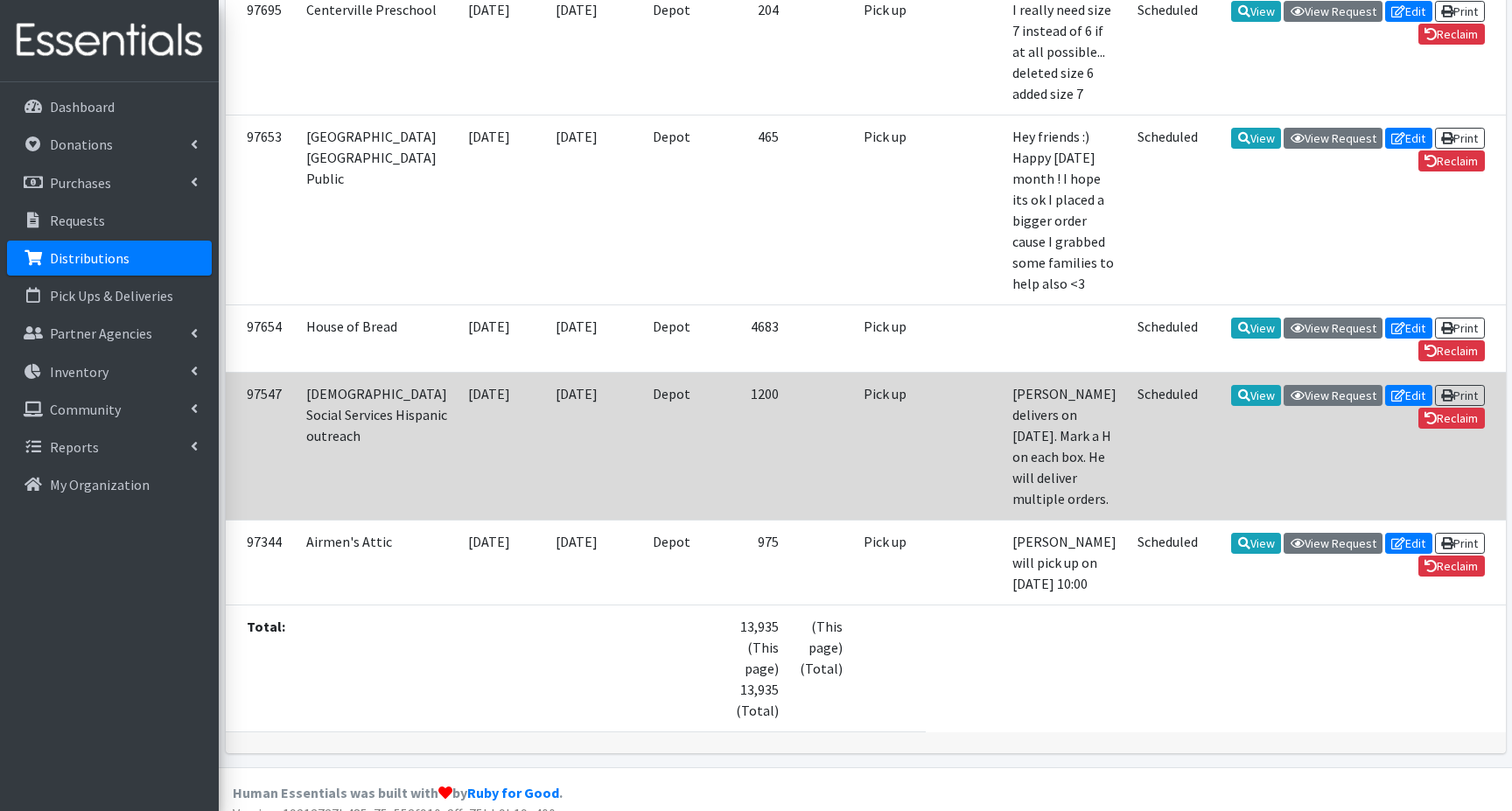
scroll to position [518, 0]
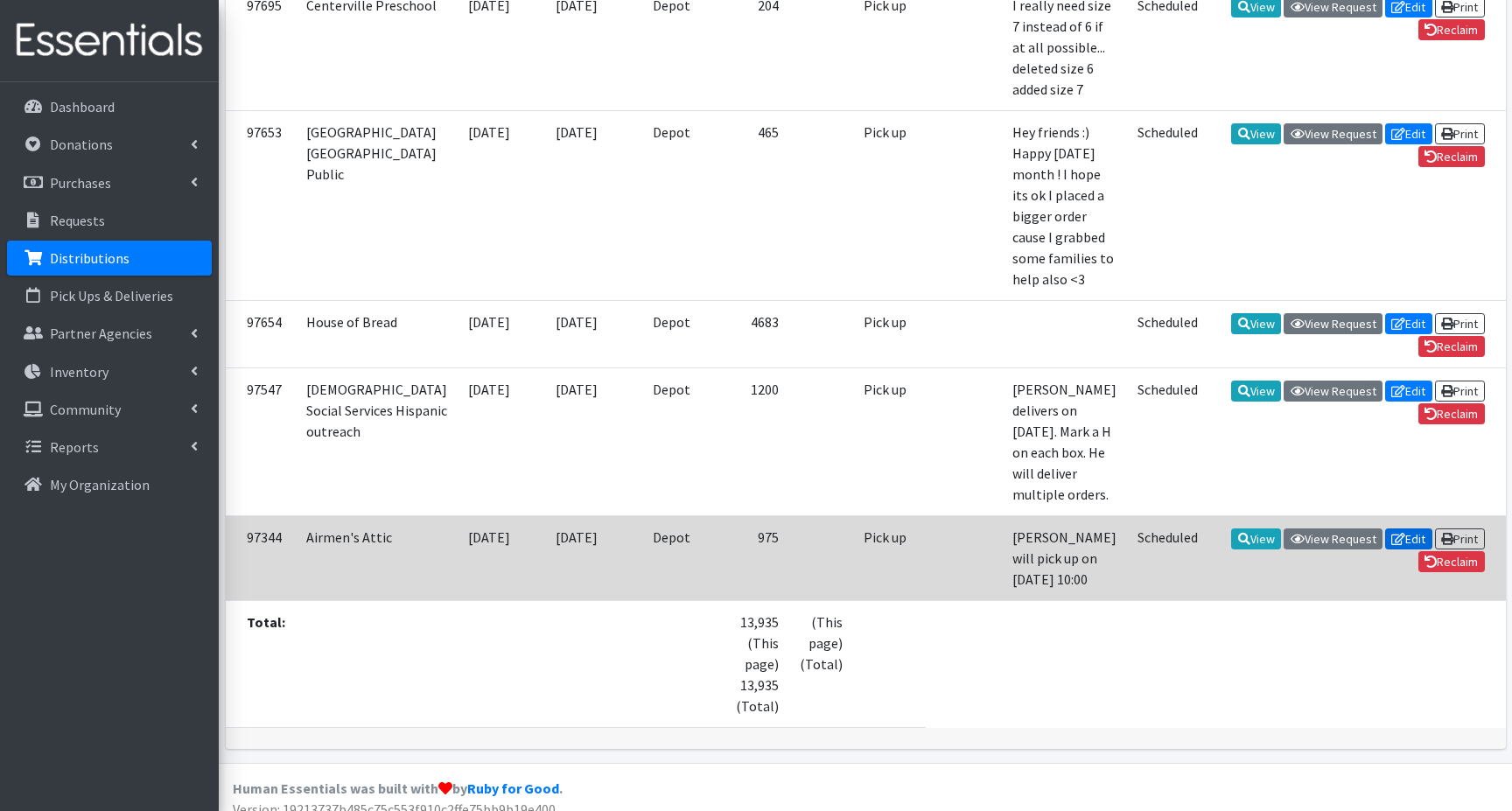
click at [1396, 539] on icon at bounding box center [1398, 539] width 14 height 13
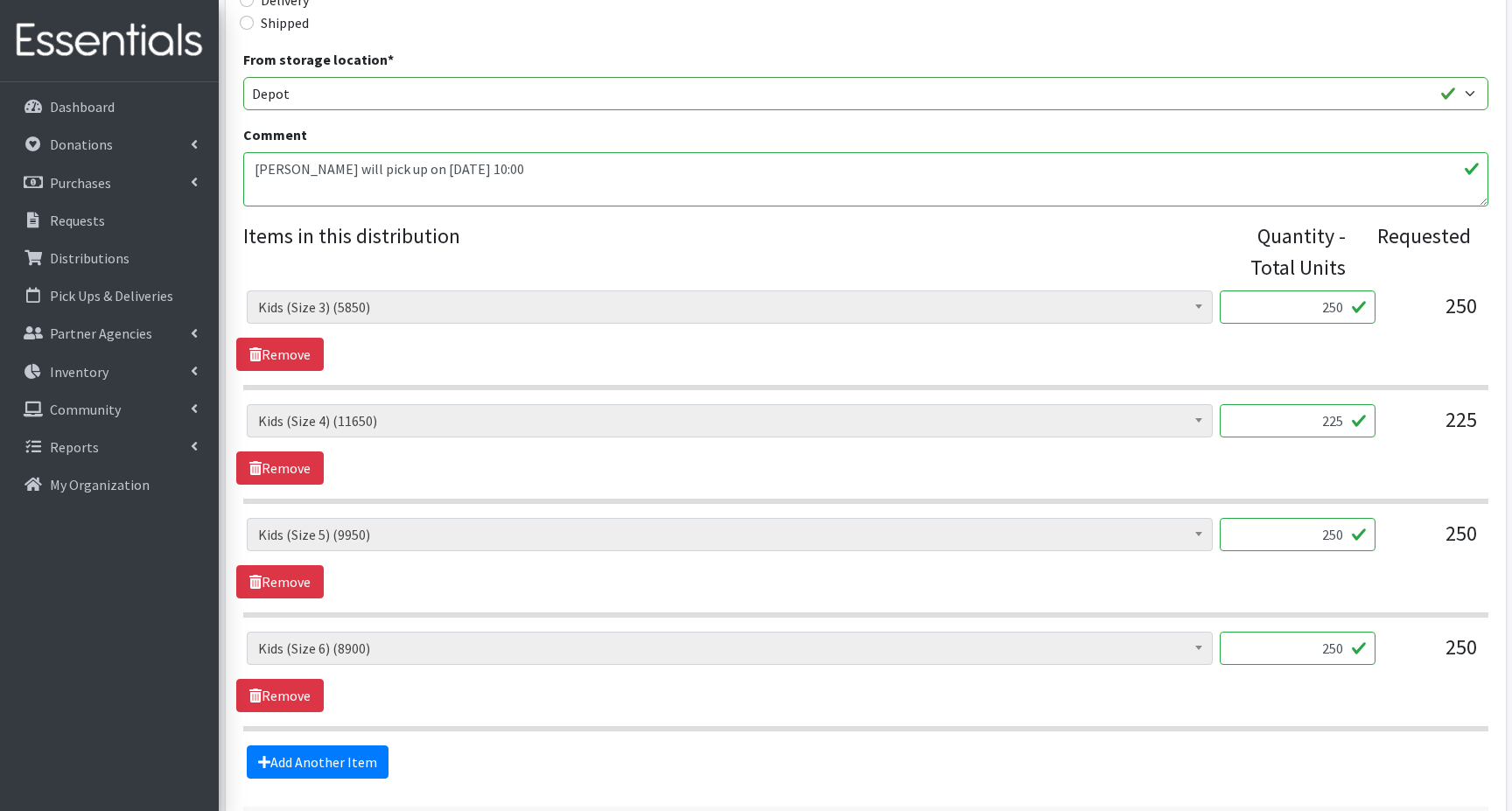
scroll to position [672, 0]
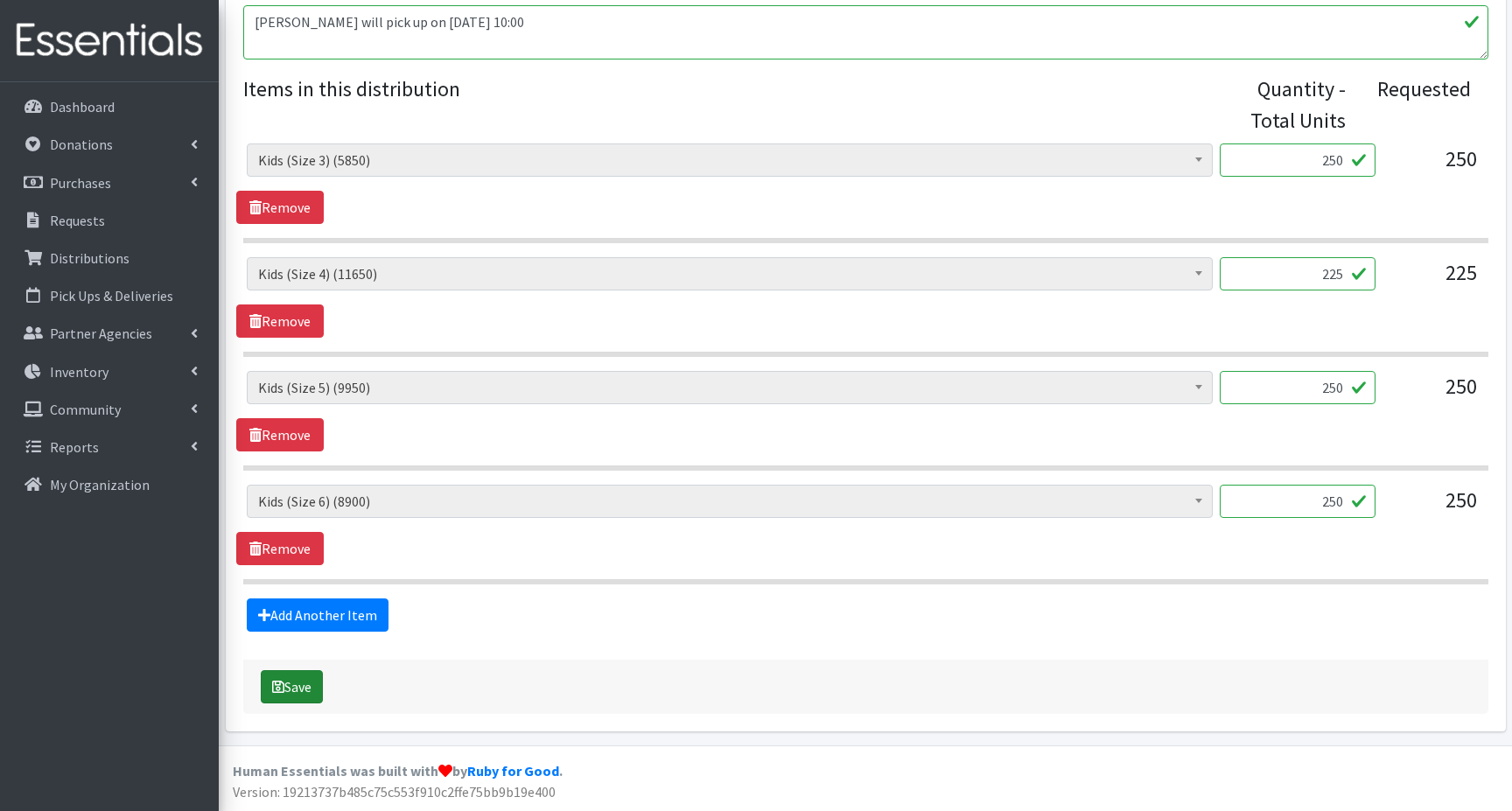
click at [280, 690] on icon "submit" at bounding box center [279, 687] width 13 height 14
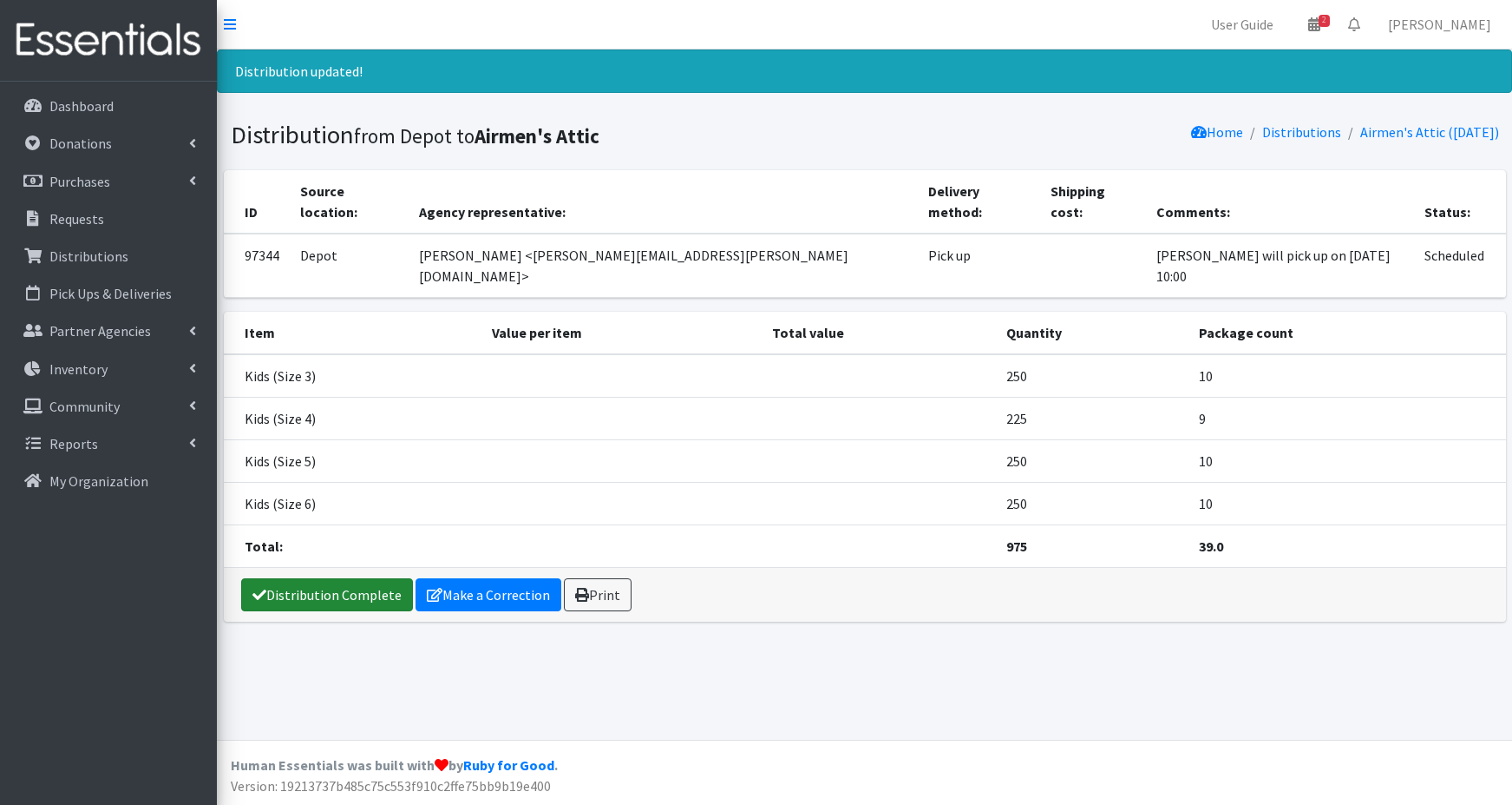
click at [320, 578] on link "Distribution Complete" at bounding box center [327, 594] width 172 height 33
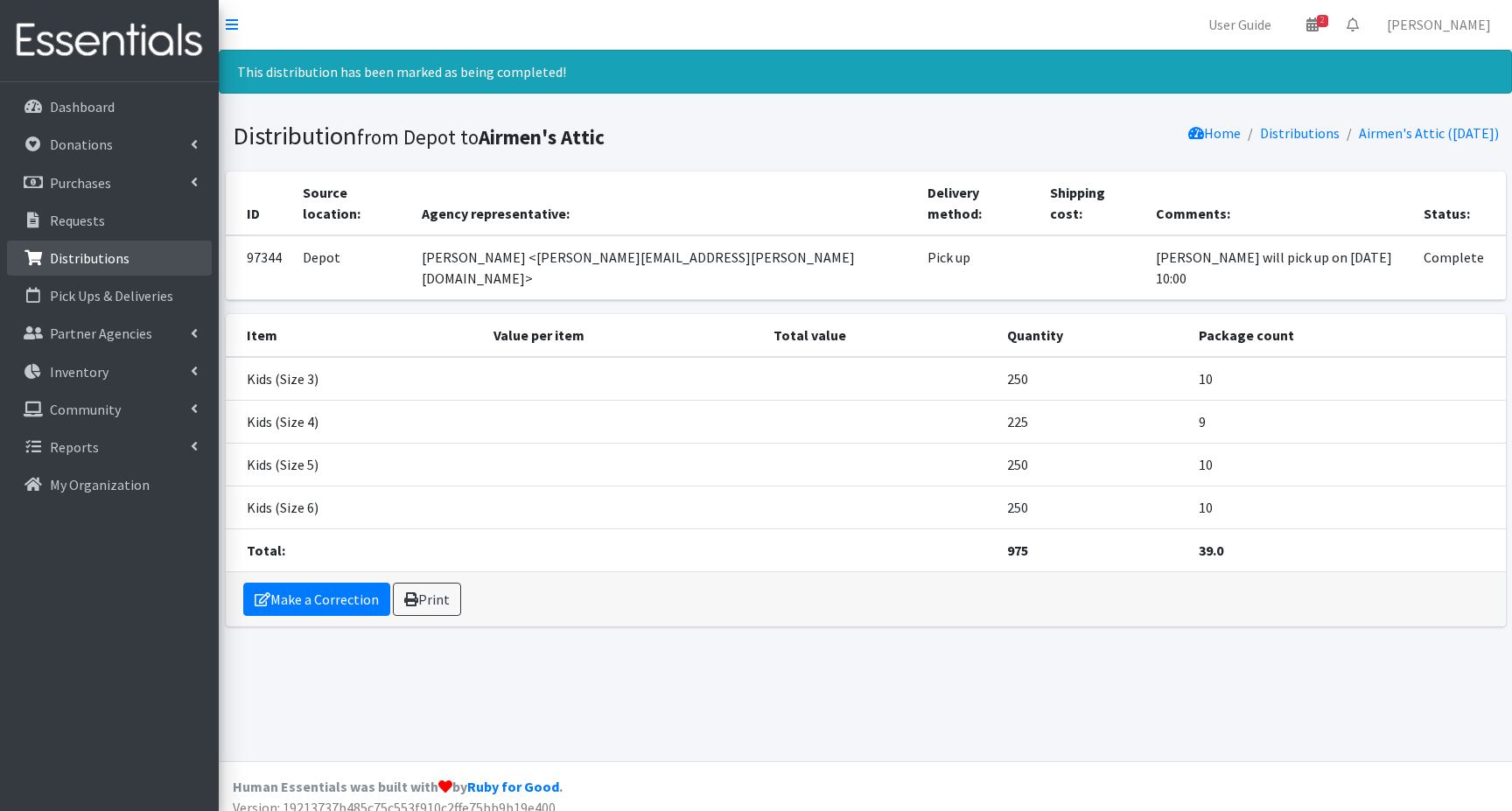
click at [96, 254] on p "Distributions" at bounding box center [89, 258] width 79 height 17
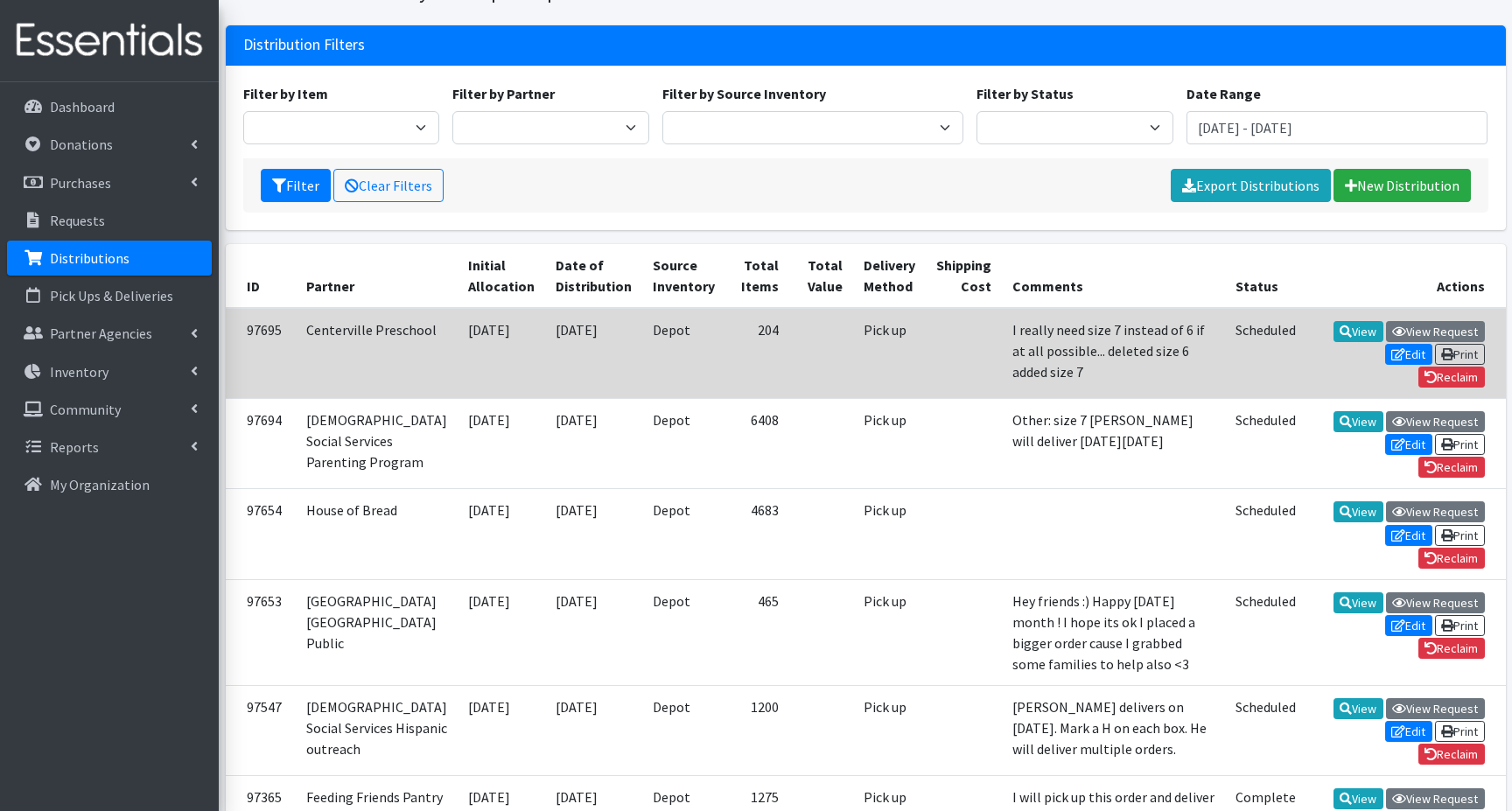
scroll to position [175, 0]
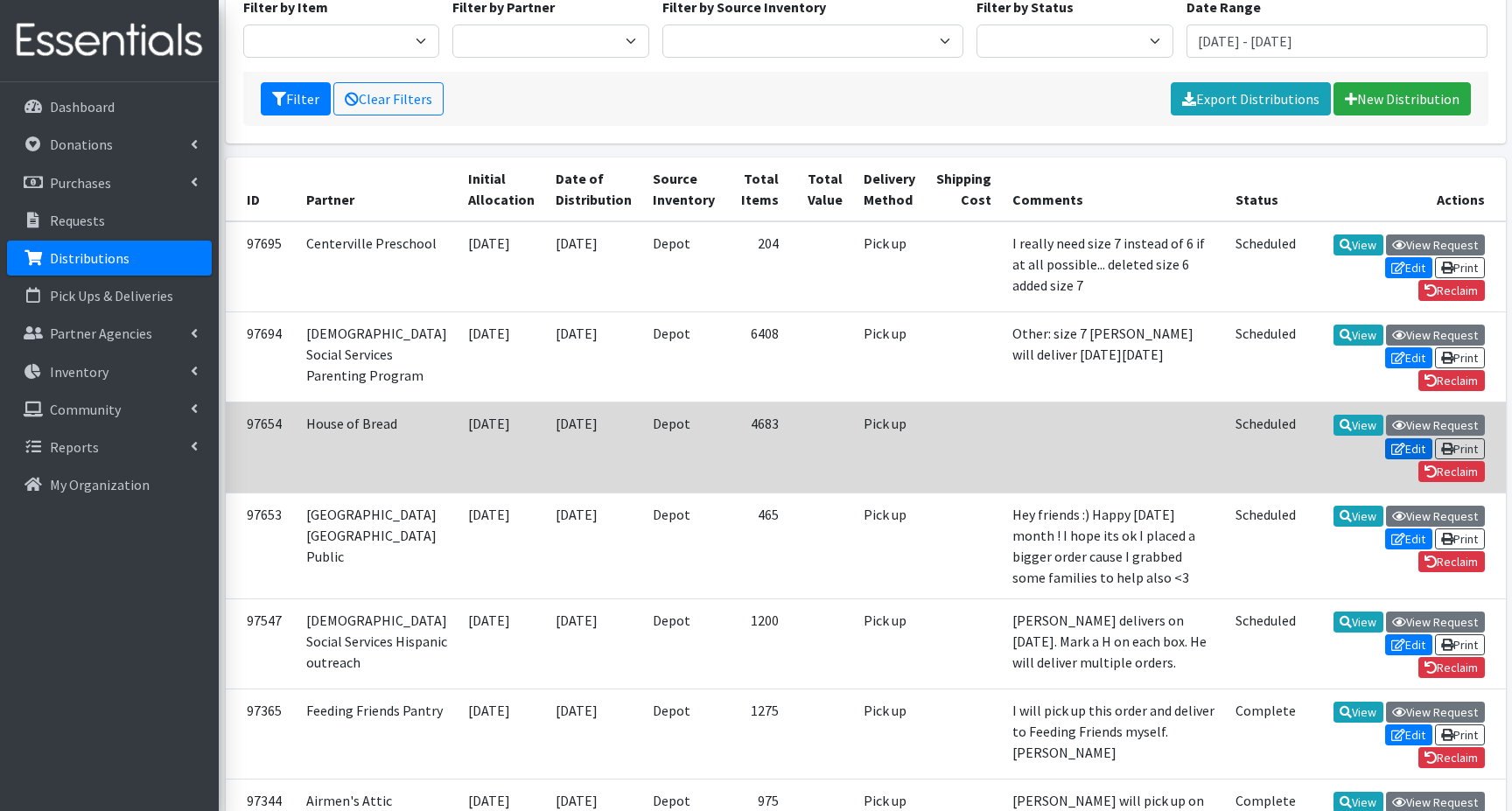
click at [1398, 455] on icon at bounding box center [1398, 449] width 14 height 13
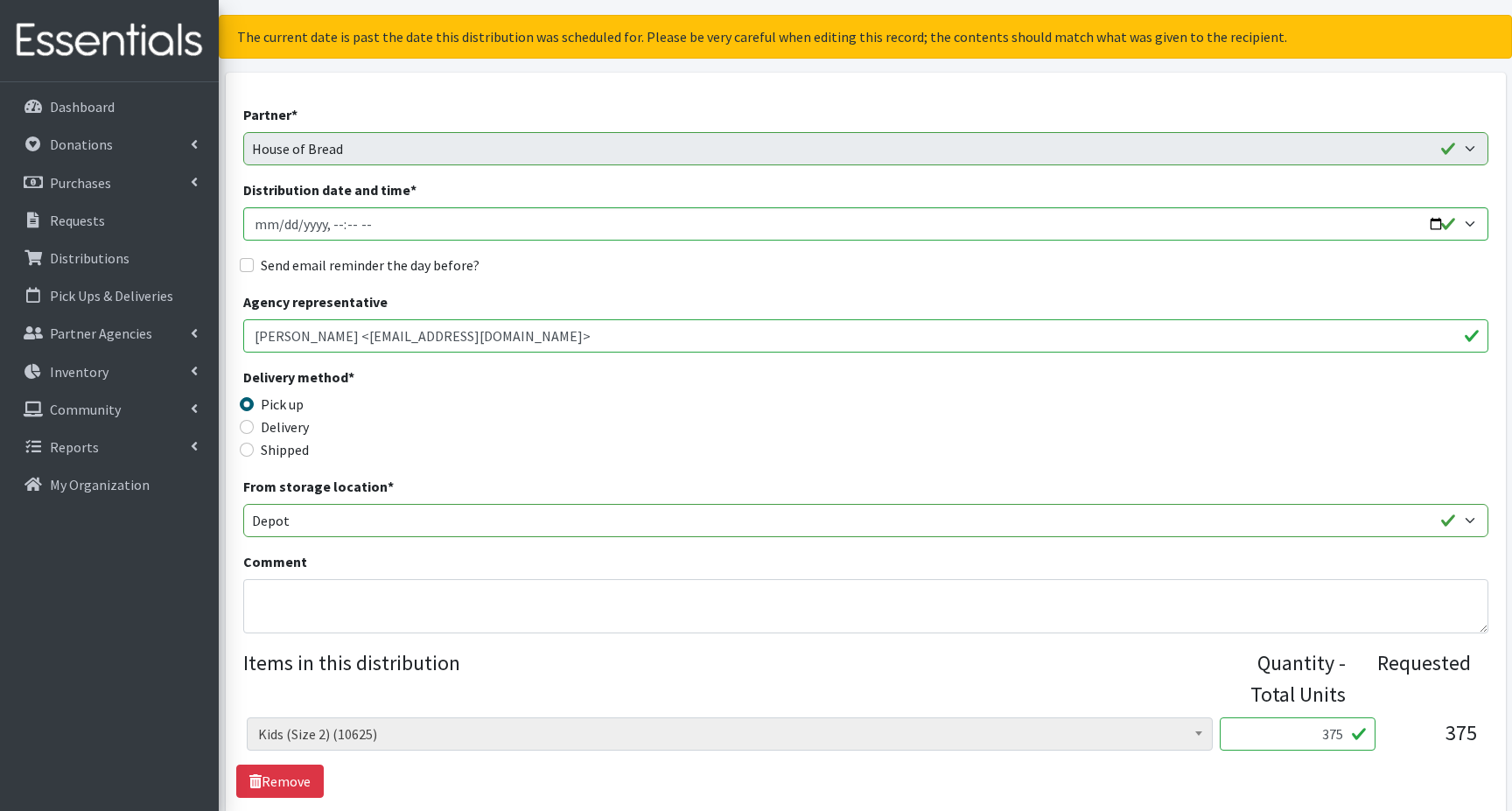
scroll to position [175, 0]
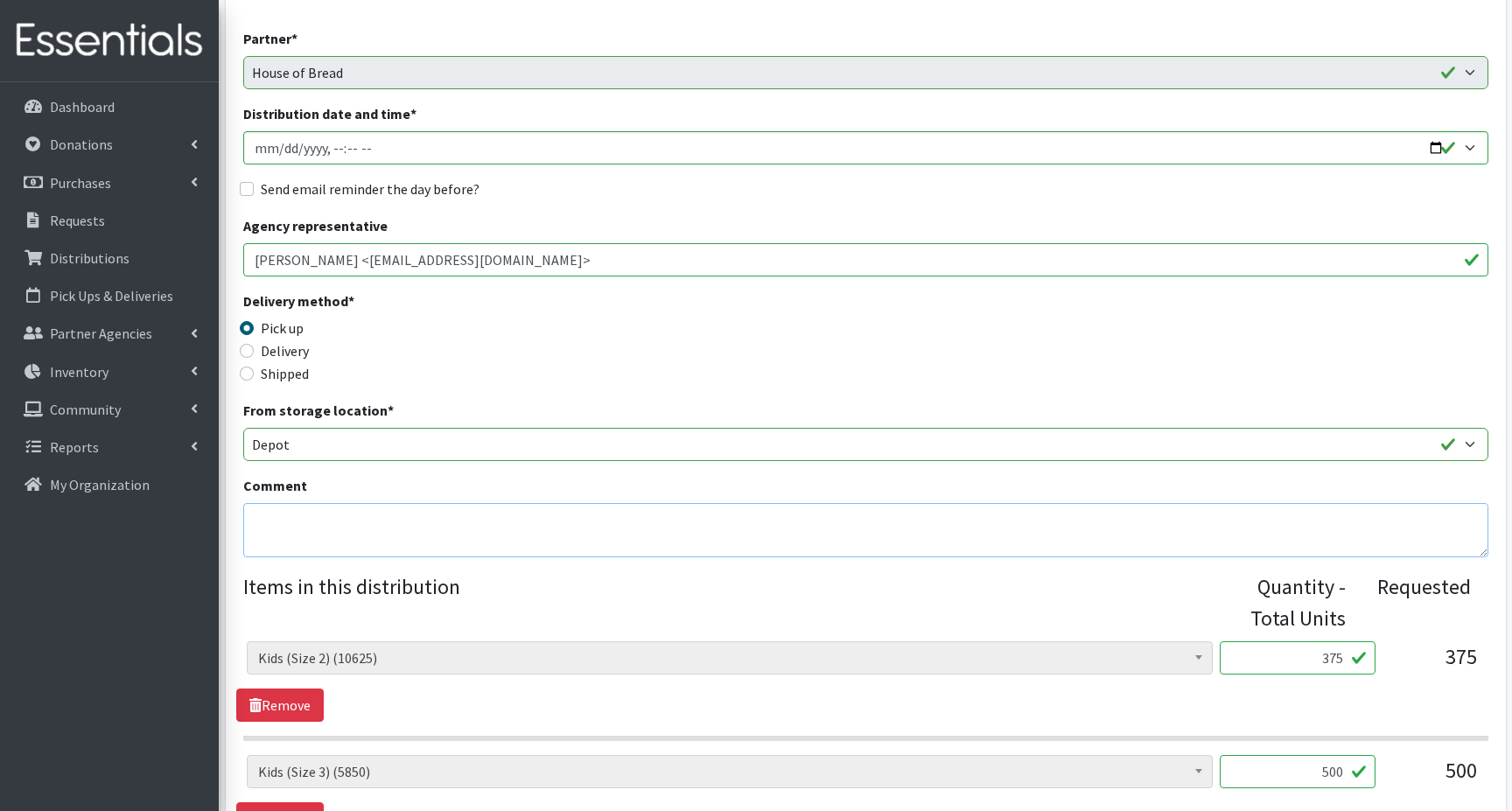
drag, startPoint x: 266, startPoint y: 514, endPoint x: 279, endPoint y: 537, distance: 26.4
click at [267, 514] on textarea "Comment" at bounding box center [866, 530] width 1245 height 54
type textarea "R"
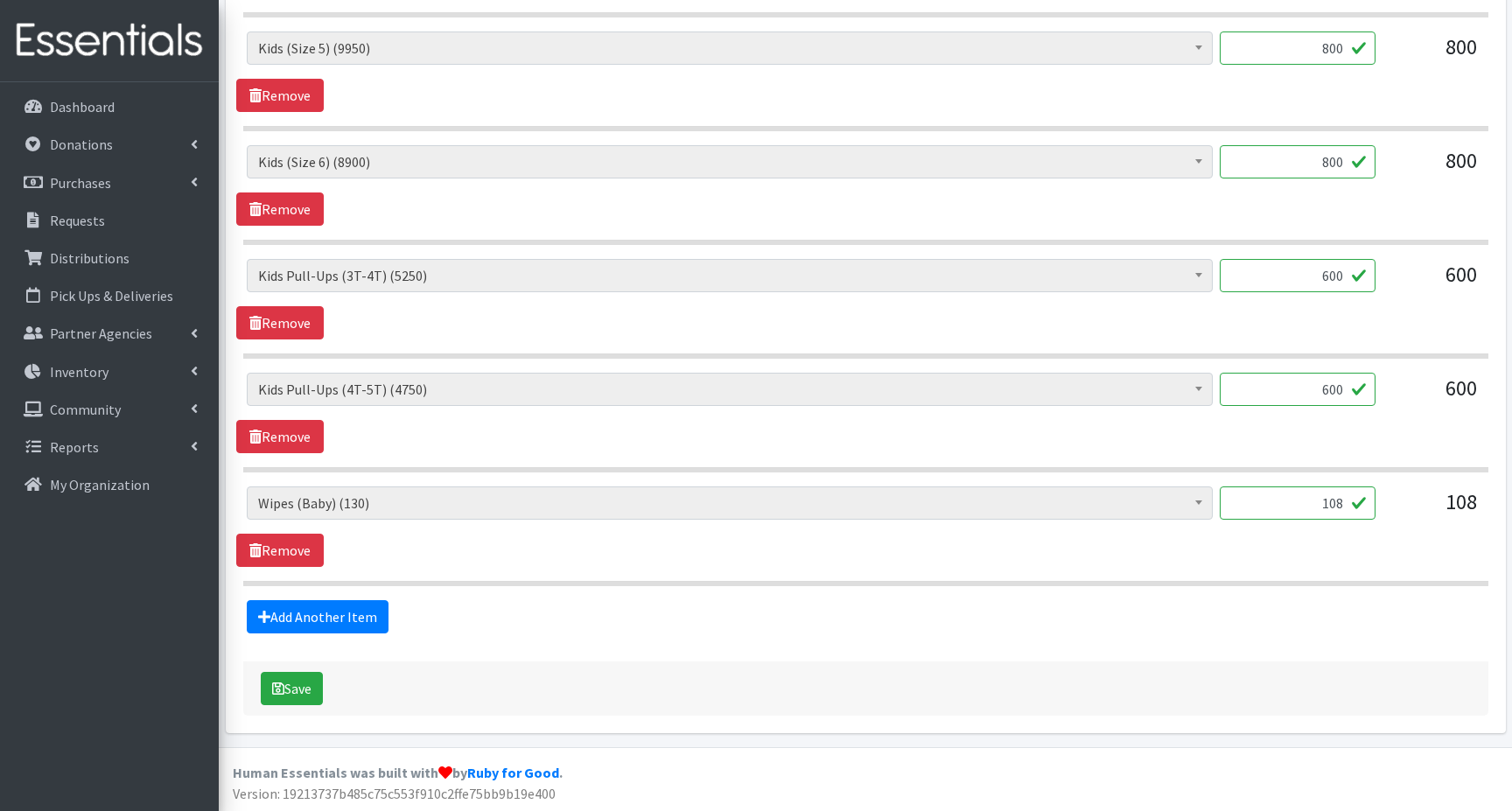
scroll to position [1127, 0]
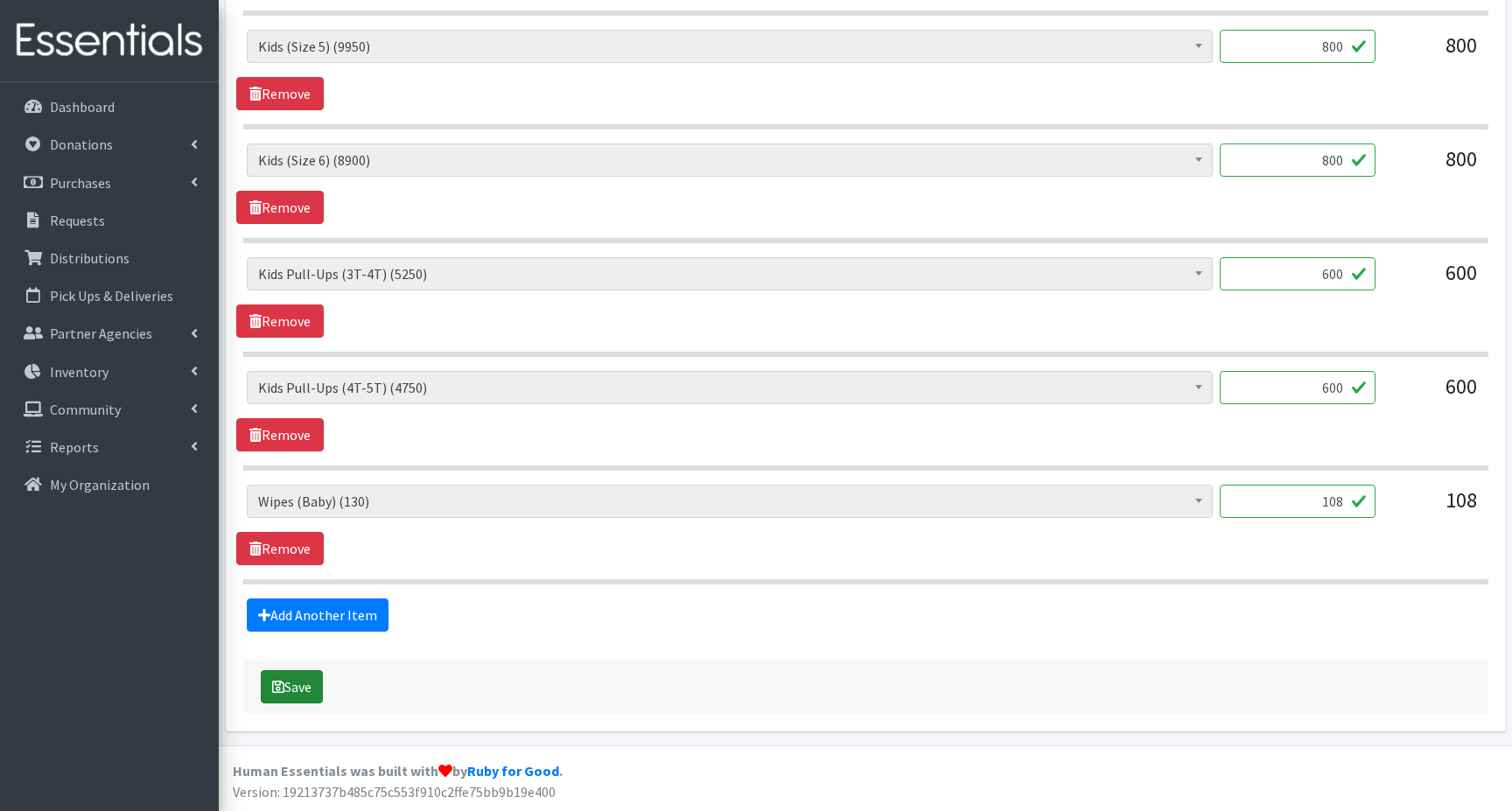
type textarea "[PERSON_NAME] picking up [DATE] 1:45 [PERSON_NAME] [PERSON_NAME] and [PERSON_NA…"
click at [279, 686] on icon "submit" at bounding box center [279, 687] width 13 height 14
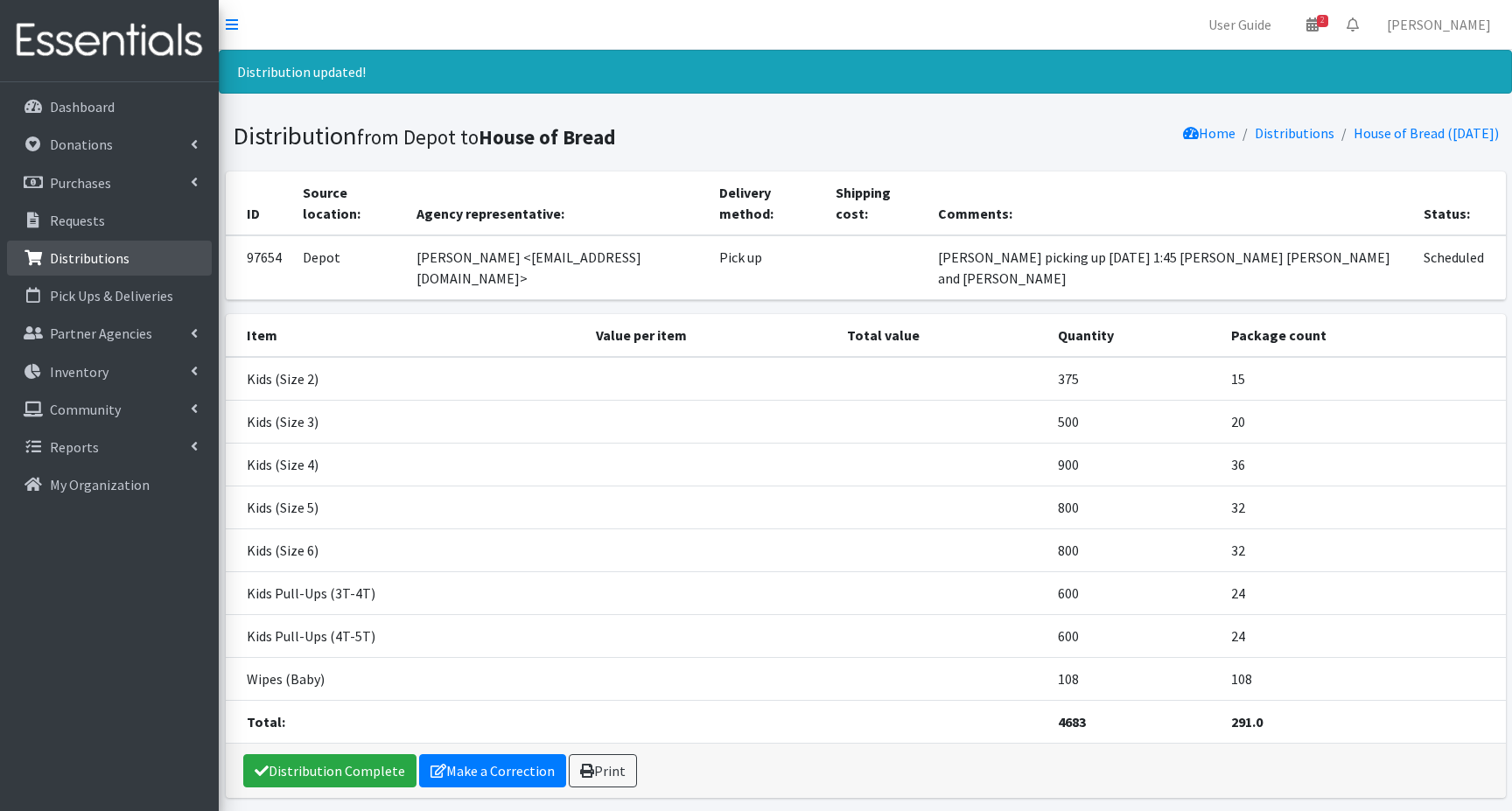
click at [99, 259] on p "Distributions" at bounding box center [89, 258] width 79 height 17
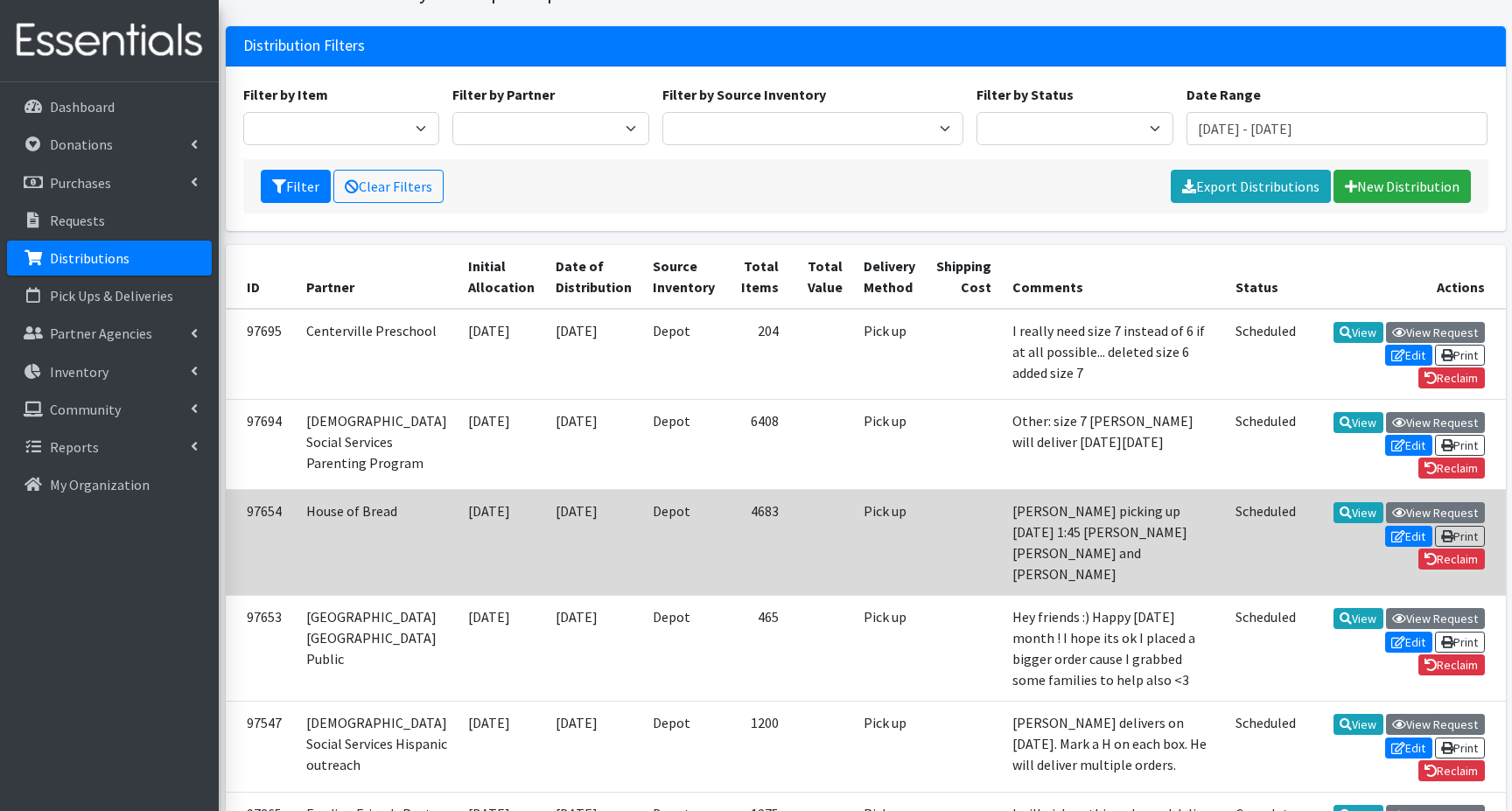
scroll to position [175, 0]
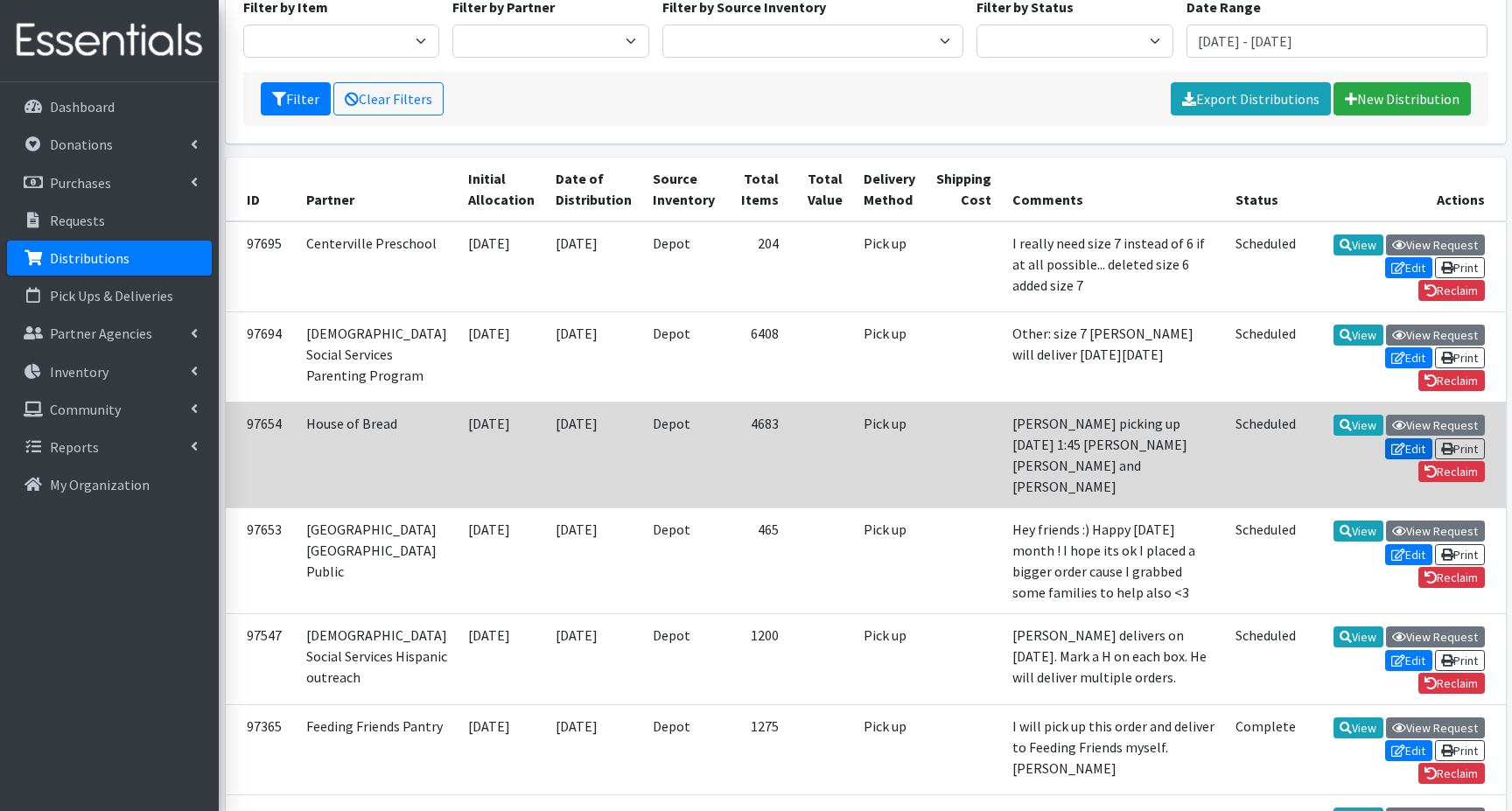
click at [1398, 455] on icon at bounding box center [1398, 449] width 14 height 13
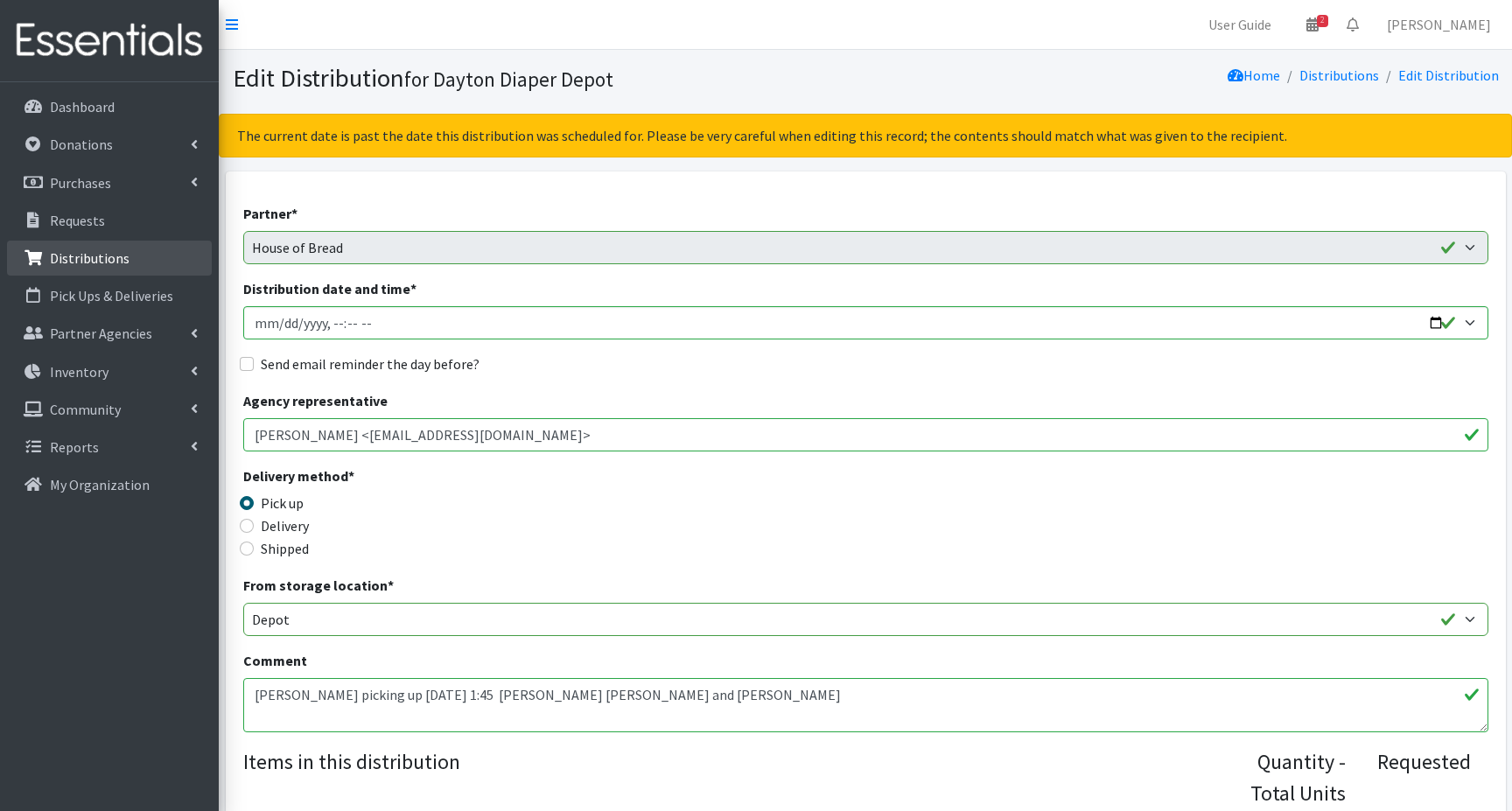
click at [68, 257] on p "Distributions" at bounding box center [89, 258] width 79 height 17
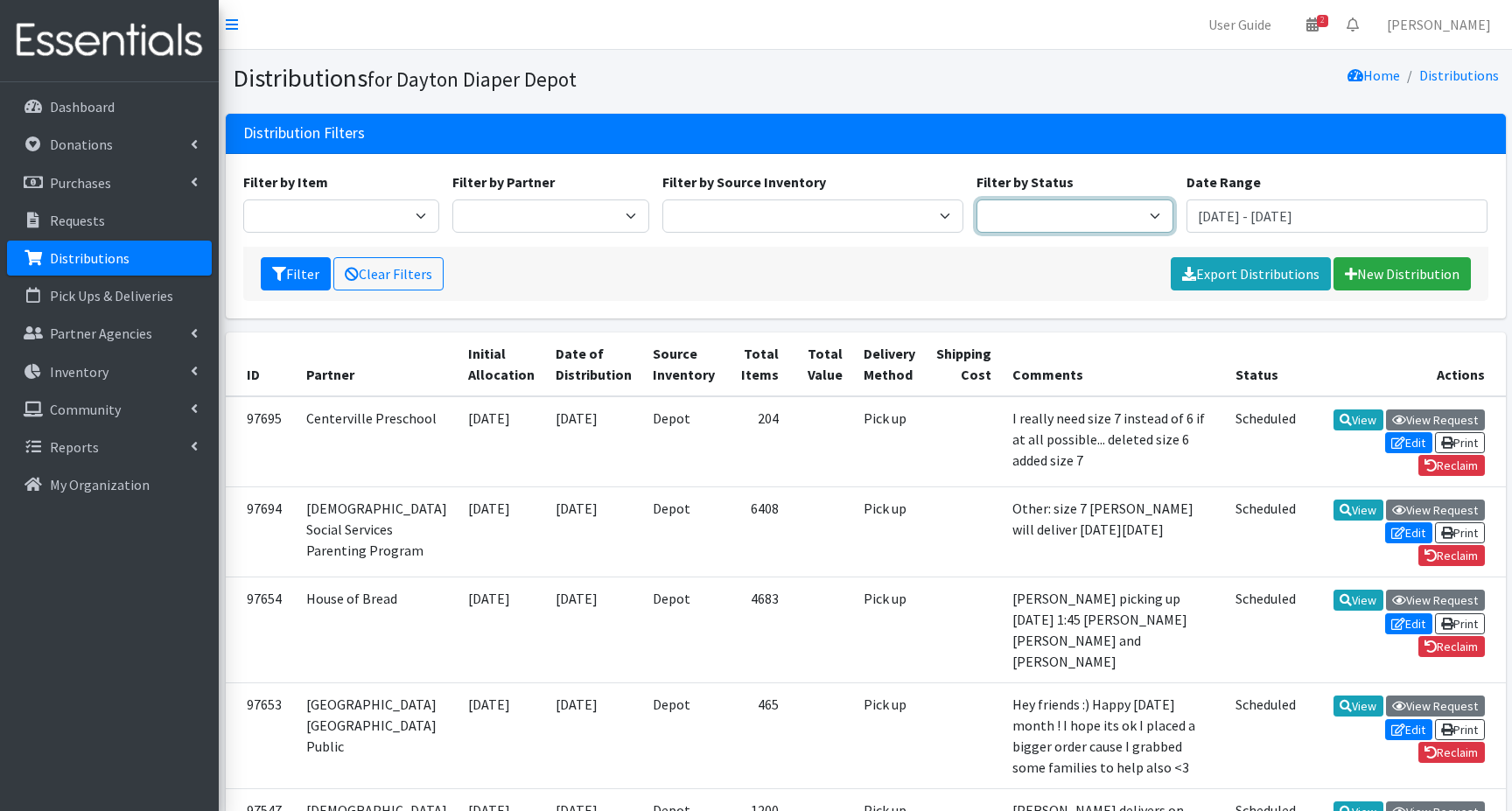
click at [1154, 219] on select "Scheduled Complete" at bounding box center [1075, 215] width 197 height 33
select select "5"
click at [976, 199] on select "Scheduled Complete" at bounding box center [1075, 215] width 197 height 33
click at [281, 274] on icon "submit" at bounding box center [279, 274] width 14 height 14
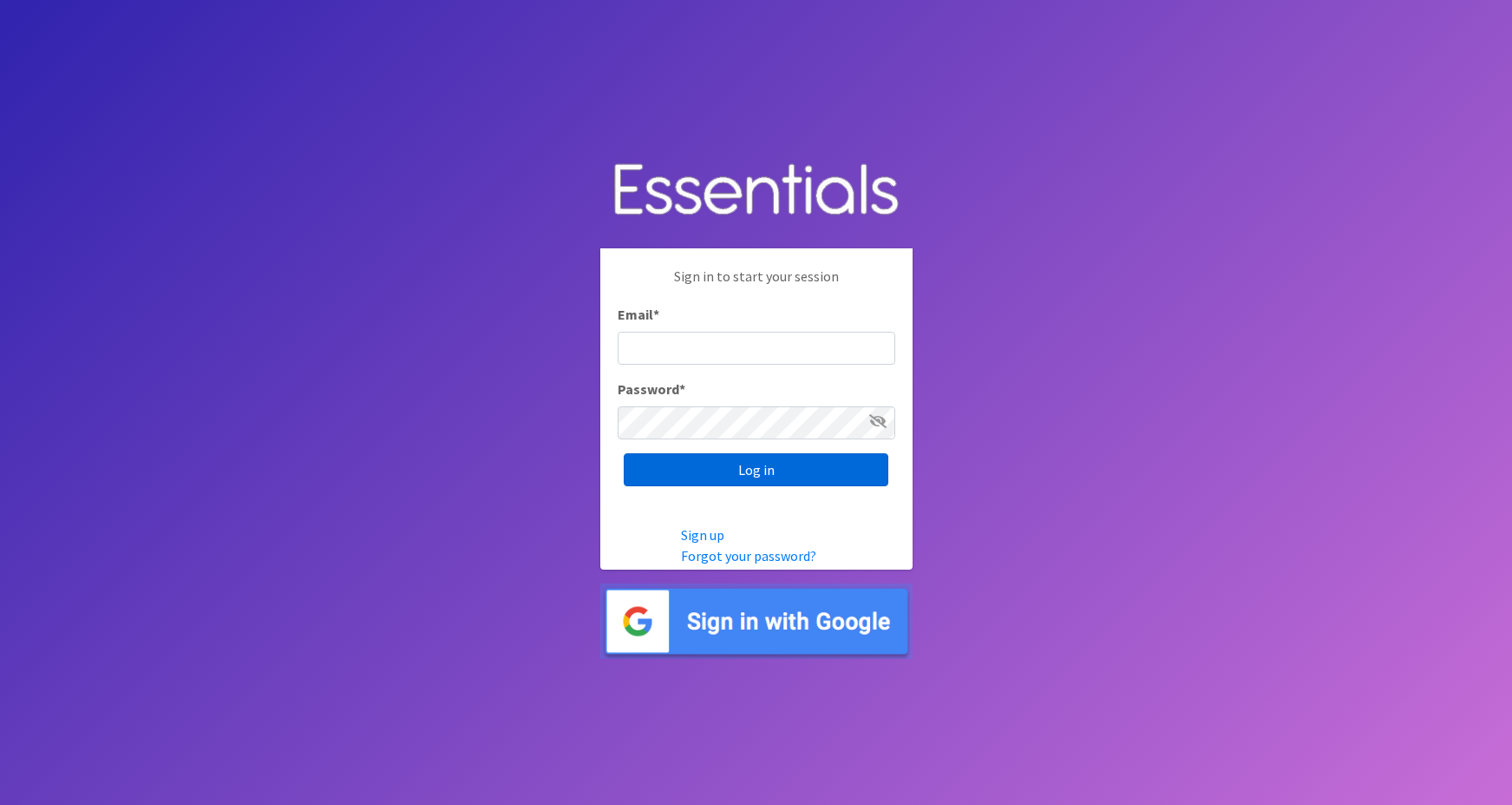
type input "maggie.schneemann@gmail.com"
click at [736, 470] on input "Log in" at bounding box center [756, 470] width 265 height 33
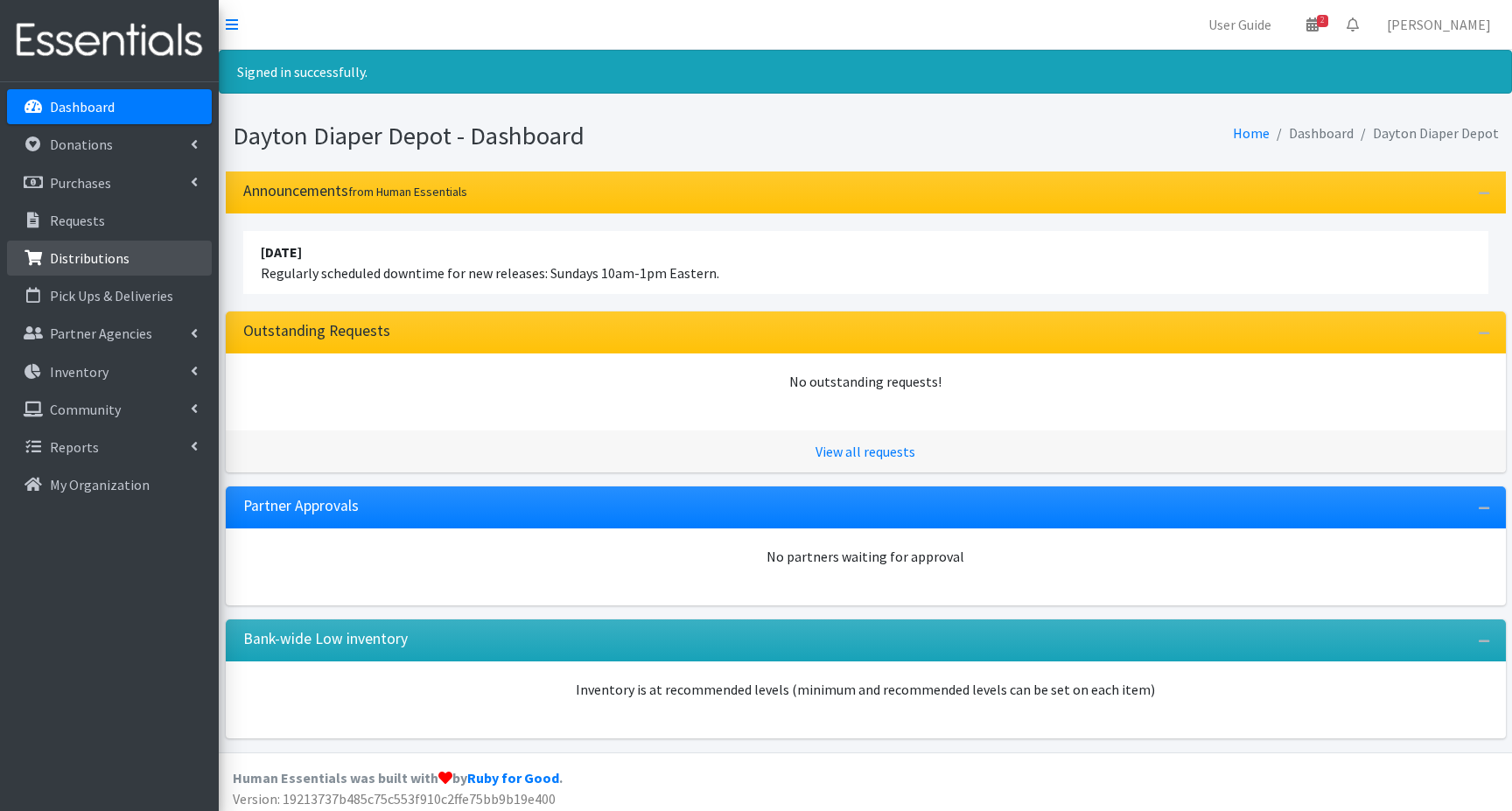
click at [84, 260] on p "Distributions" at bounding box center [89, 258] width 79 height 17
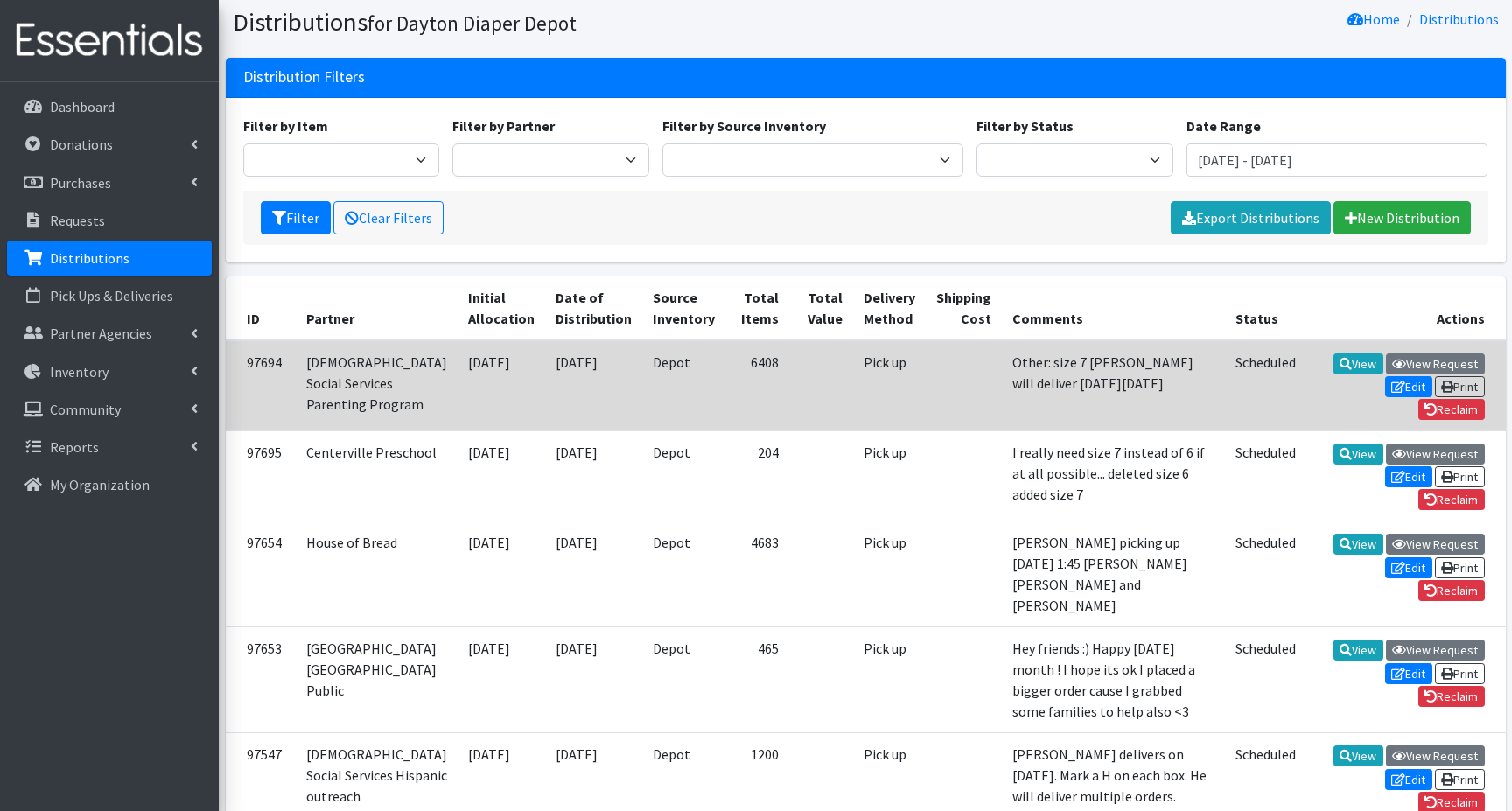
scroll to position [87, 0]
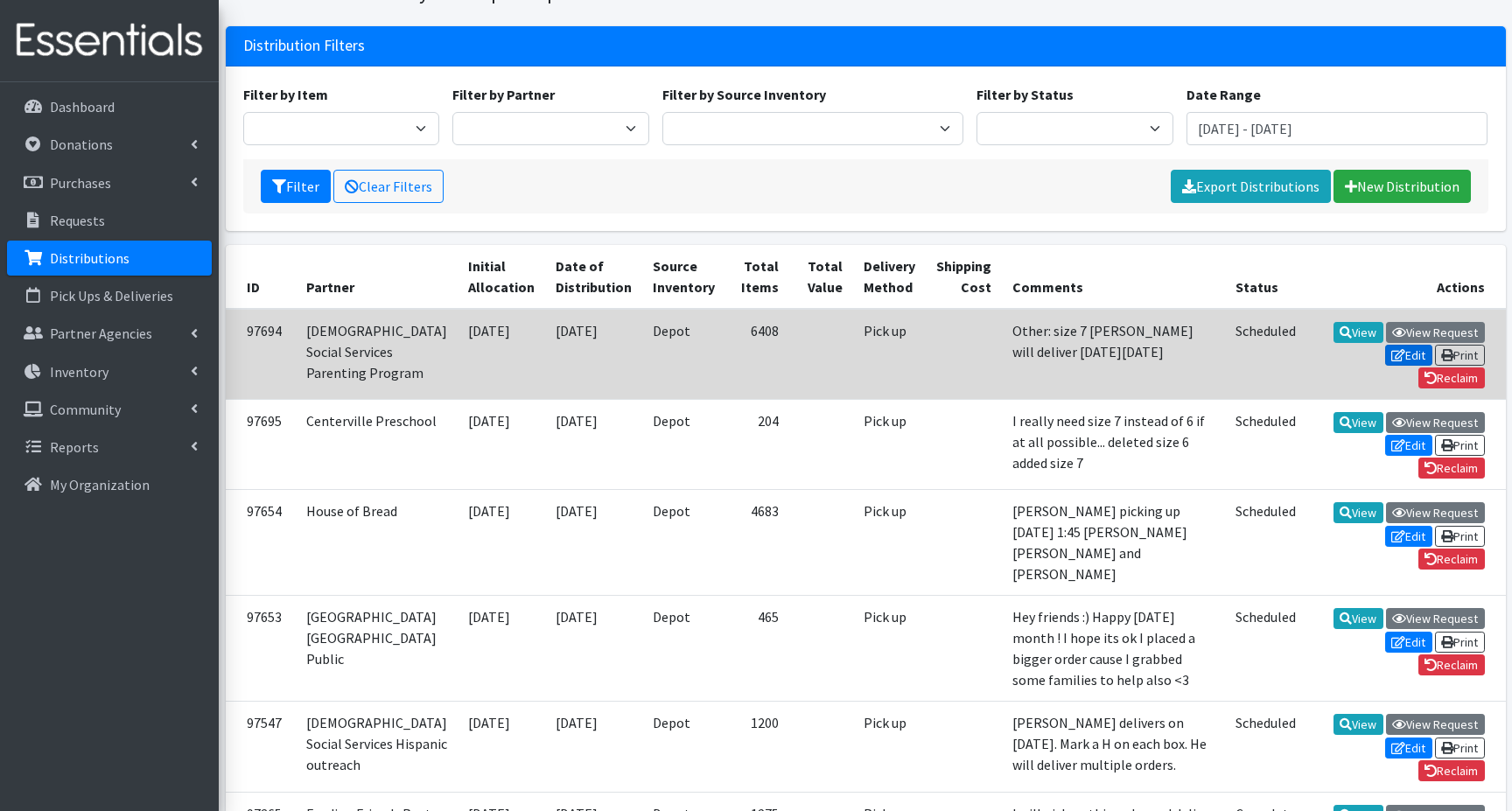
click at [1397, 349] on icon at bounding box center [1398, 355] width 14 height 13
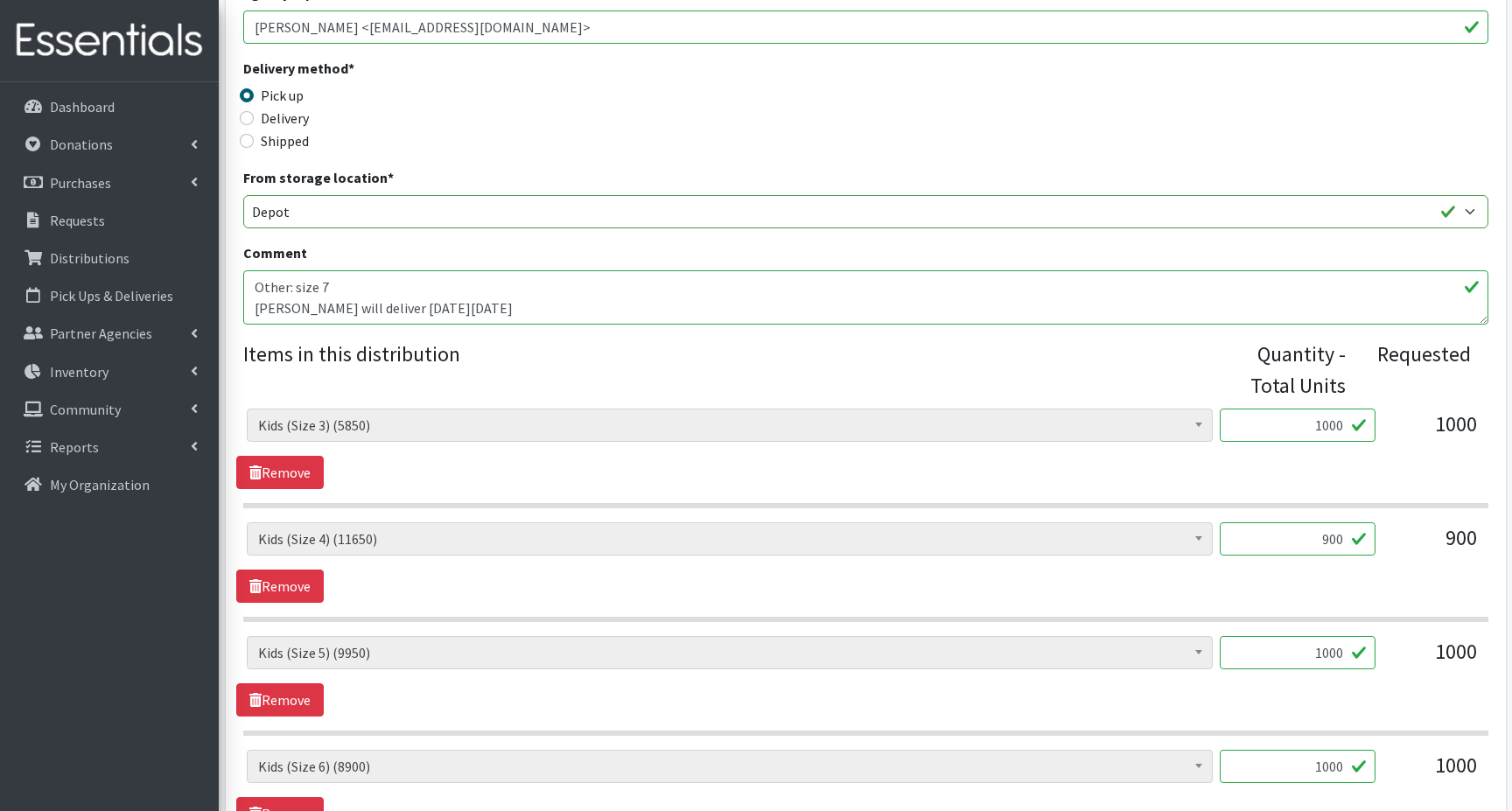
scroll to position [437, 0]
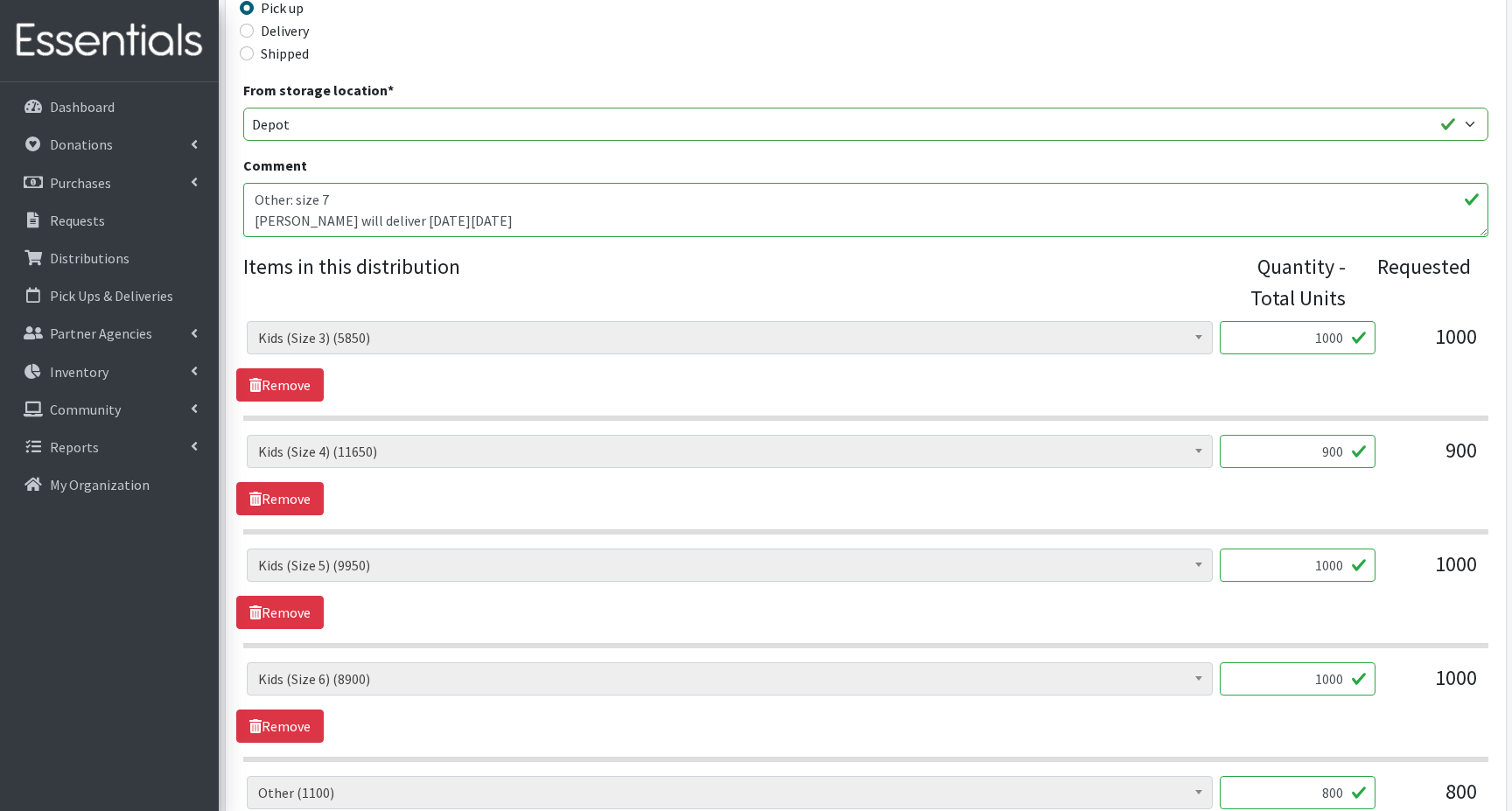
click at [1306, 335] on input "1000" at bounding box center [1297, 337] width 156 height 33
type input "750"
click at [1309, 451] on input "900" at bounding box center [1297, 451] width 156 height 33
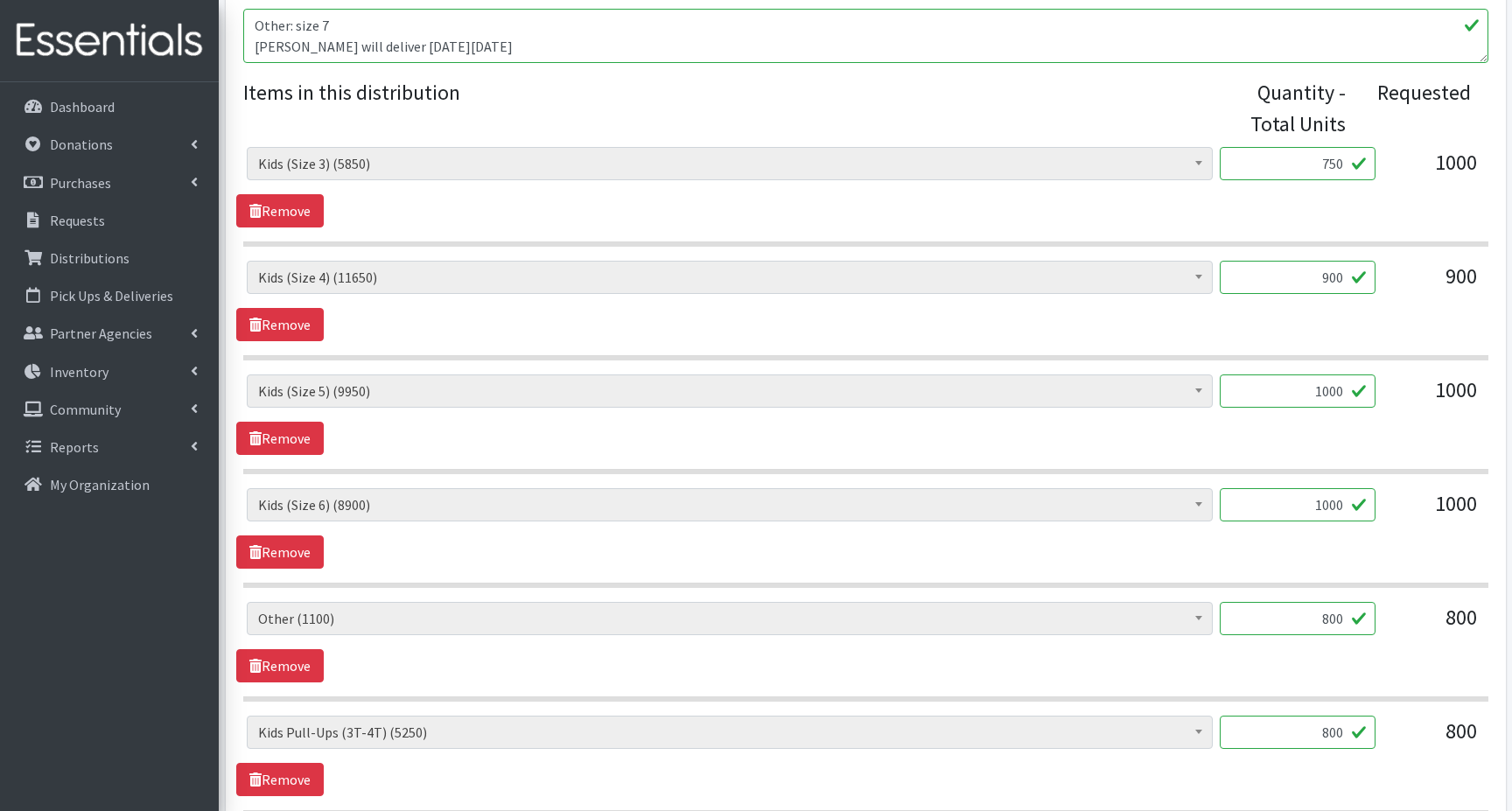
scroll to position [612, 0]
click at [1318, 618] on input "800" at bounding box center [1297, 617] width 156 height 33
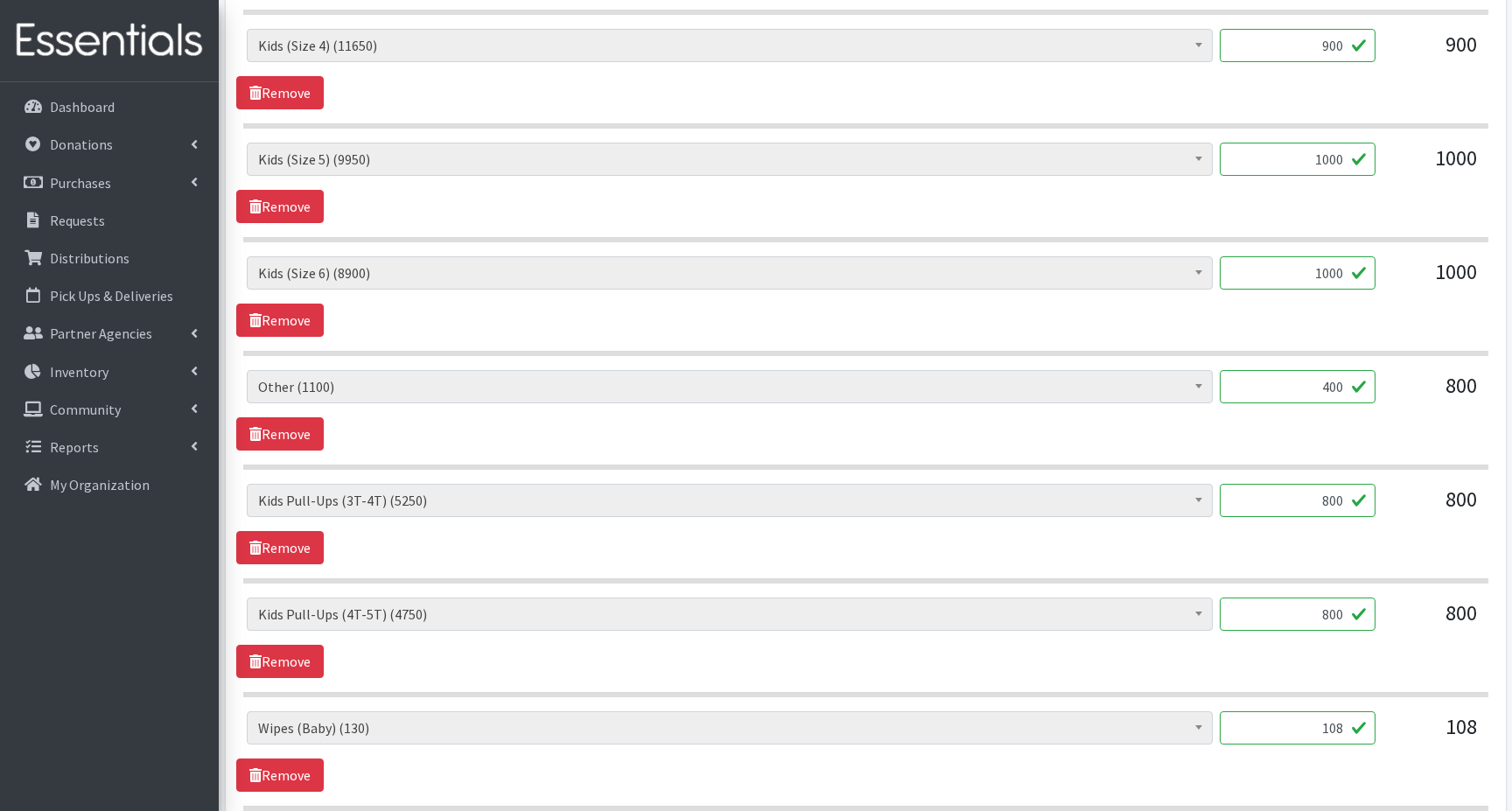
scroll to position [874, 0]
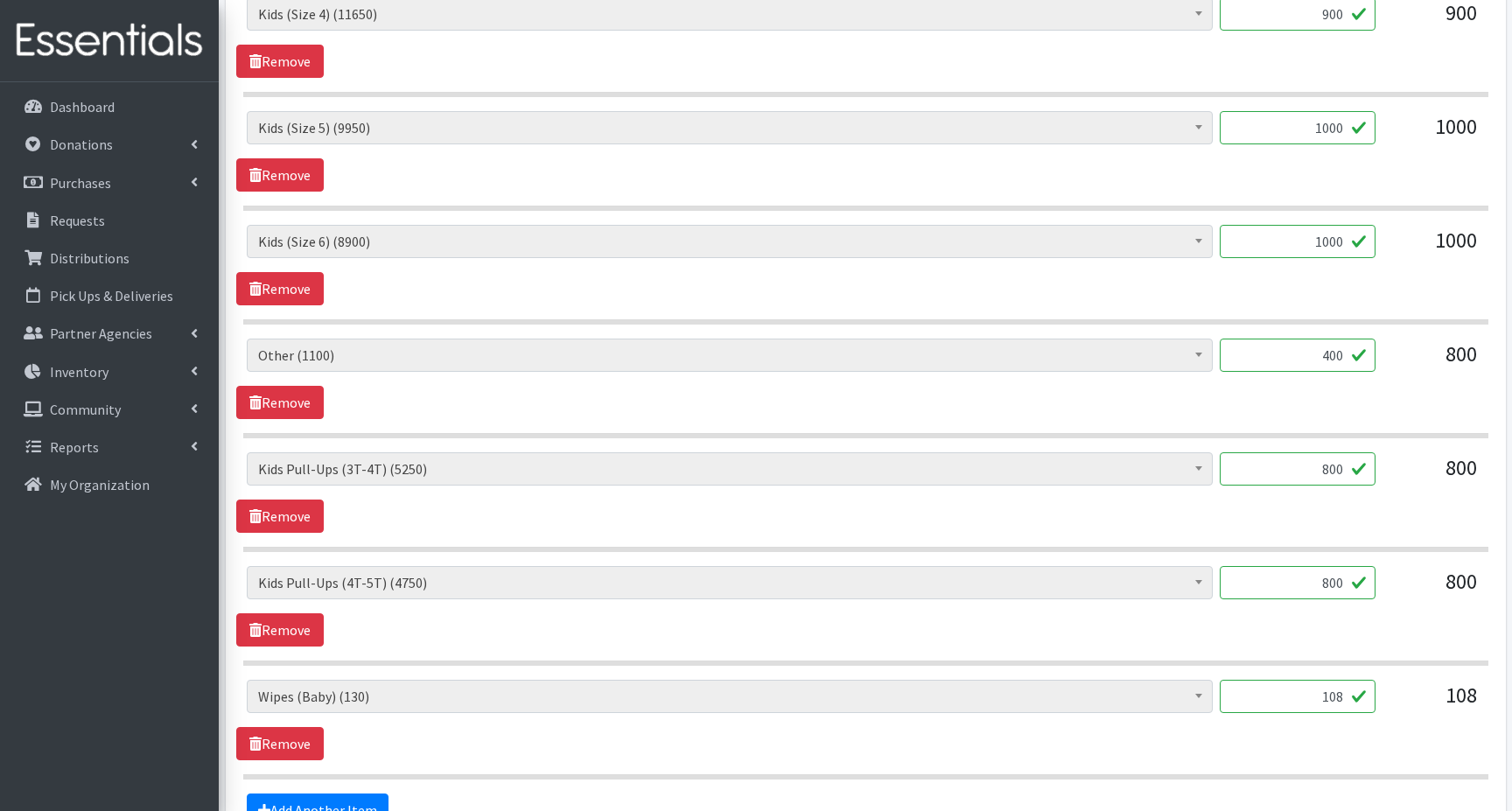
type input "400"
click at [1321, 467] on input "800" at bounding box center [1297, 469] width 156 height 33
type input "600"
click at [1319, 580] on input "800" at bounding box center [1297, 582] width 156 height 33
type input "600"
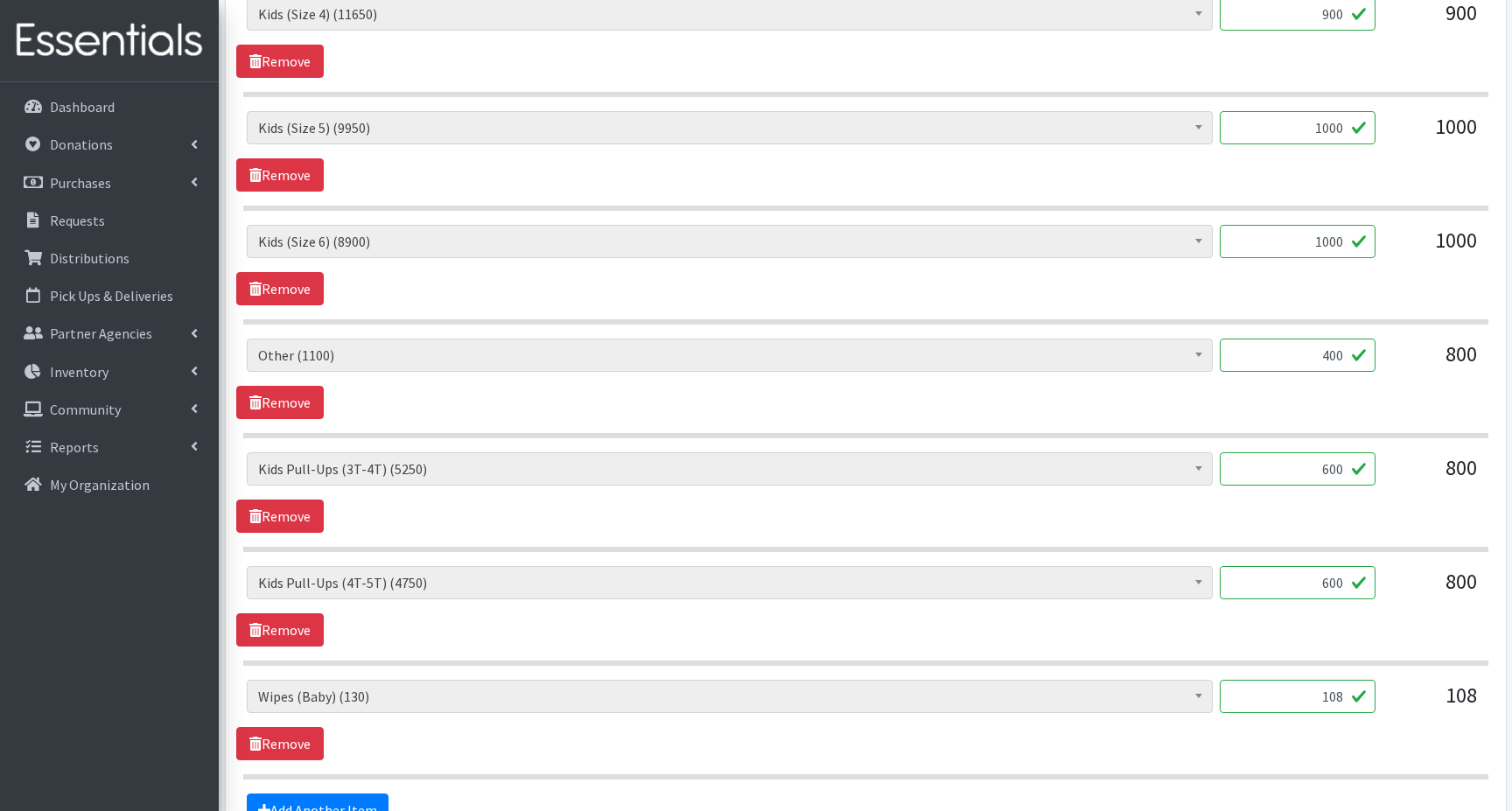
click at [1312, 690] on input "108" at bounding box center [1297, 696] width 156 height 33
type input "8"
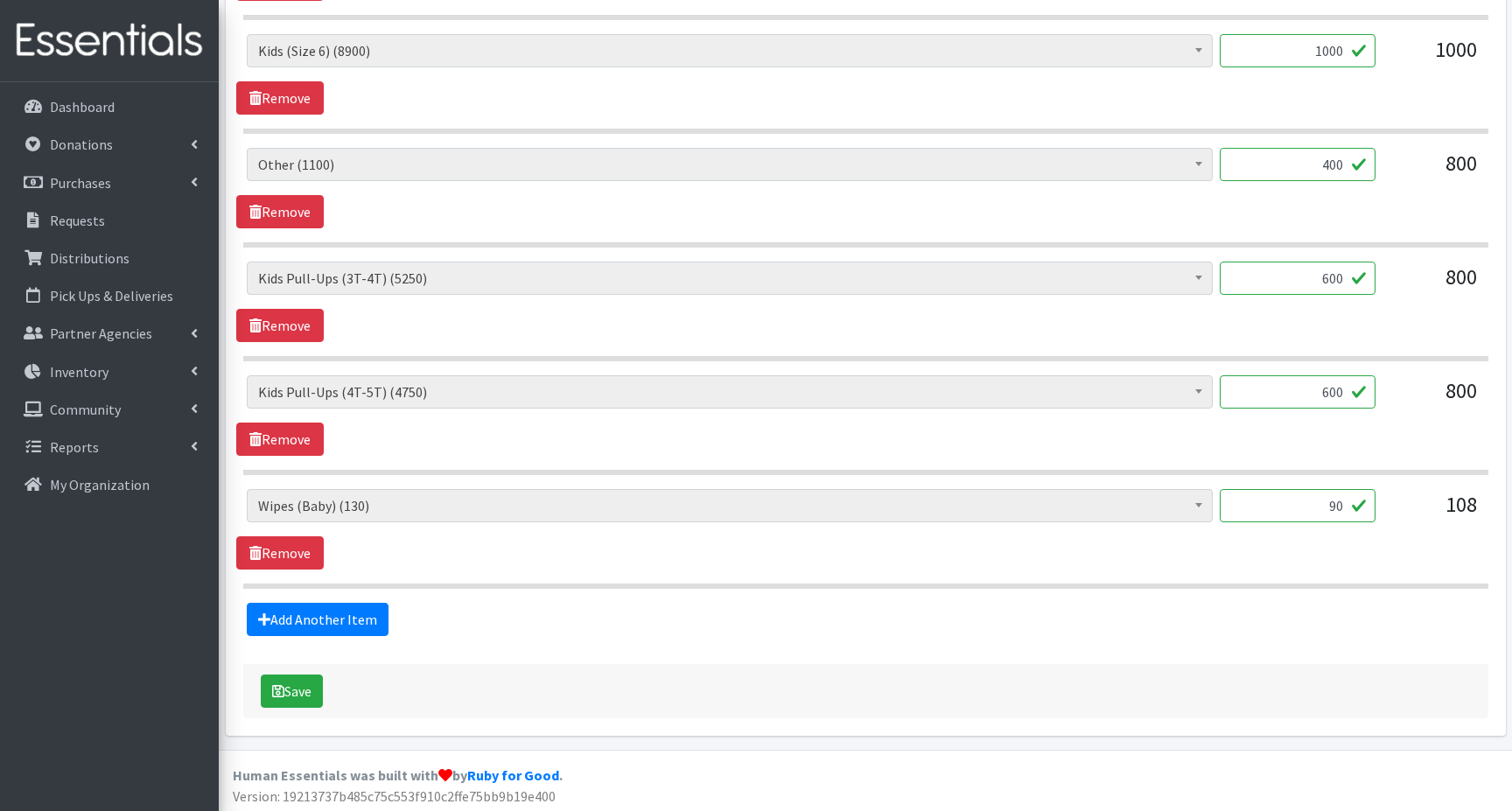
scroll to position [1070, 0]
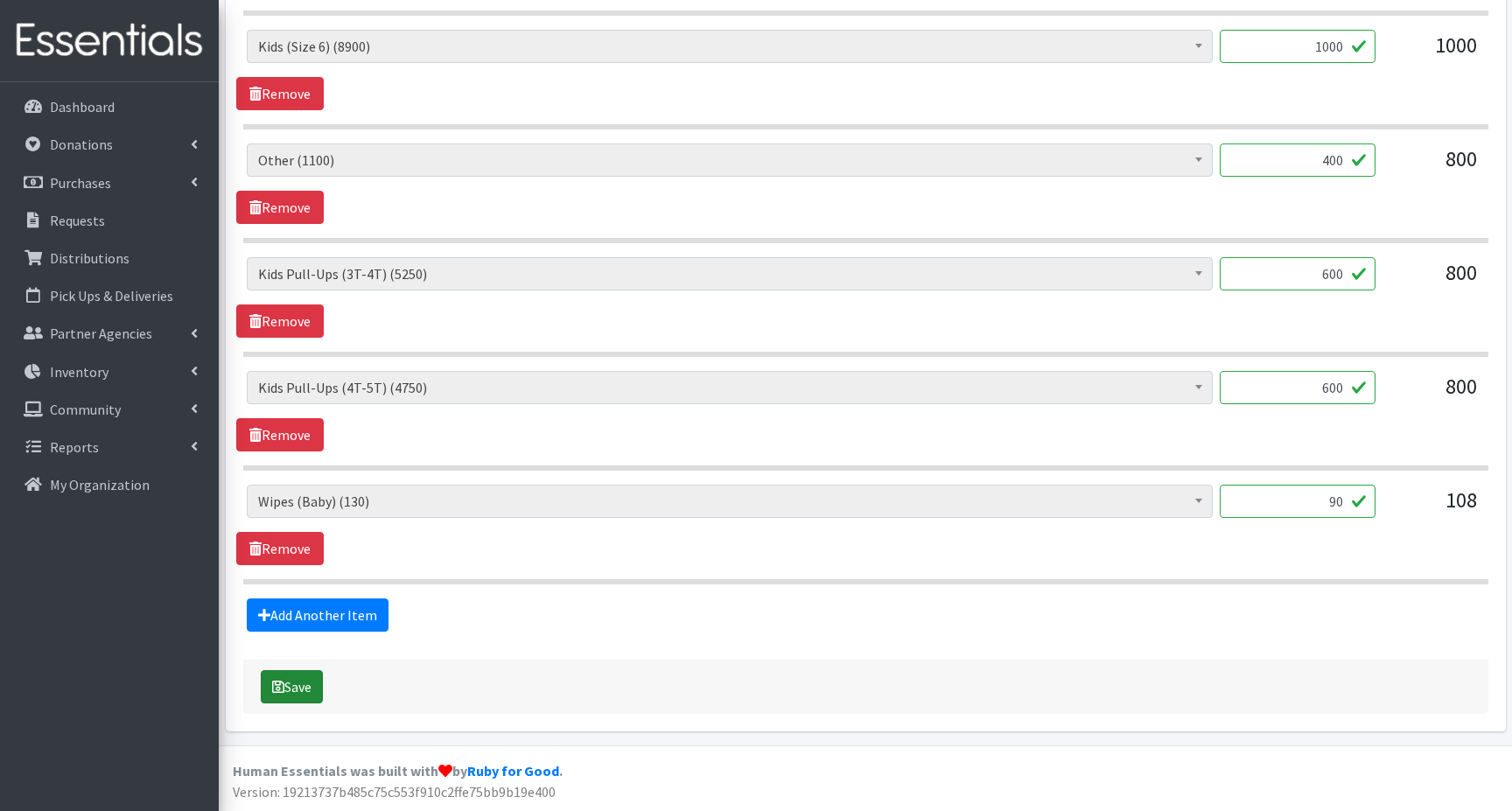
type input "90"
click at [280, 686] on icon "submit" at bounding box center [279, 687] width 13 height 14
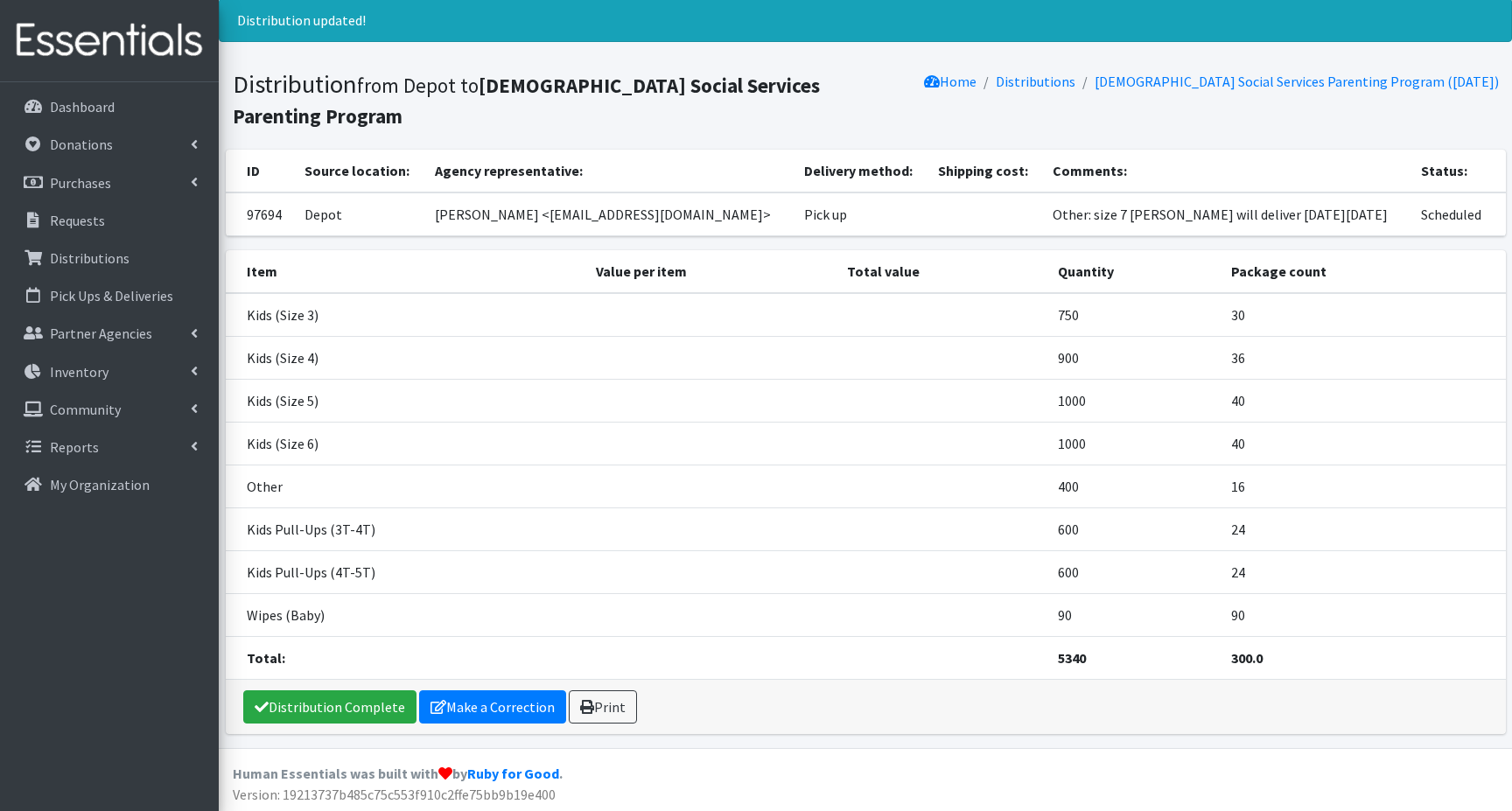
scroll to position [54, 0]
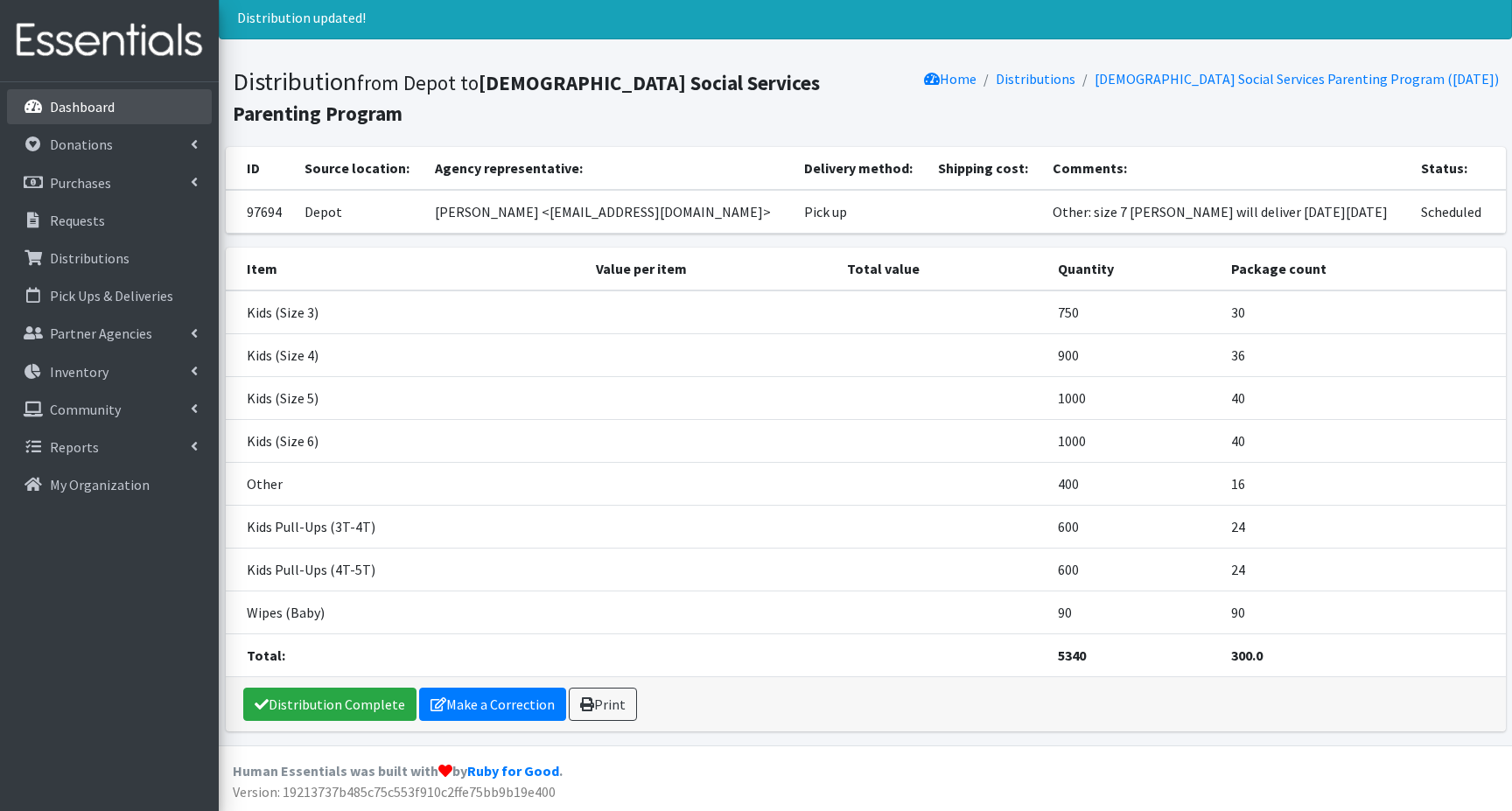
click at [78, 105] on p "Dashboard" at bounding box center [82, 106] width 65 height 17
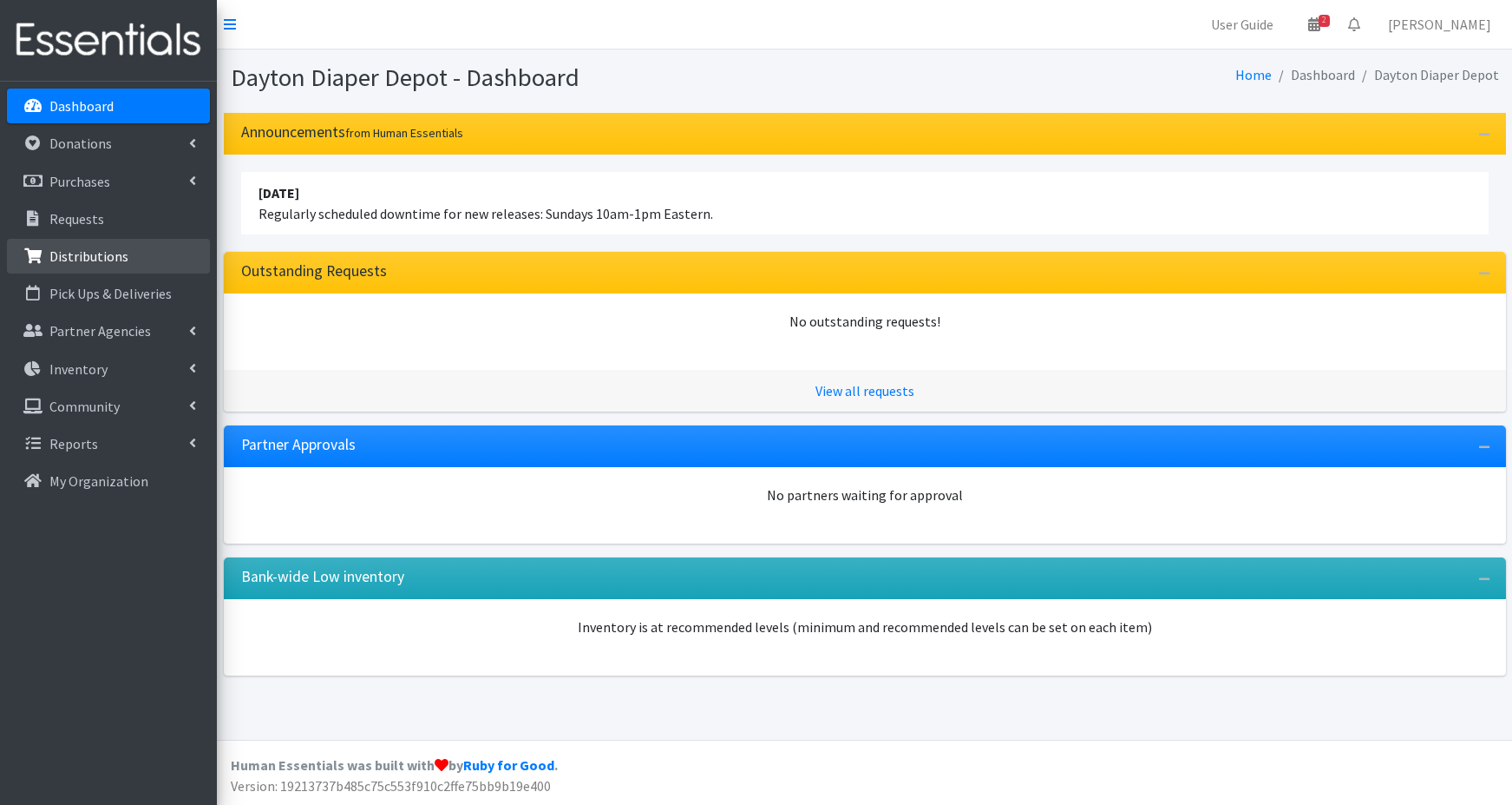
click at [82, 253] on p "Distributions" at bounding box center [89, 256] width 79 height 17
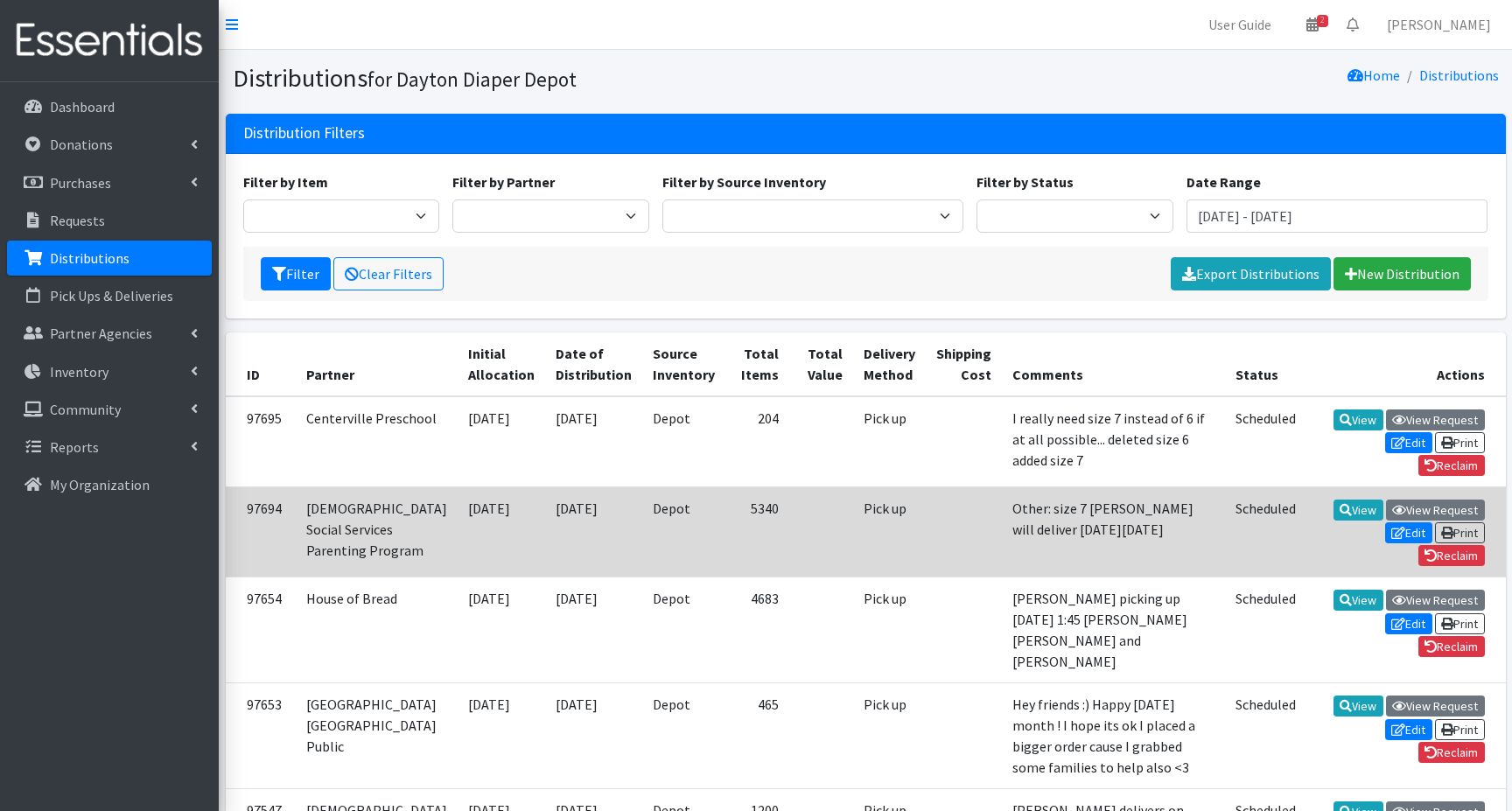
scroll to position [87, 0]
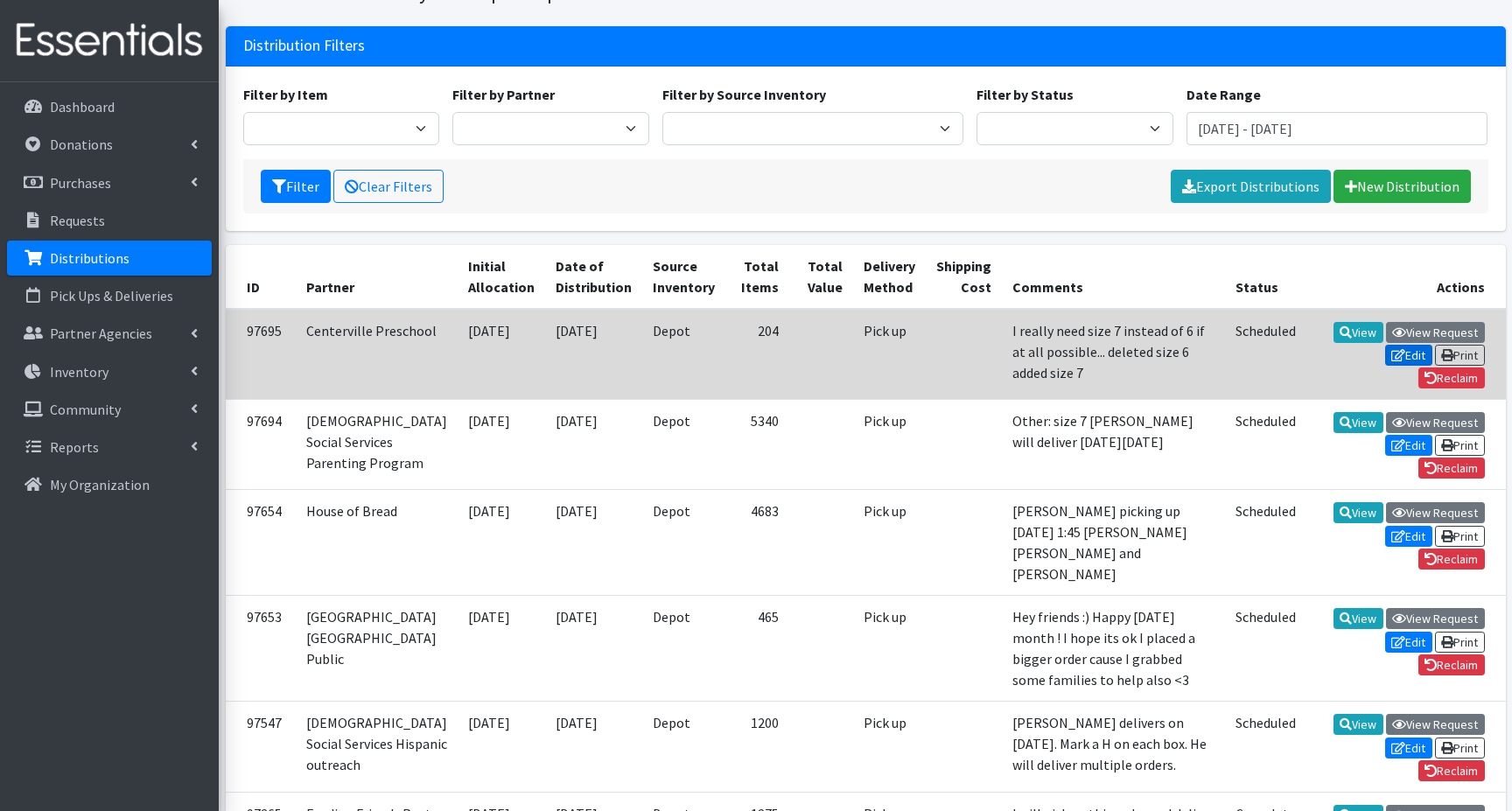
click at [1407, 344] on link "Edit" at bounding box center [1408, 354] width 47 height 21
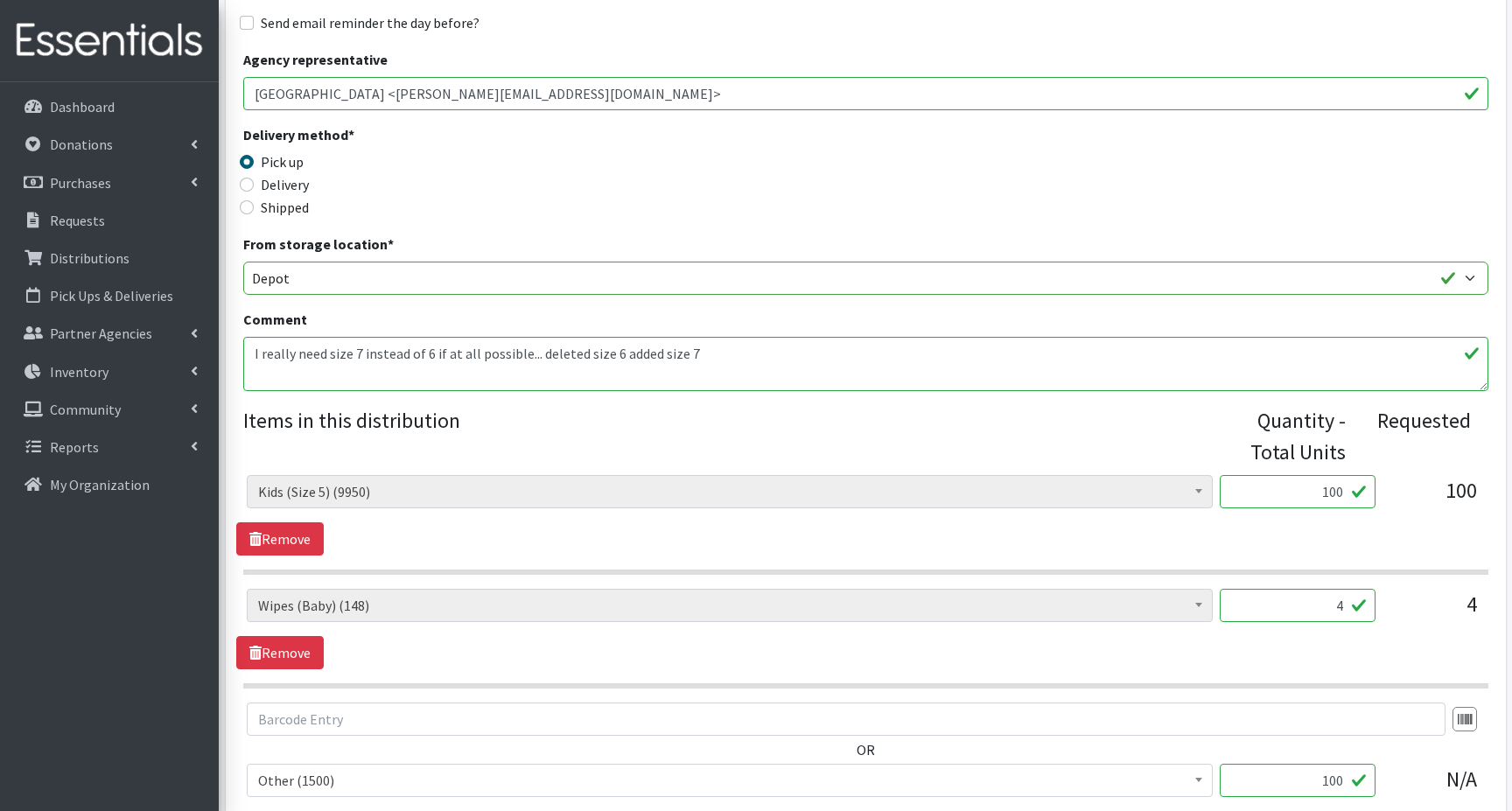
scroll to position [87, 0]
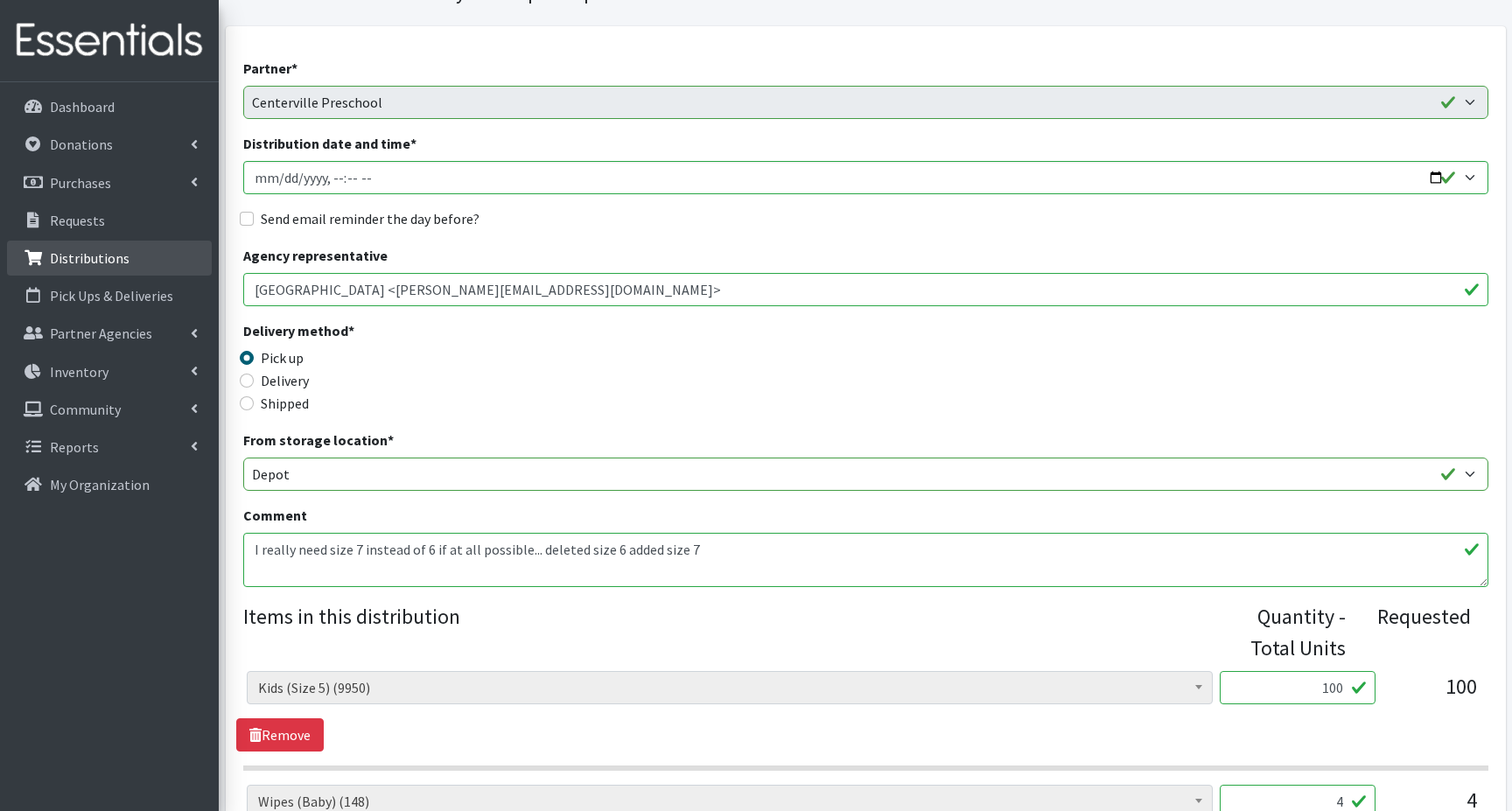
click at [66, 253] on p "Distributions" at bounding box center [89, 258] width 79 height 17
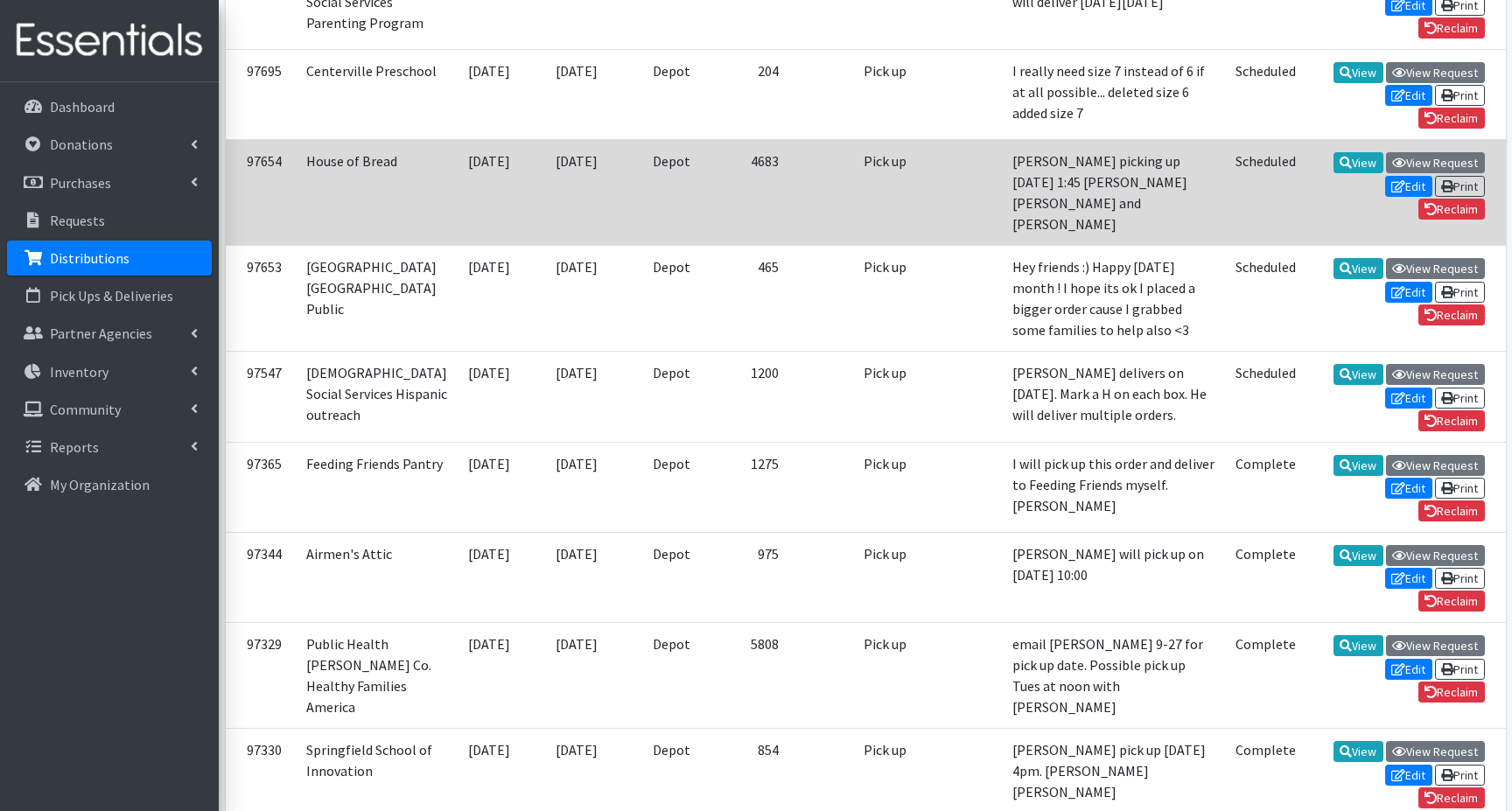
scroll to position [524, 0]
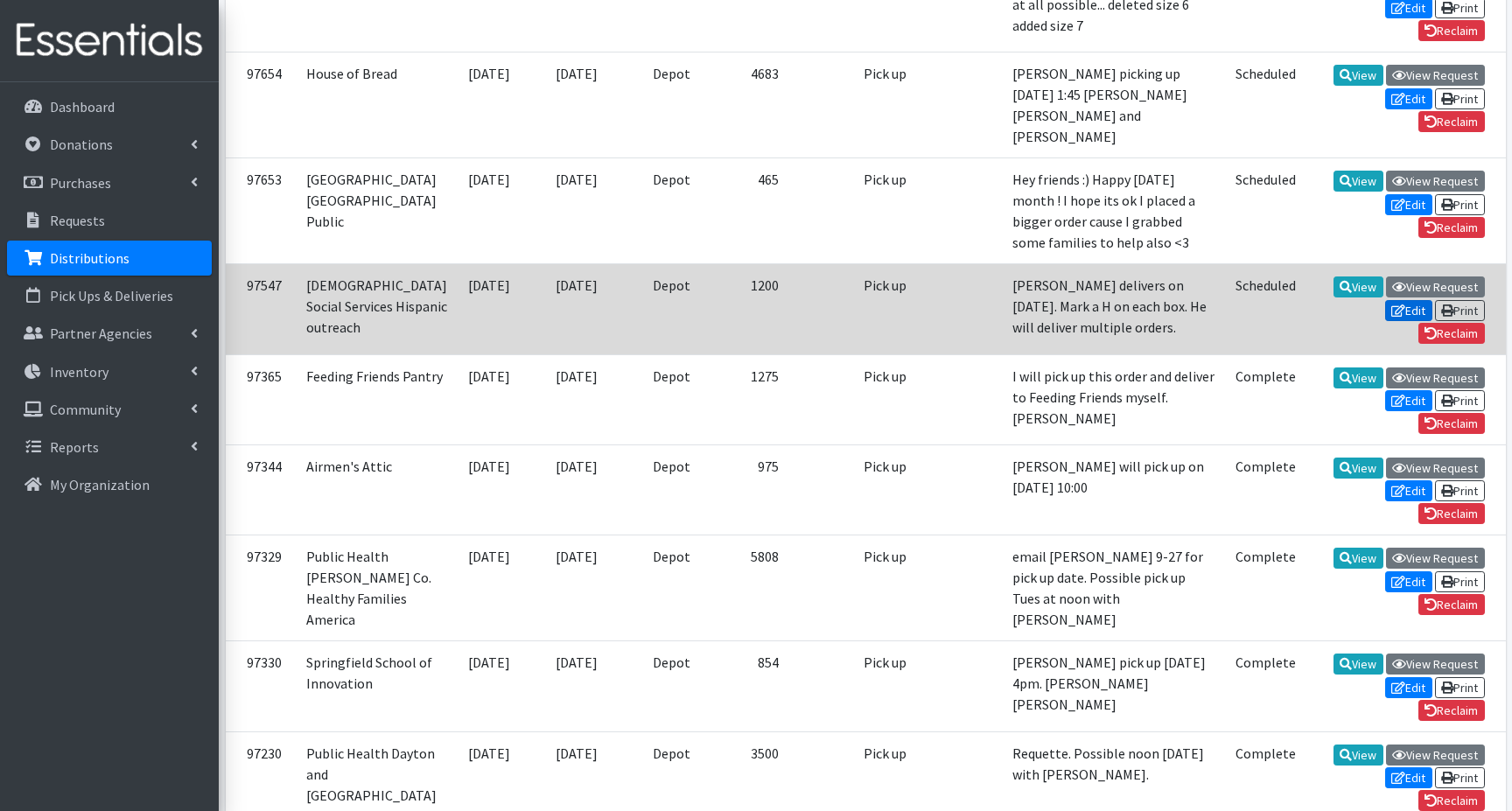
click at [1400, 321] on link "Edit" at bounding box center [1408, 310] width 47 height 21
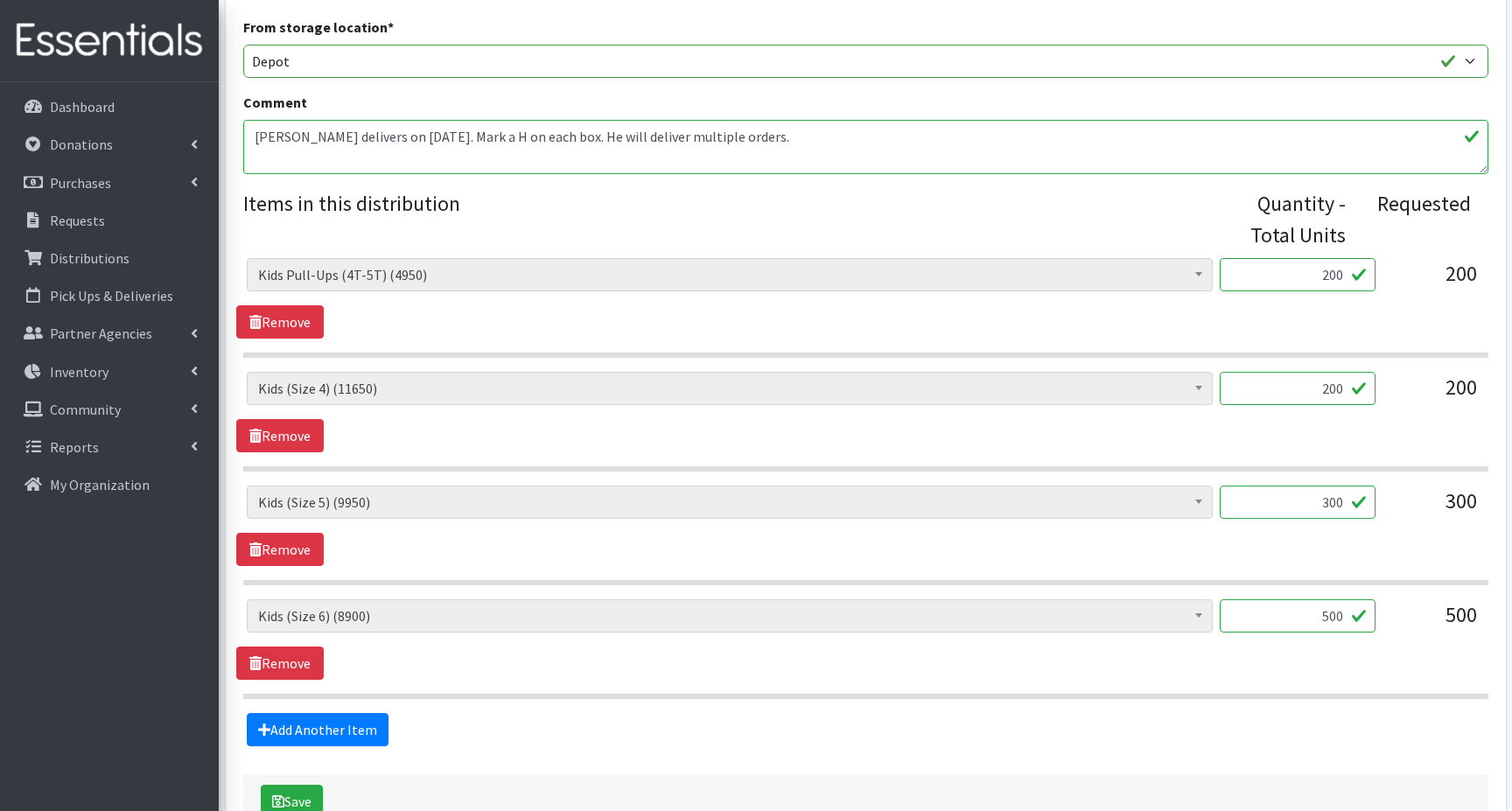
scroll to position [612, 0]
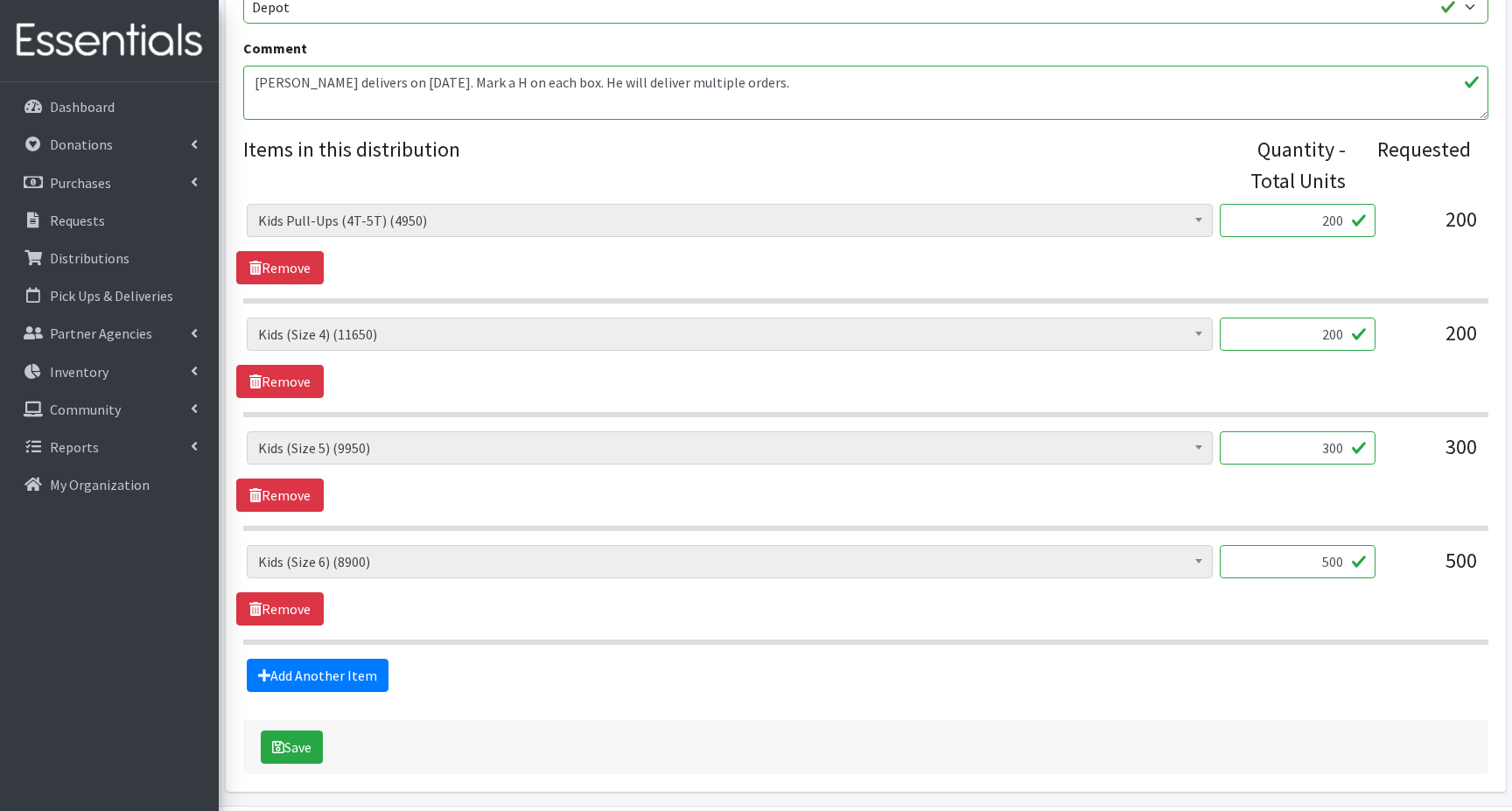
click at [1324, 447] on input "300" at bounding box center [1297, 447] width 156 height 33
type input "400"
click at [1319, 561] on input "500" at bounding box center [1297, 561] width 156 height 33
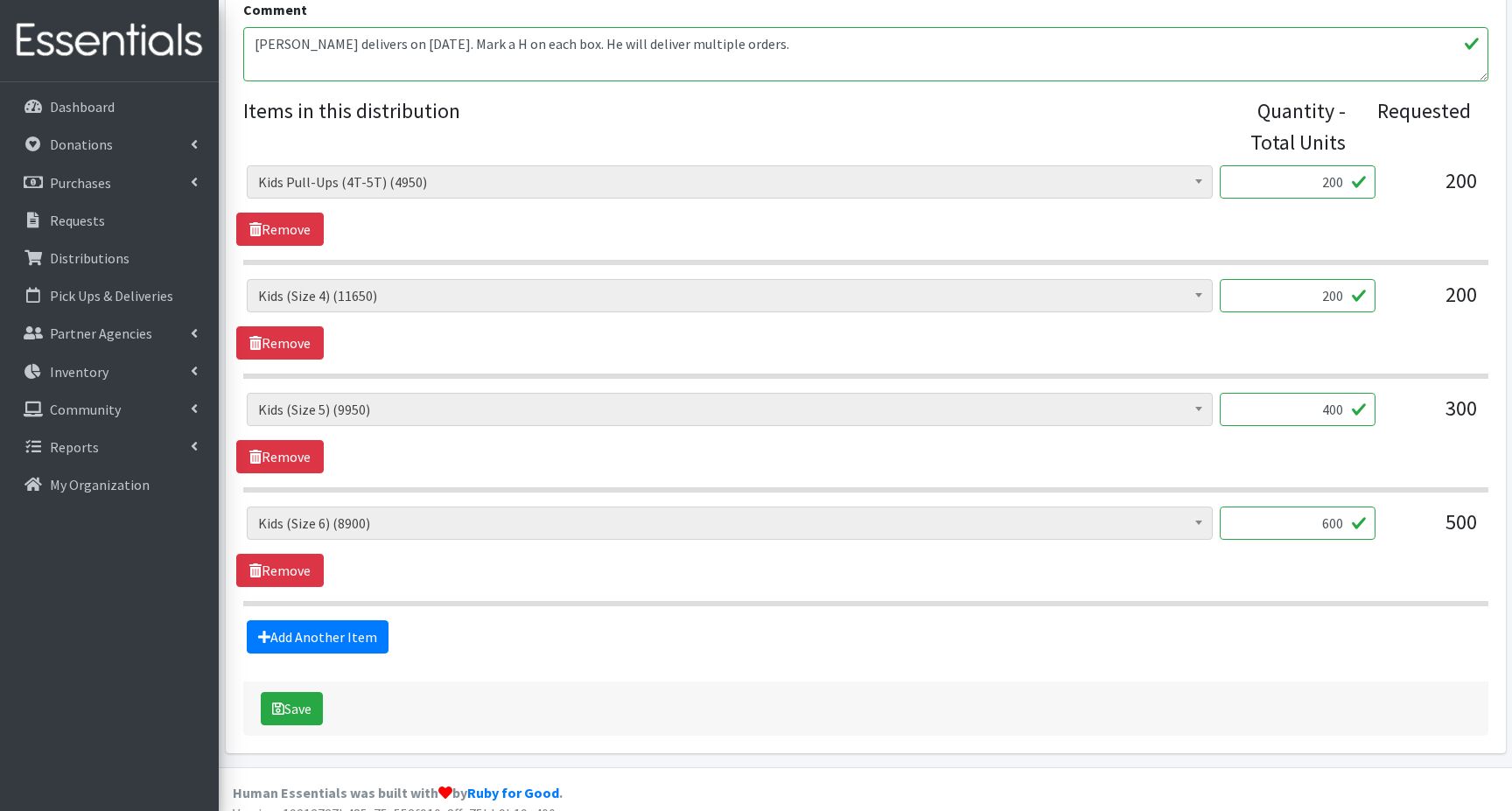
scroll to position [672, 0]
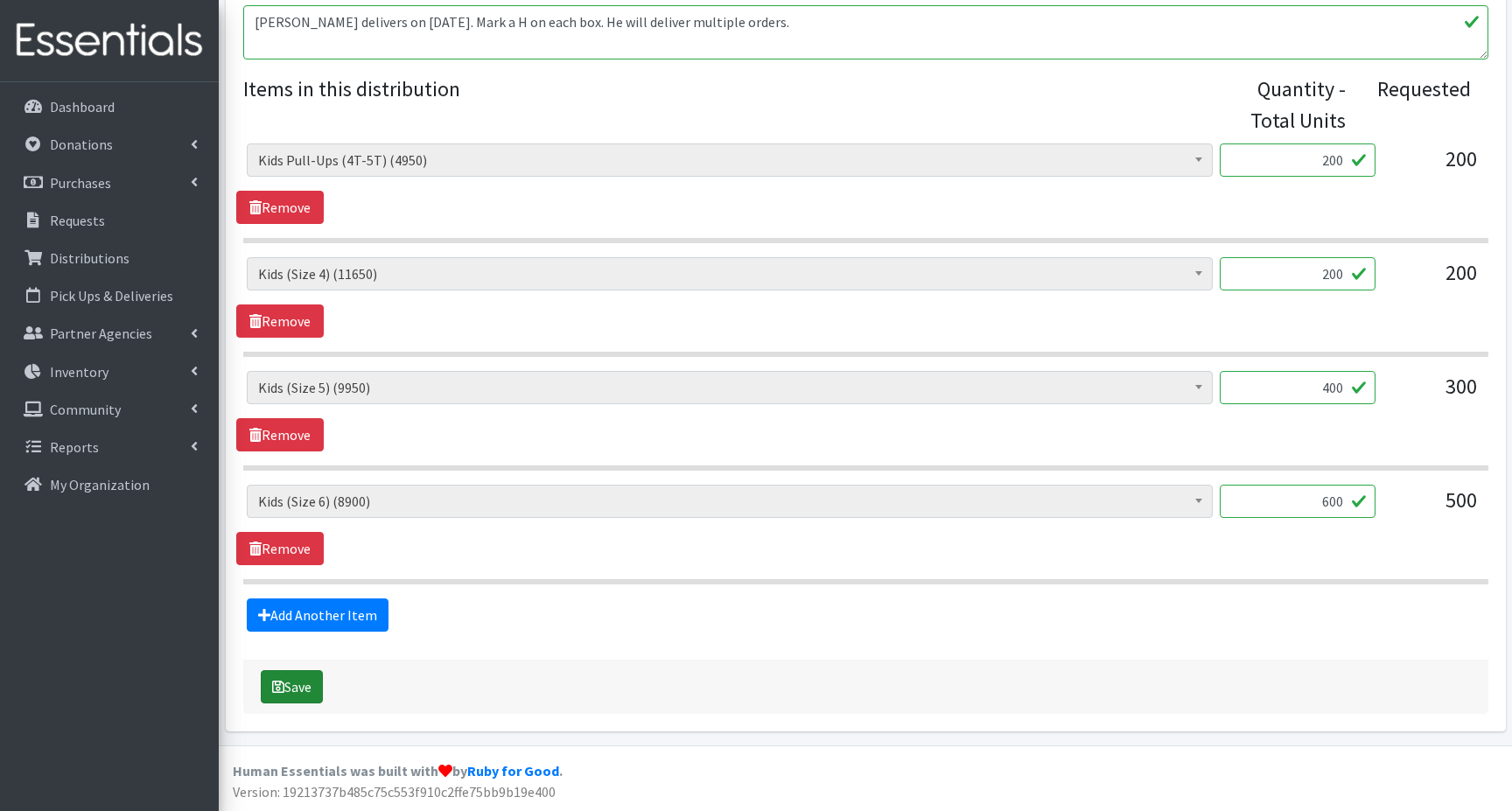
type input "600"
click at [296, 685] on button "Save" at bounding box center [291, 686] width 62 height 33
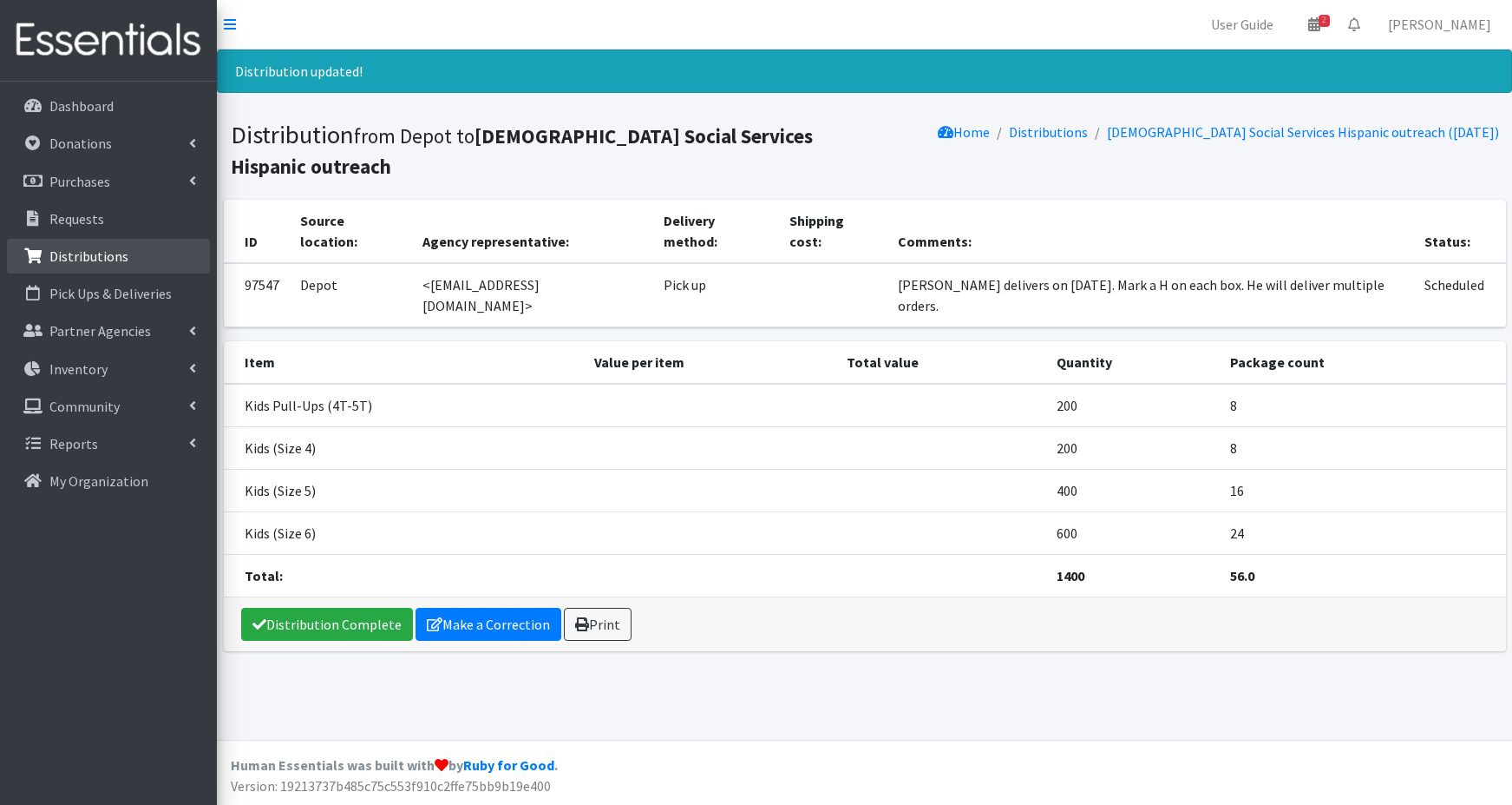
click at [87, 254] on p "Distributions" at bounding box center [89, 256] width 79 height 17
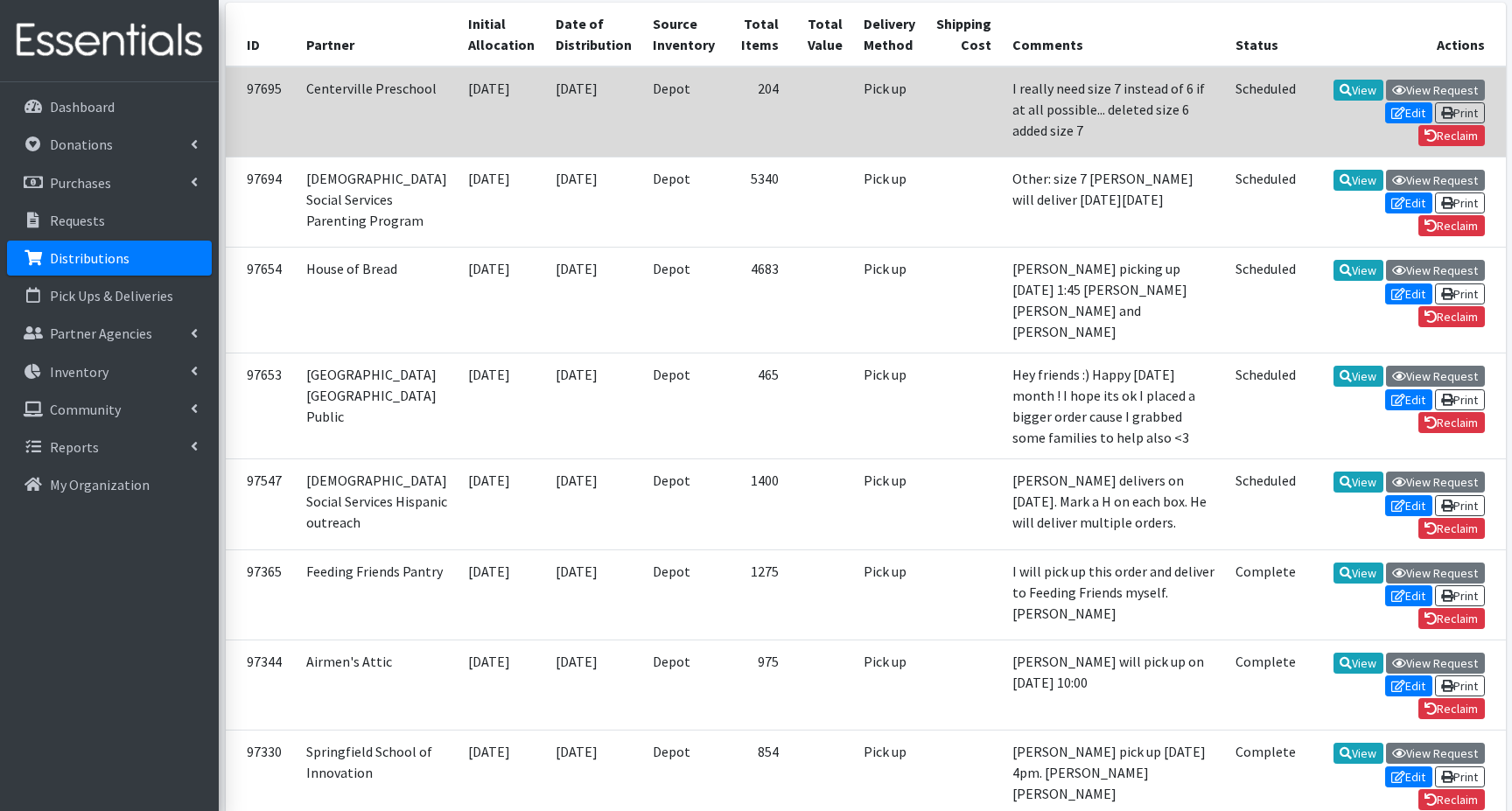
scroll to position [437, 0]
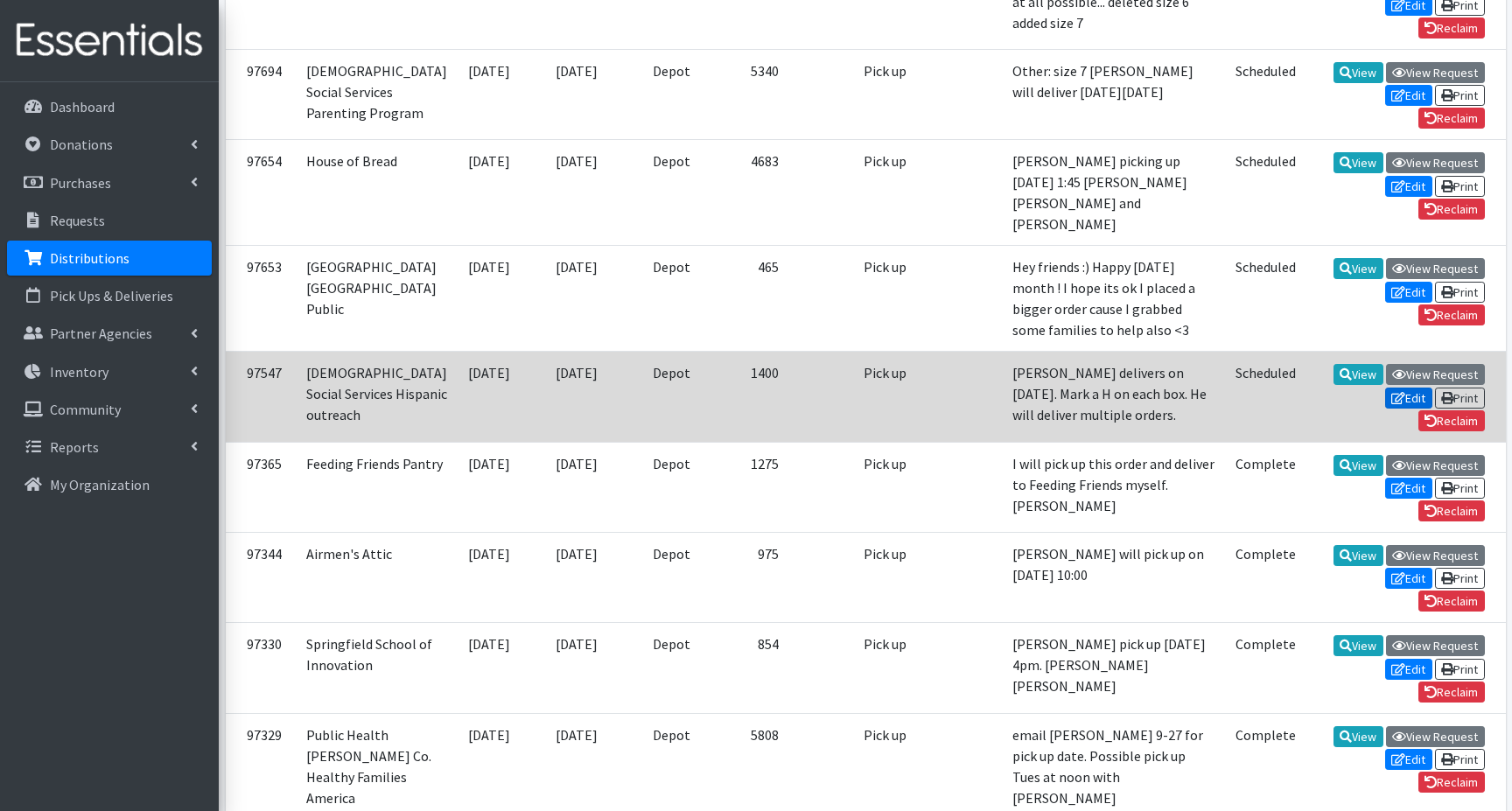
click at [1409, 408] on link "Edit" at bounding box center [1408, 397] width 47 height 21
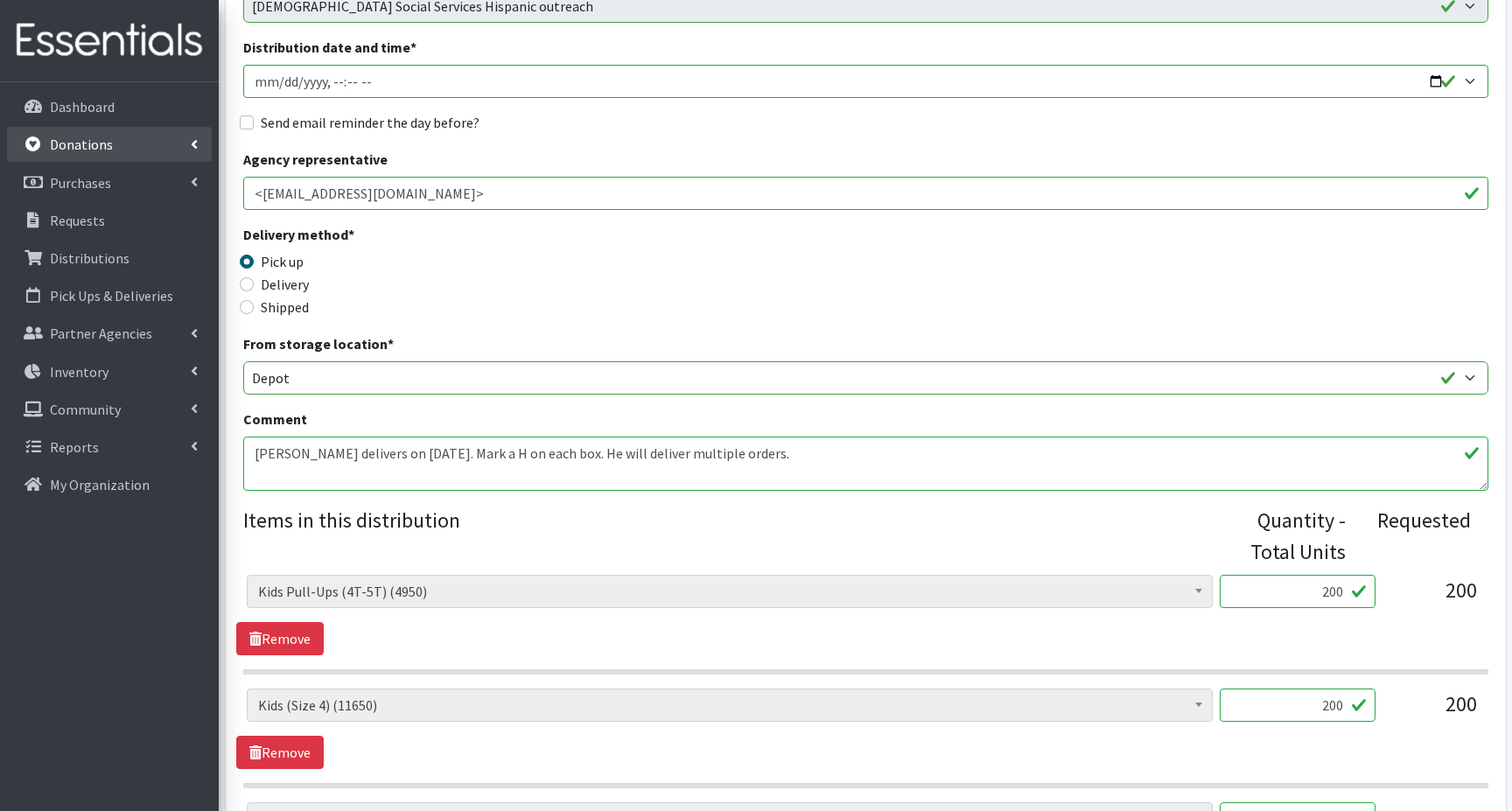
scroll to position [60, 0]
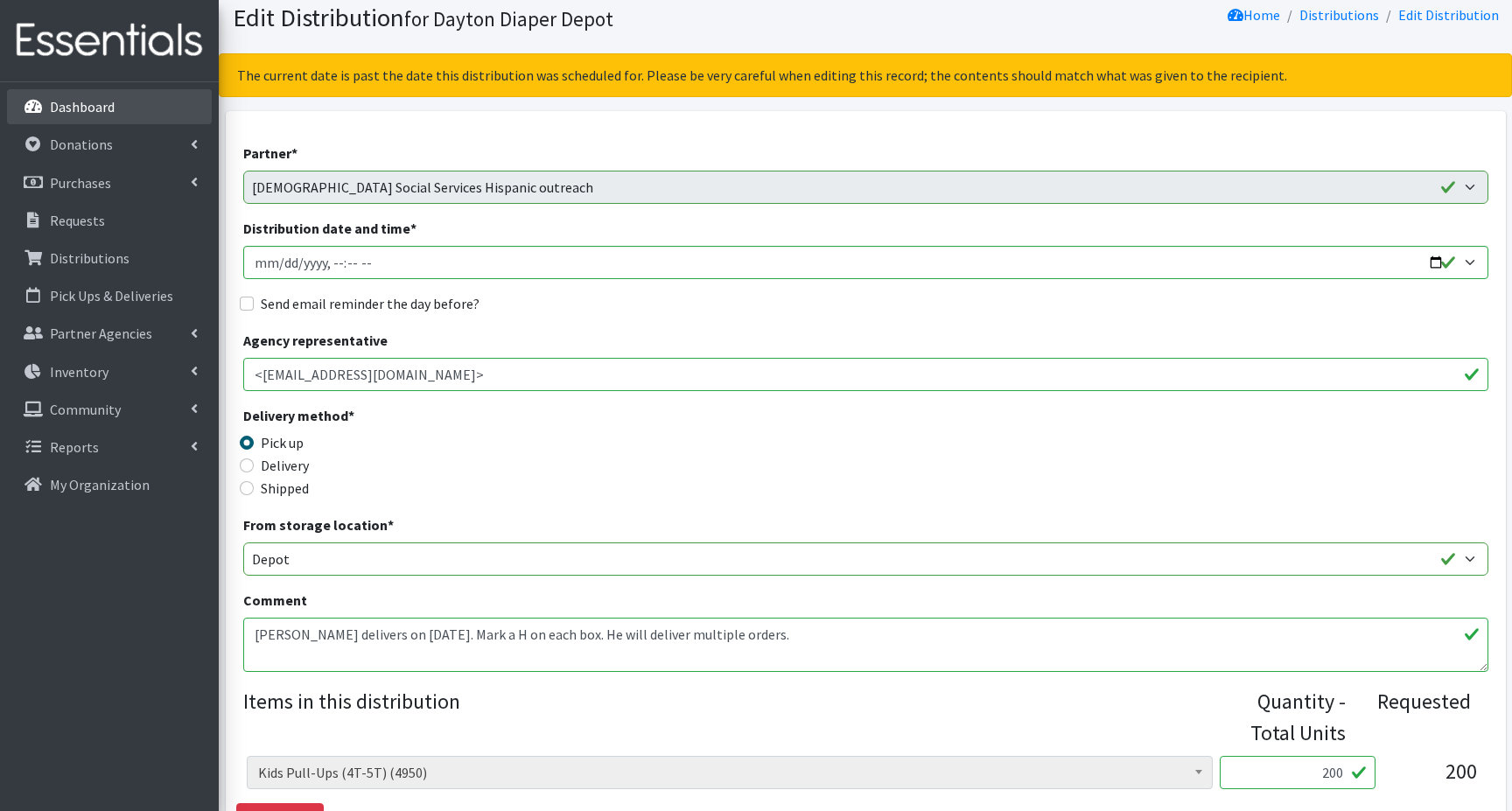
click at [104, 108] on p "Dashboard" at bounding box center [82, 106] width 65 height 17
